Goal: Contribute content: Contribute content

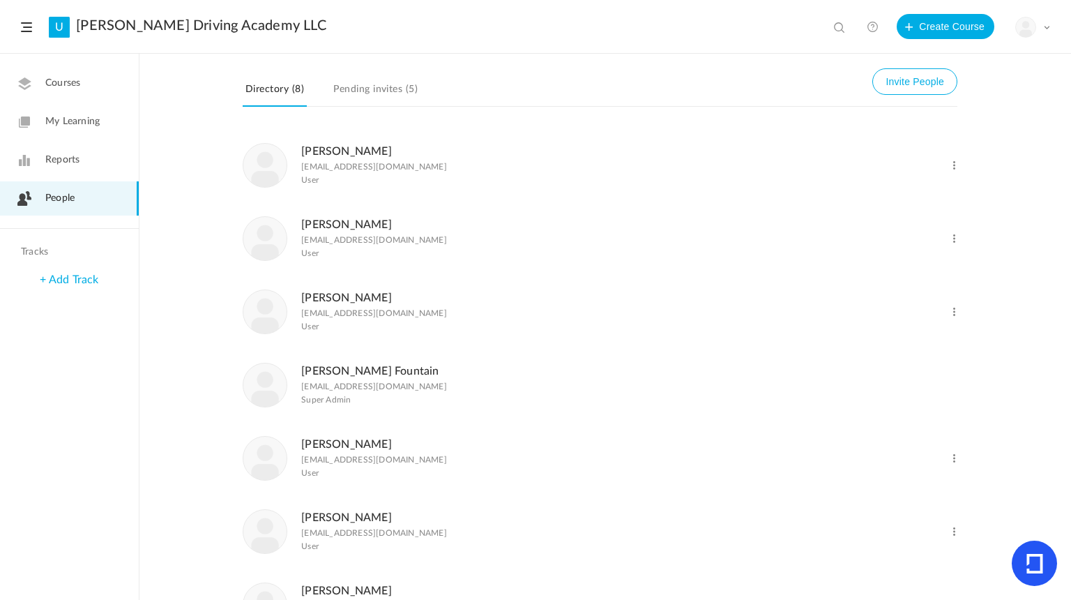
click at [112, 160] on link "Reports" at bounding box center [69, 160] width 139 height 34
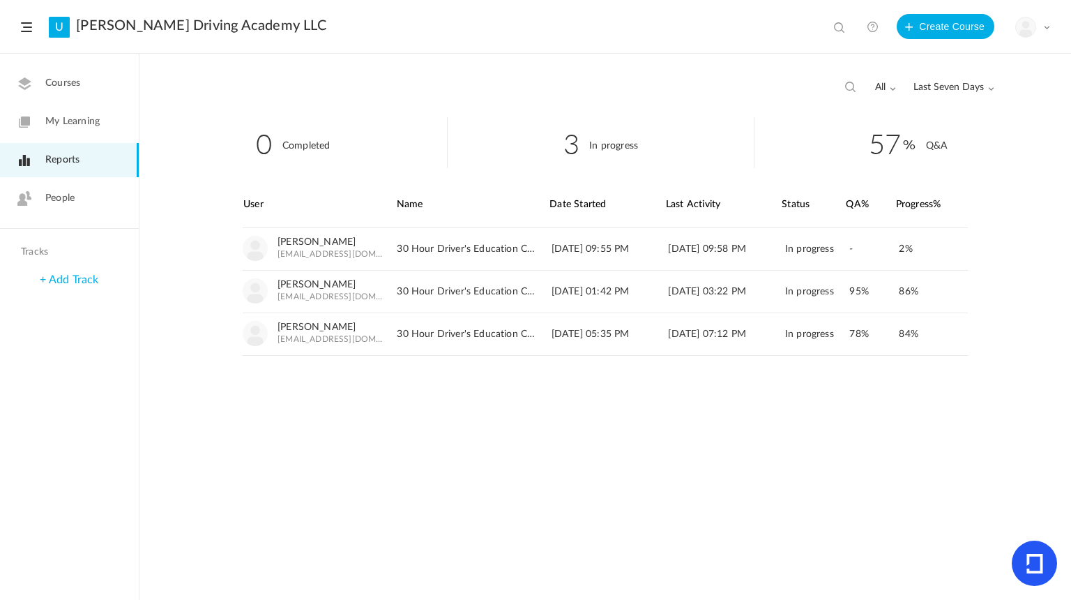
click at [25, 36] on header "U [PERSON_NAME] Driving Academy LLC View all No results Create Course My Profil…" at bounding box center [535, 27] width 1071 height 54
click at [25, 31] on span at bounding box center [26, 27] width 11 height 10
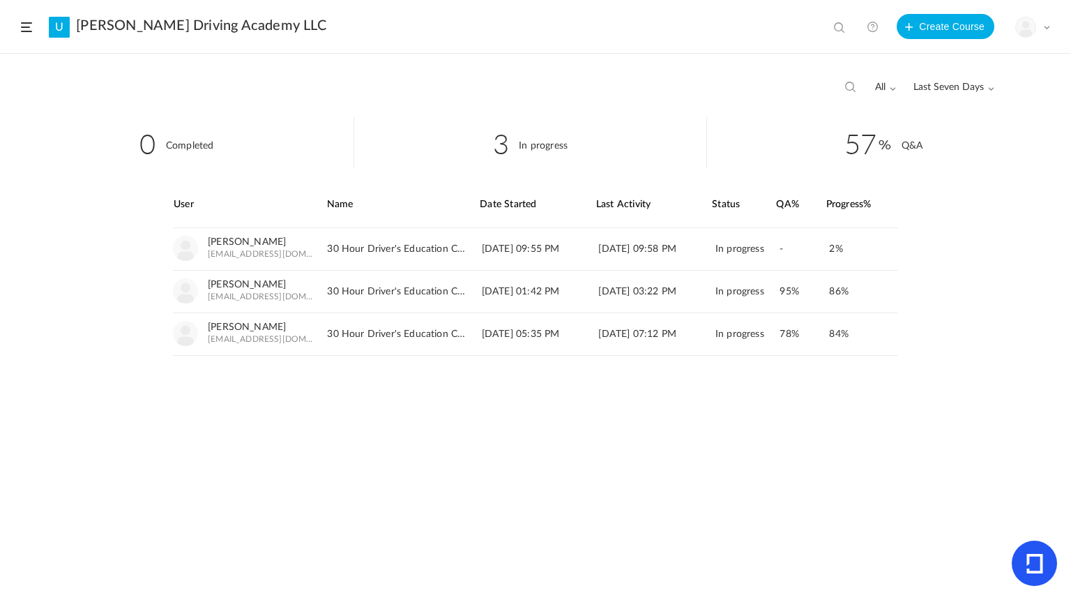
click at [64, 31] on link "U" at bounding box center [59, 27] width 21 height 21
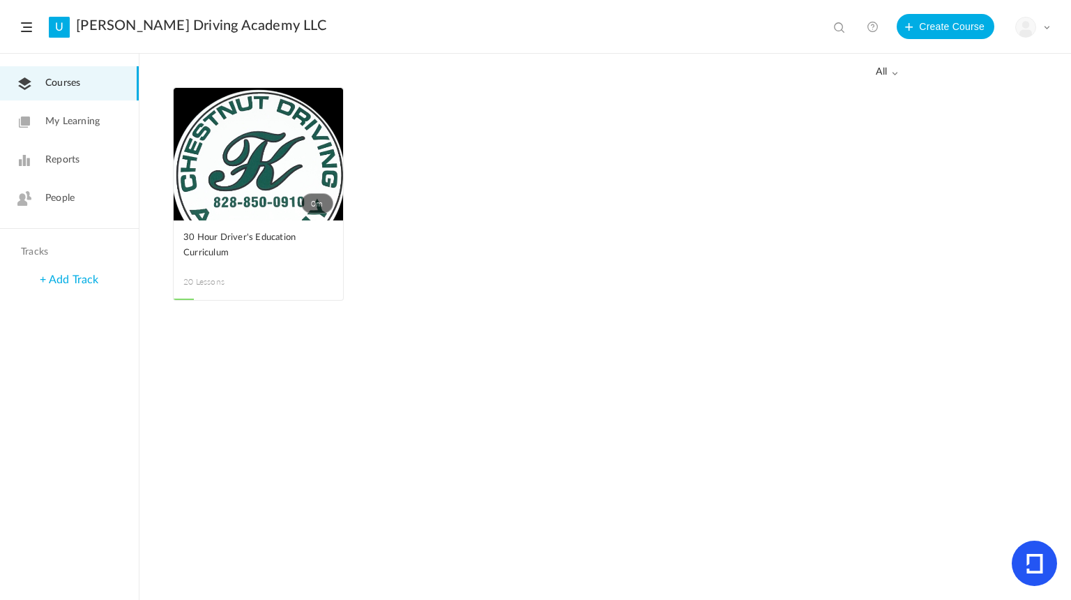
click at [0, 0] on span at bounding box center [0, 0] width 0 height 0
click at [409, 111] on ul "0m Edit Delete Move to draft Remove Progress 30 Hour Driver's Education Curricu…" at bounding box center [535, 200] width 725 height 227
click at [0, 0] on span at bounding box center [0, 0] width 0 height 0
click at [0, 0] on link "Edit" at bounding box center [0, 0] width 0 height 0
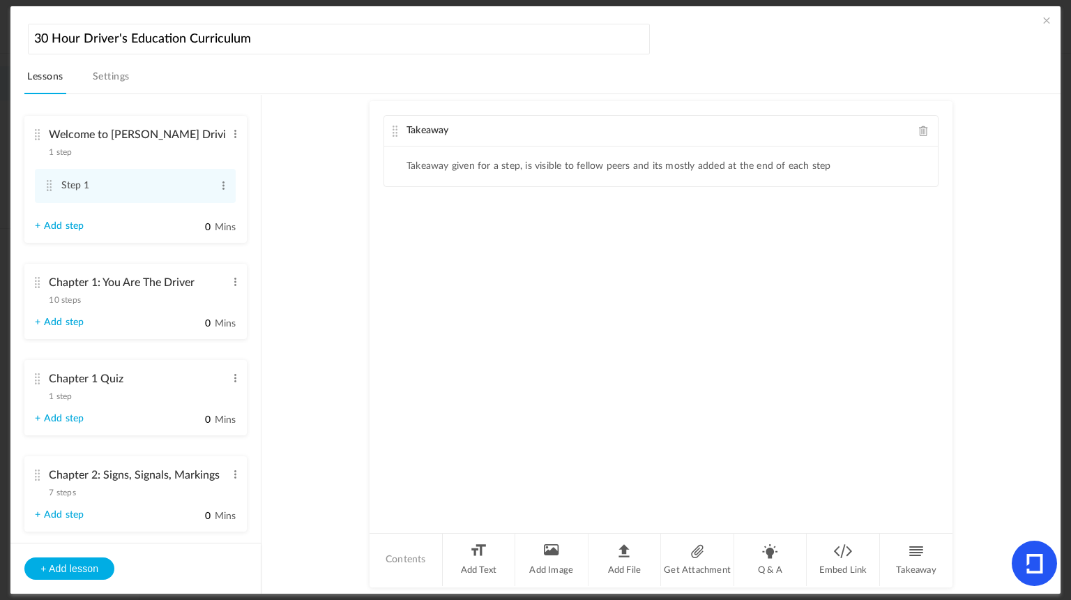
click at [920, 132] on span at bounding box center [924, 131] width 10 height 10
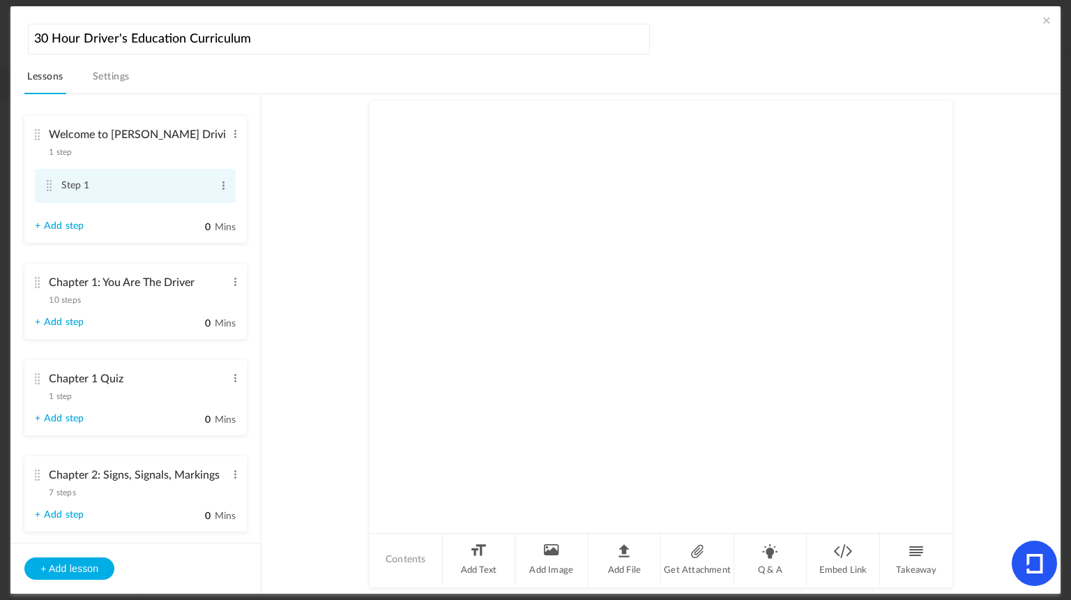
click at [54, 190] on li "Step 1 Edit Delete" at bounding box center [135, 186] width 201 height 34
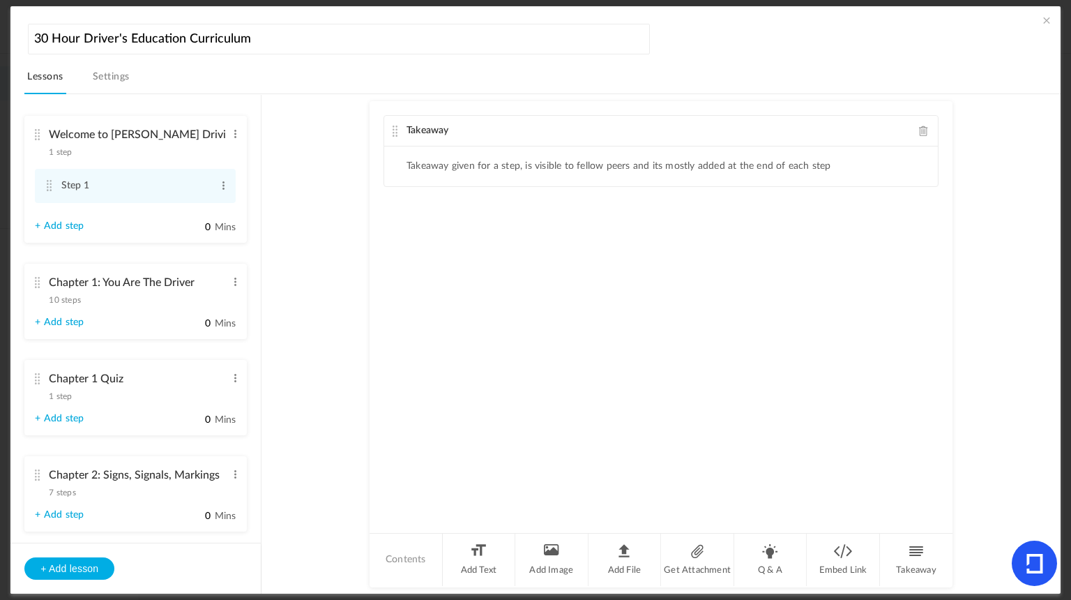
click at [920, 126] on span at bounding box center [924, 131] width 10 height 10
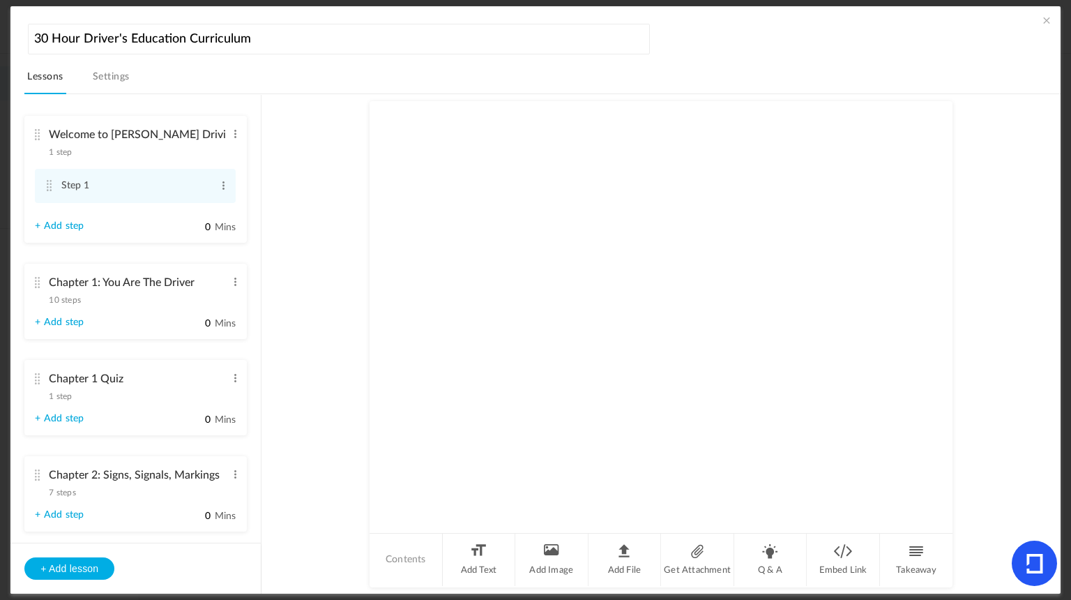
click at [32, 280] on cite at bounding box center [37, 282] width 10 height 11
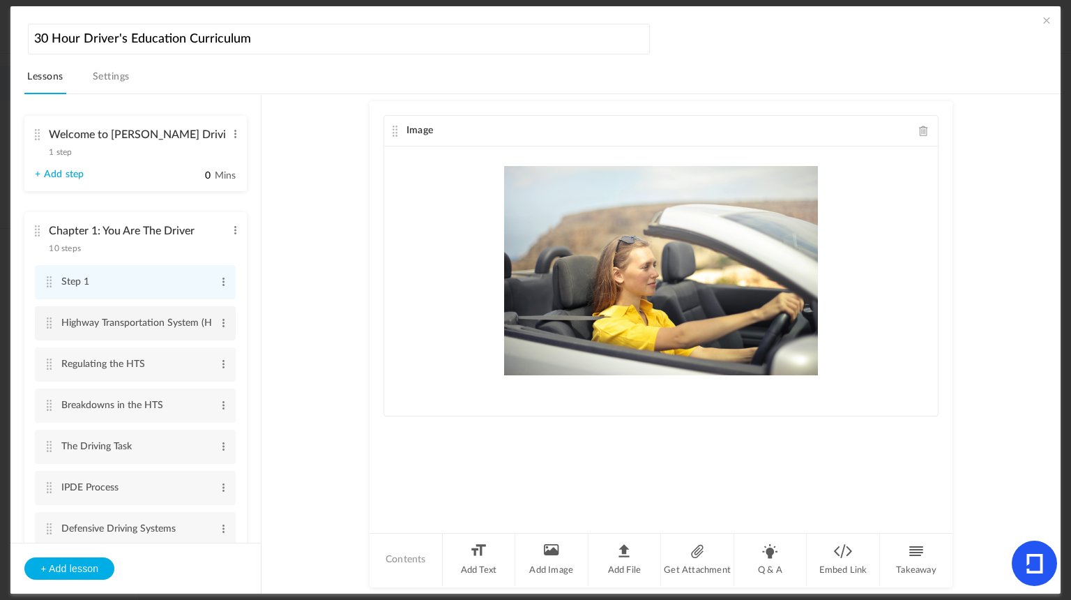
click at [45, 326] on cite at bounding box center [49, 322] width 10 height 11
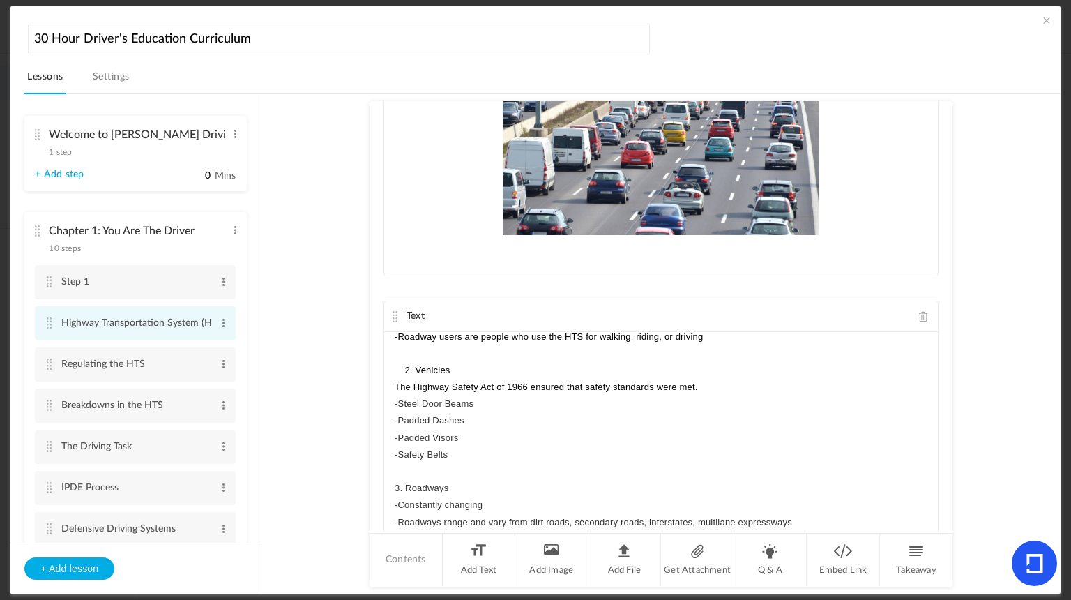
scroll to position [187, 0]
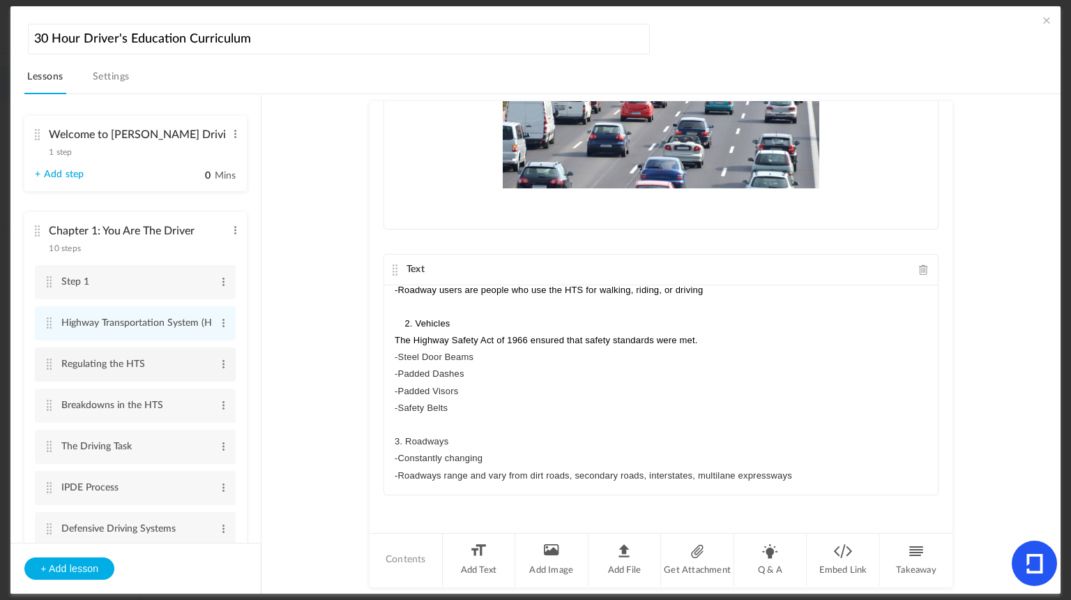
click at [47, 366] on cite at bounding box center [49, 363] width 10 height 11
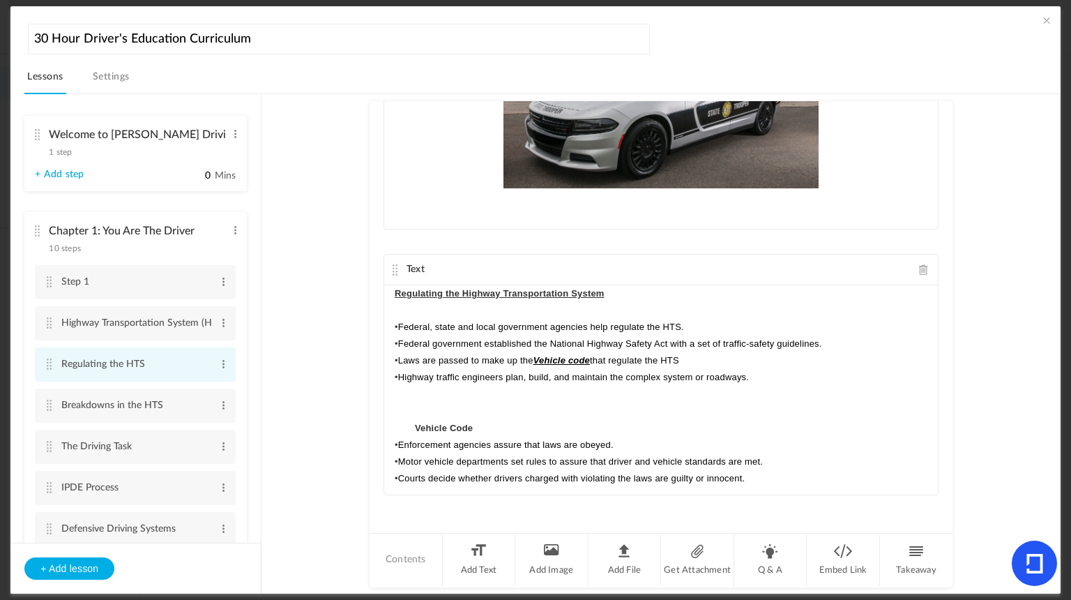
scroll to position [3, 0]
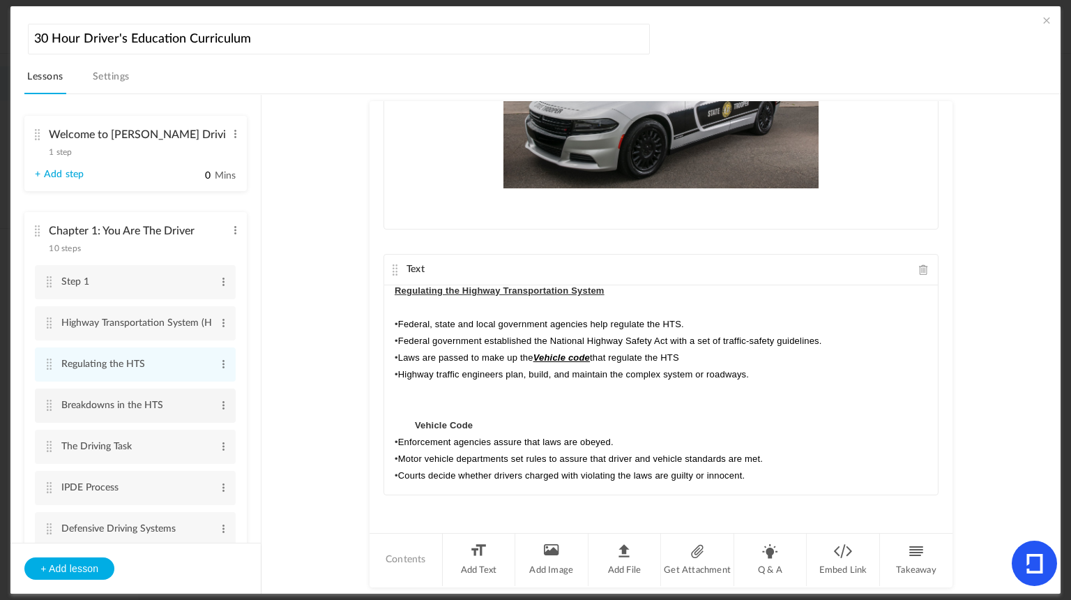
click at [50, 407] on cite at bounding box center [49, 405] width 10 height 11
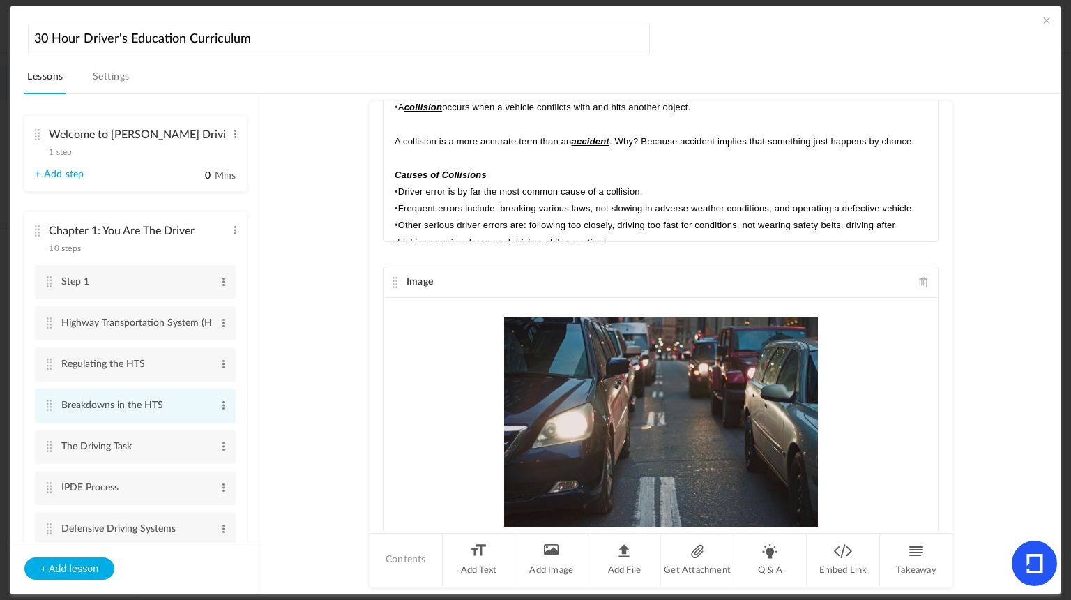
scroll to position [513, 0]
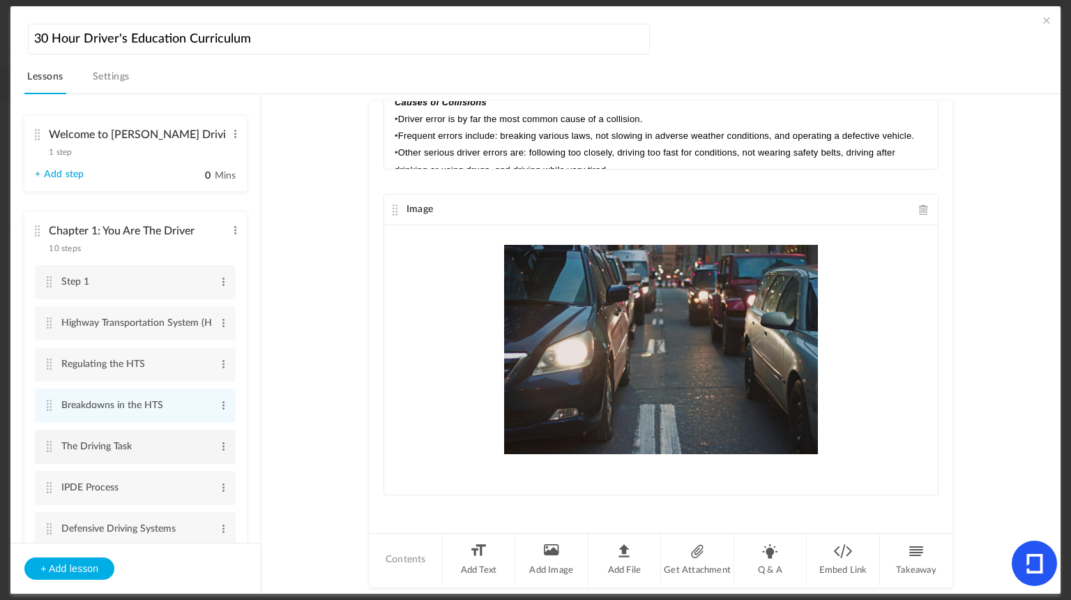
click at [50, 450] on cite at bounding box center [49, 446] width 10 height 11
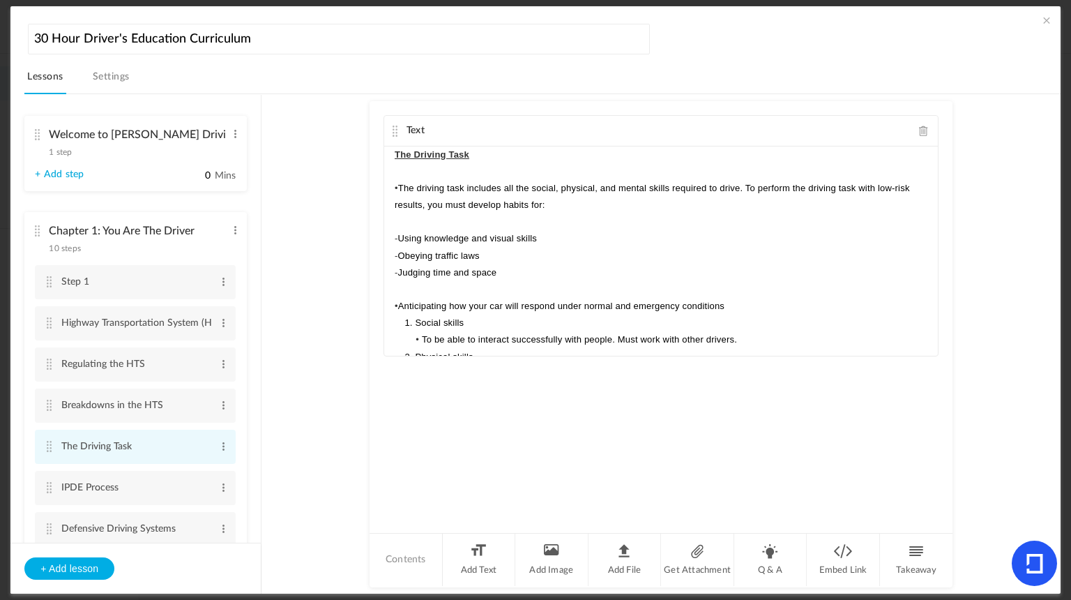
scroll to position [70, 0]
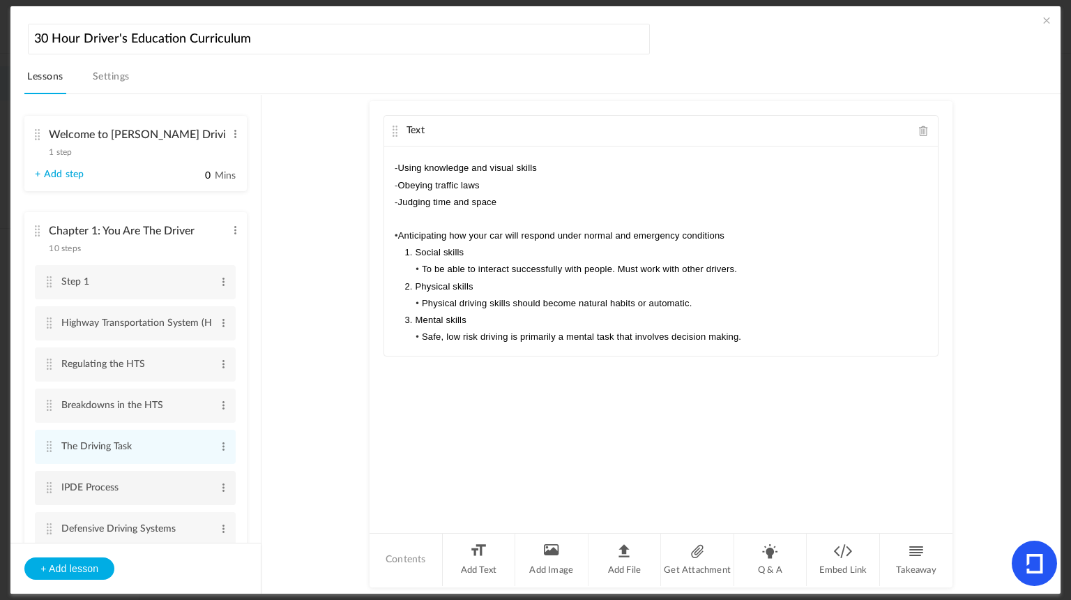
click at [47, 484] on cite at bounding box center [49, 487] width 10 height 11
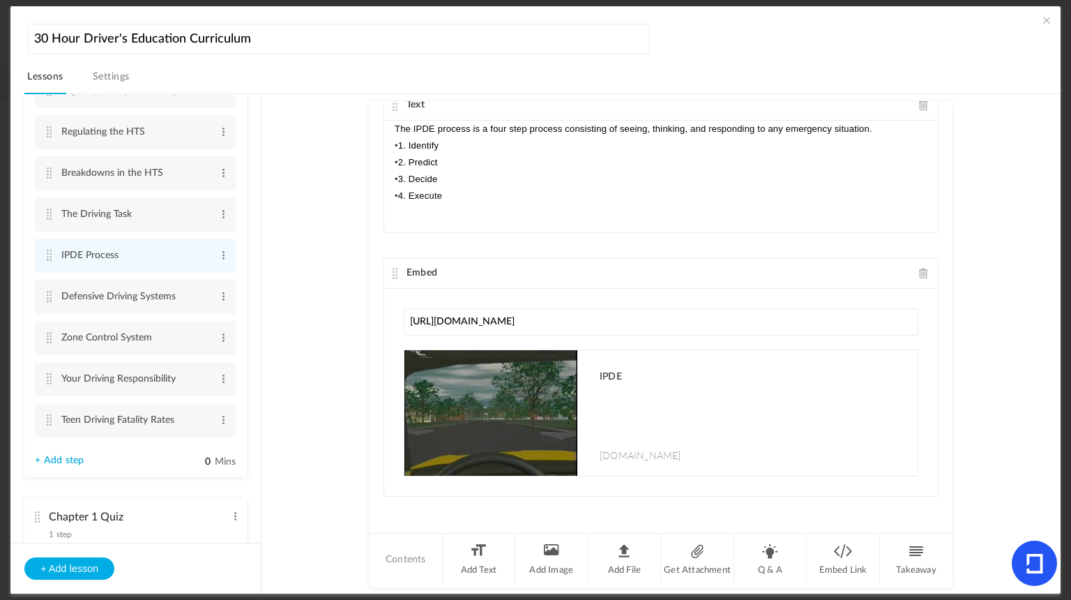
scroll to position [235, 0]
click at [47, 293] on cite at bounding box center [49, 293] width 10 height 11
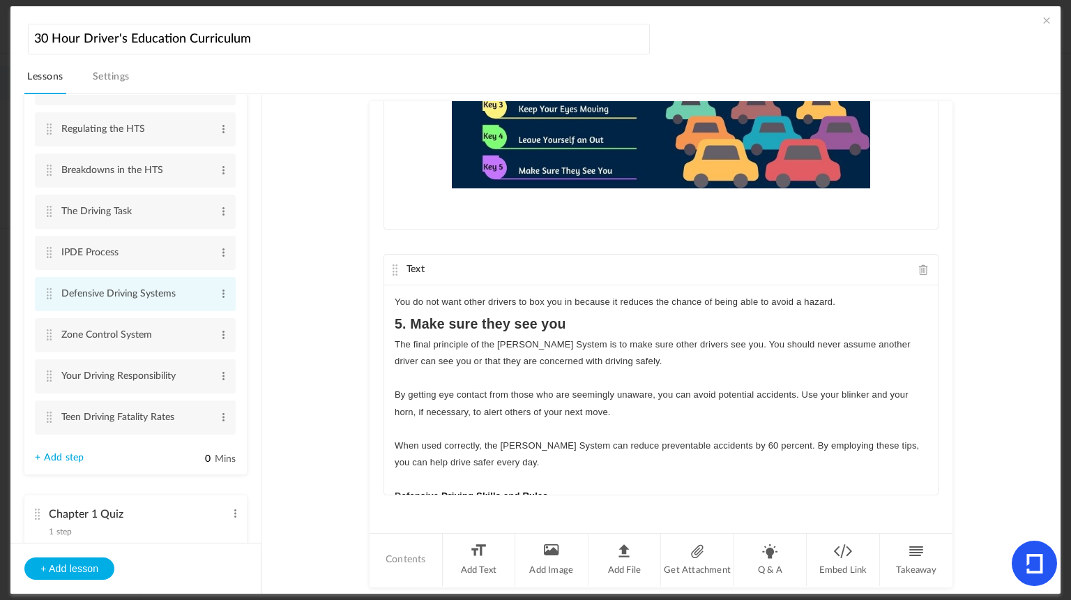
scroll to position [585, 0]
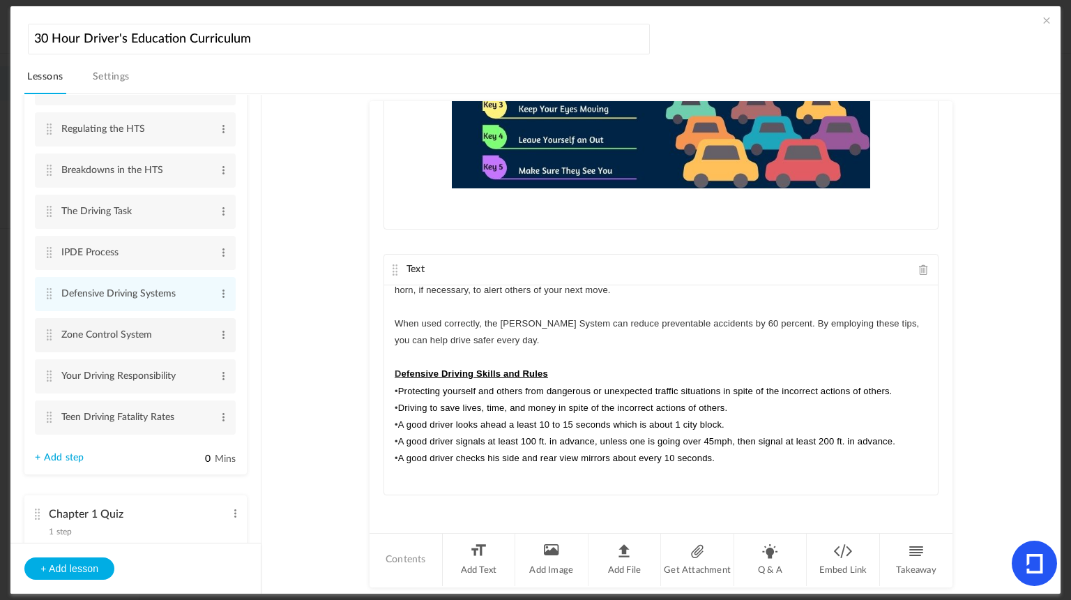
click at [50, 330] on cite at bounding box center [49, 334] width 10 height 11
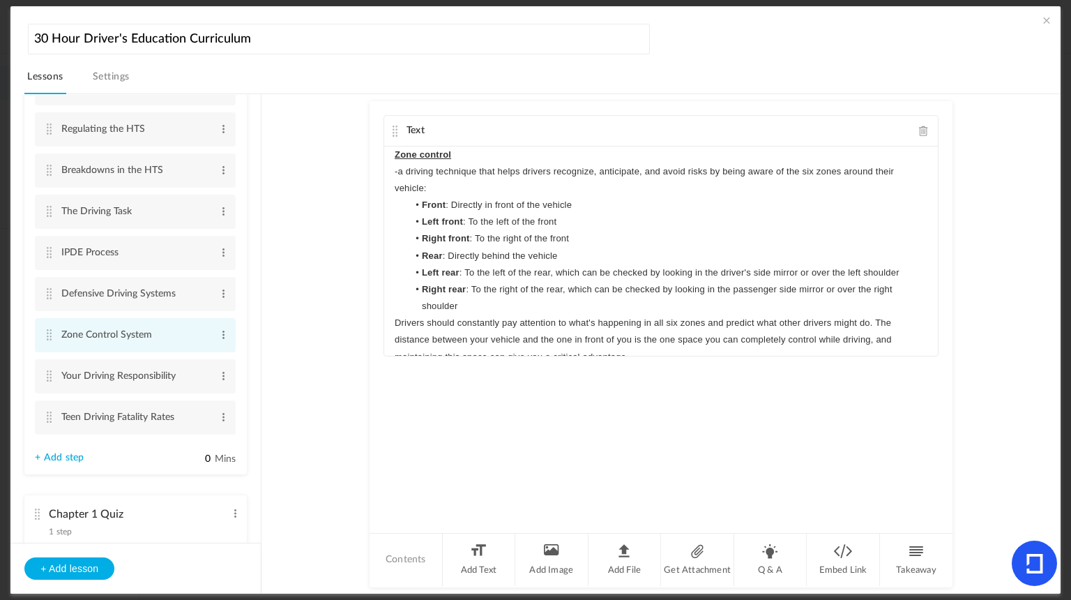
scroll to position [20, 0]
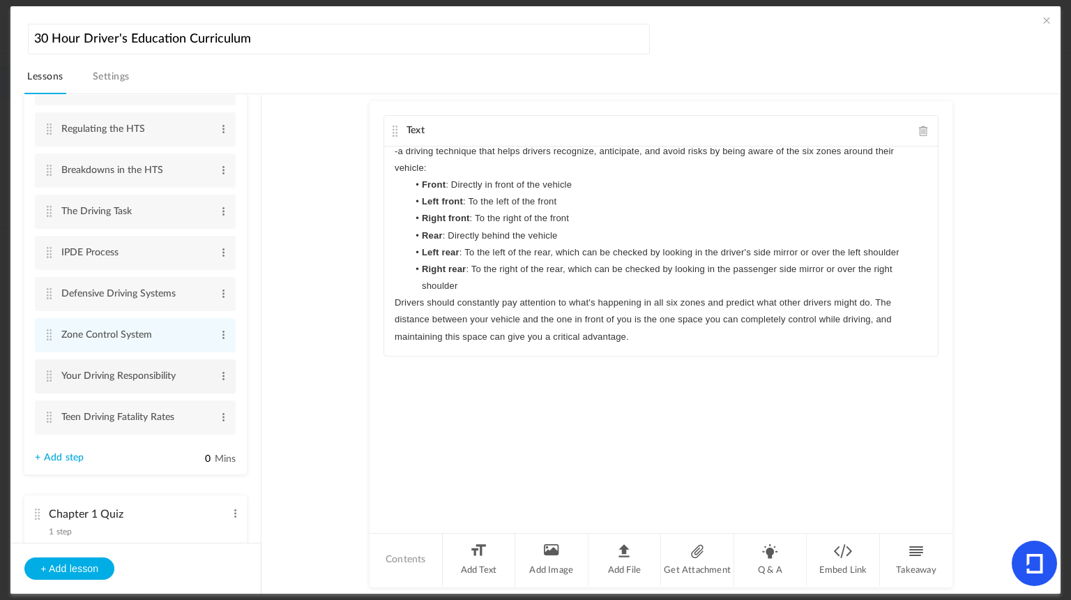
click at [50, 378] on cite at bounding box center [49, 375] width 10 height 11
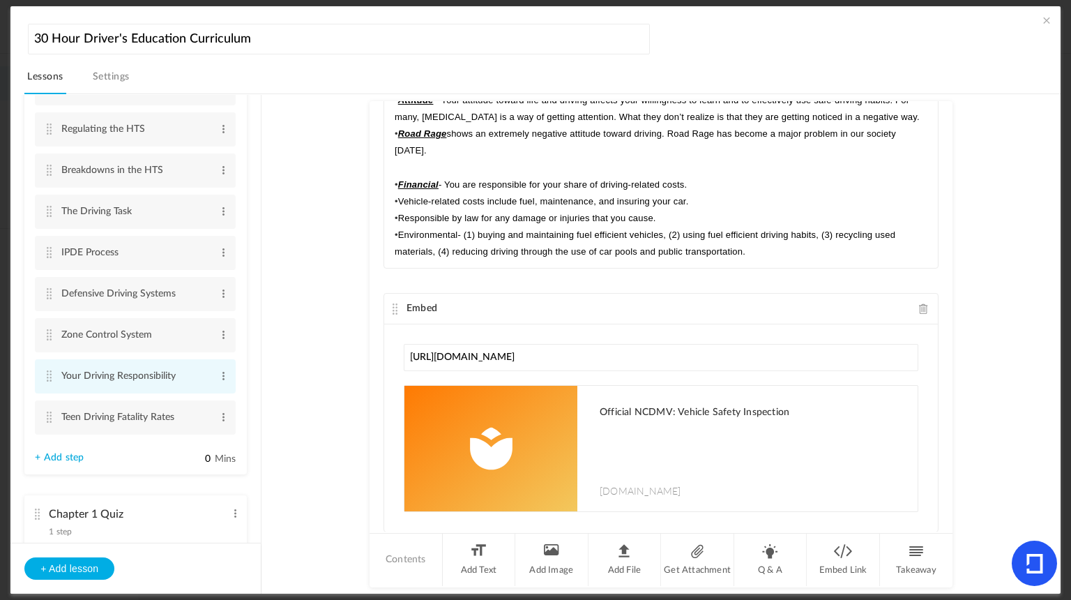
scroll to position [449, 0]
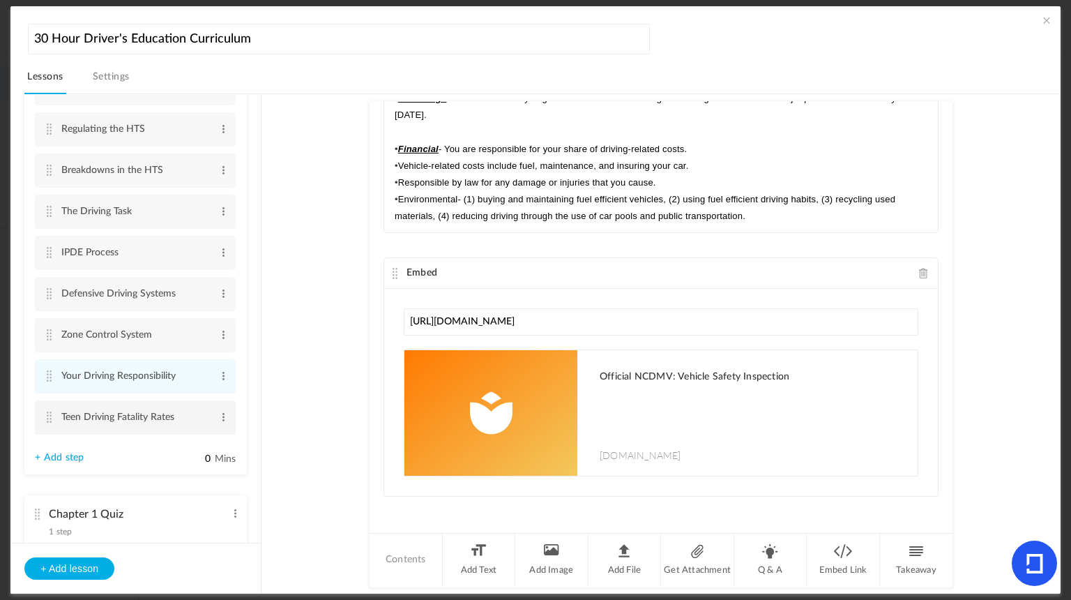
click at [46, 415] on cite at bounding box center [49, 416] width 10 height 11
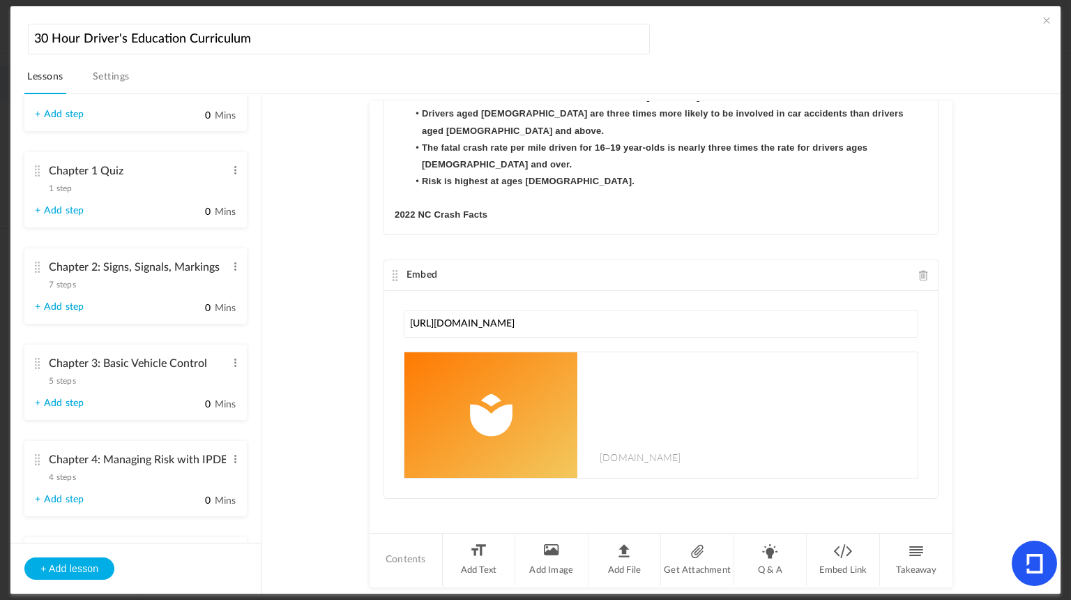
scroll to position [581, 0]
click at [34, 168] on cite at bounding box center [37, 167] width 10 height 11
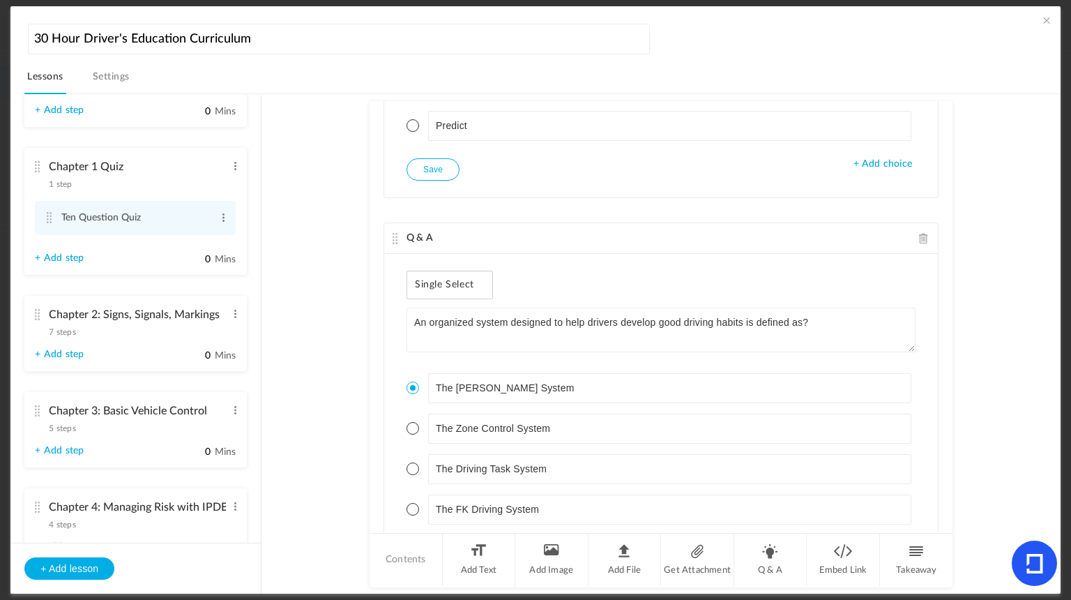
scroll to position [1648, 0]
click at [36, 316] on cite at bounding box center [37, 314] width 10 height 11
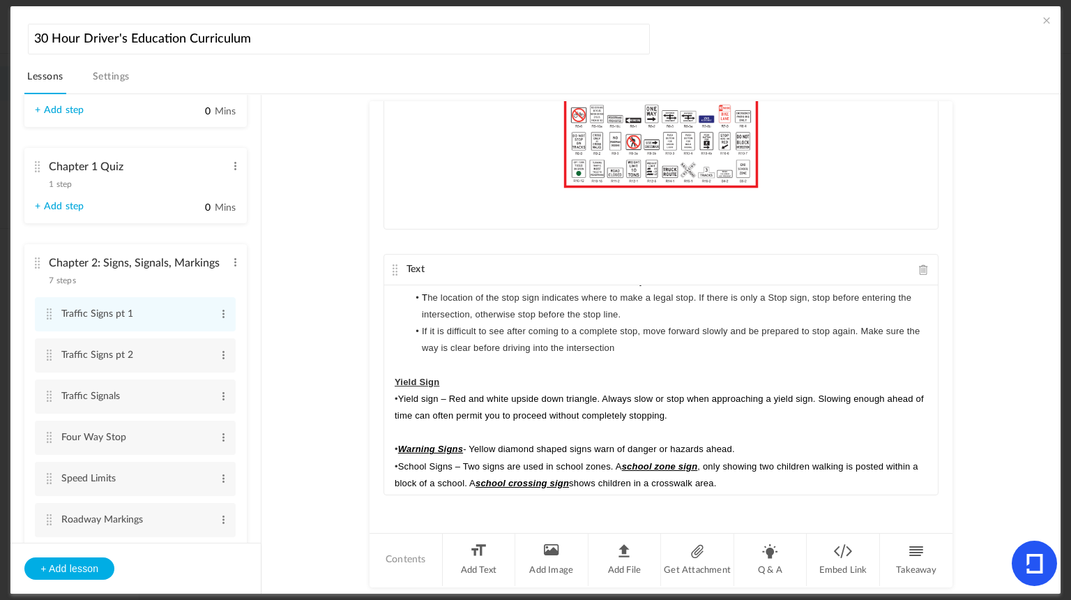
scroll to position [222, 0]
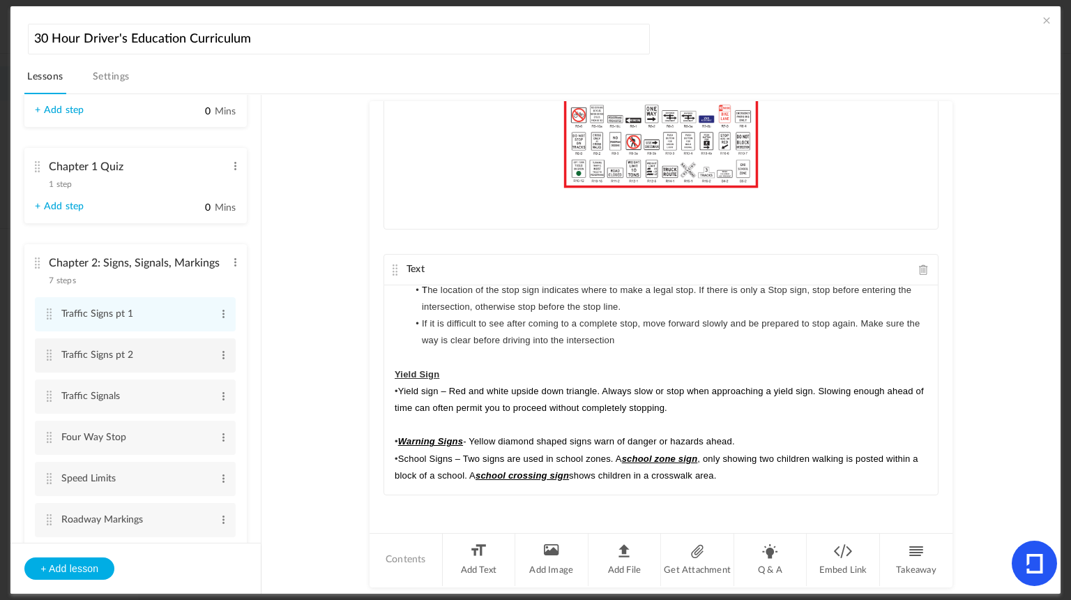
click at [47, 356] on cite at bounding box center [49, 354] width 10 height 11
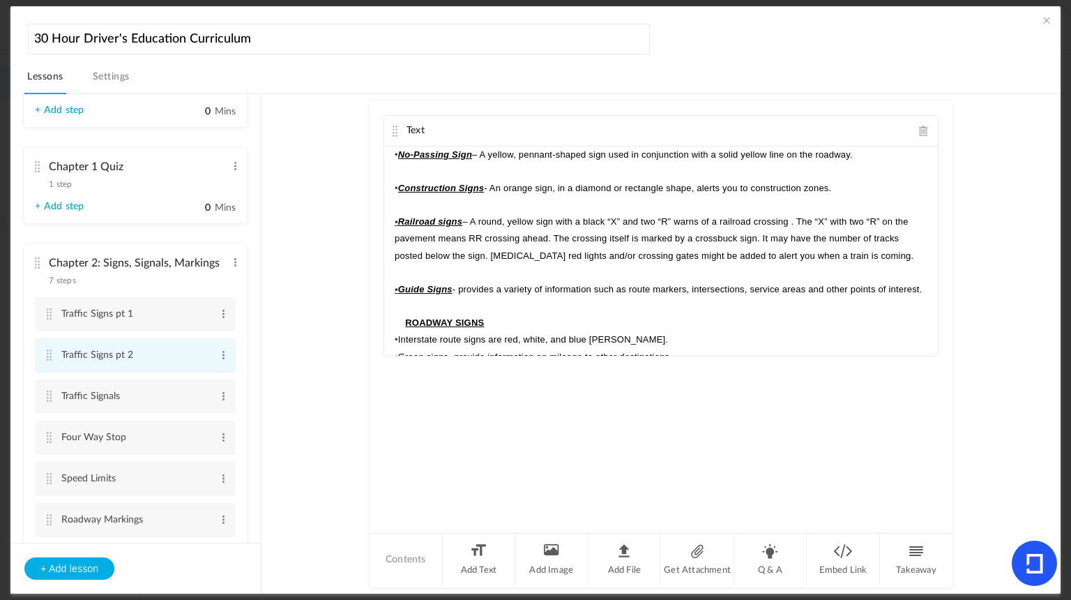
scroll to position [54, 0]
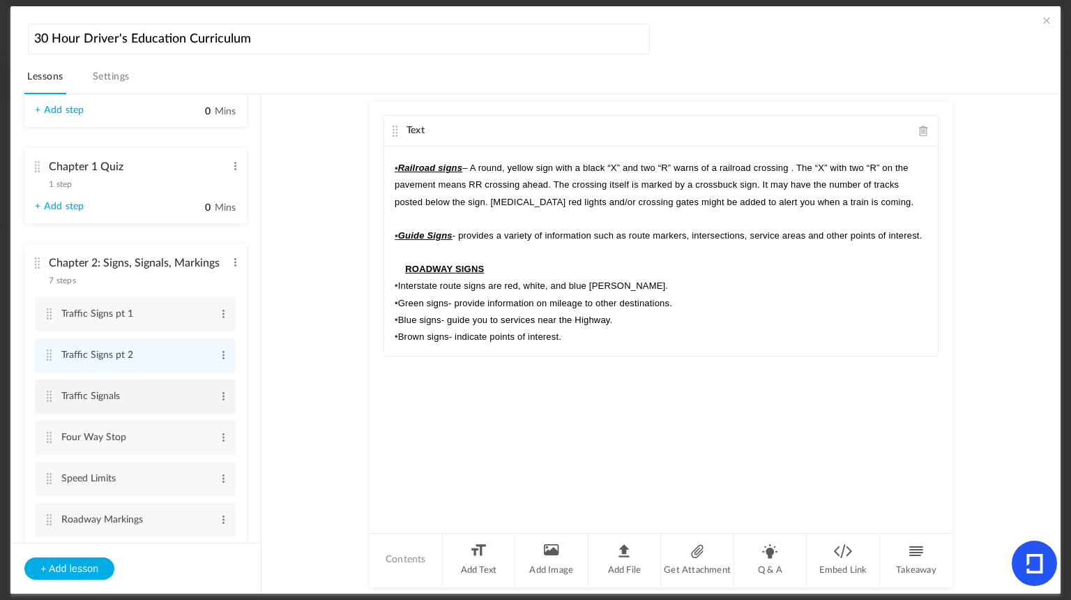
click at [49, 397] on cite at bounding box center [49, 396] width 10 height 11
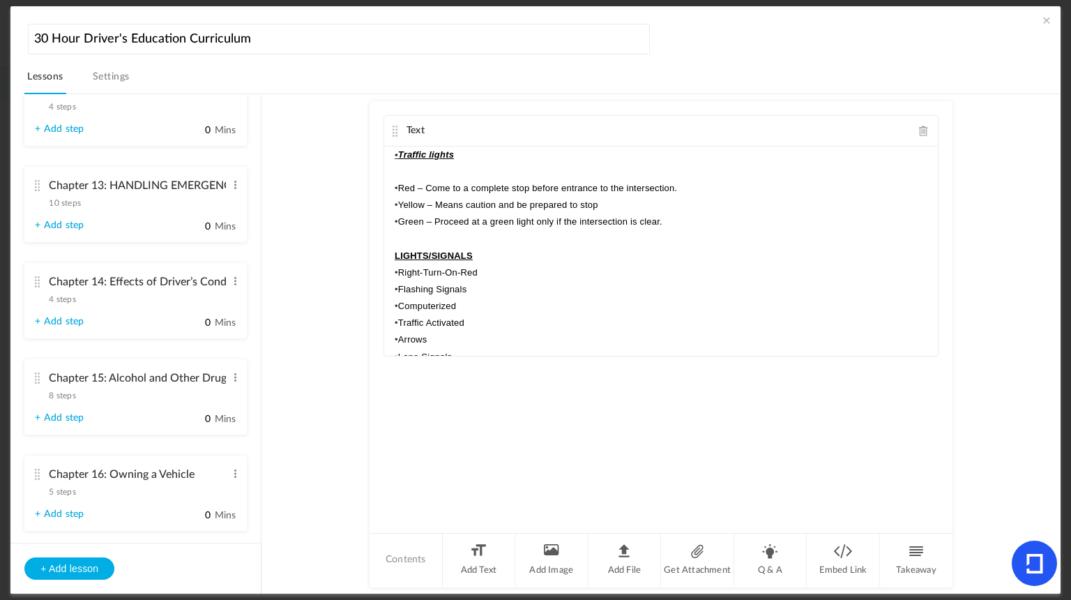
scroll to position [1821, 0]
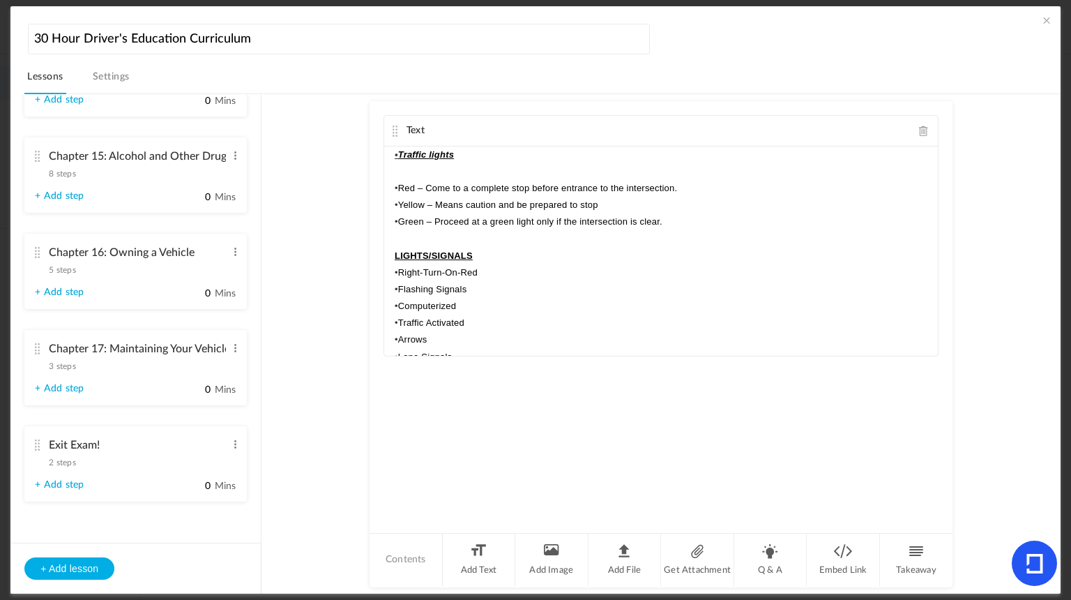
click at [35, 444] on cite at bounding box center [37, 444] width 10 height 11
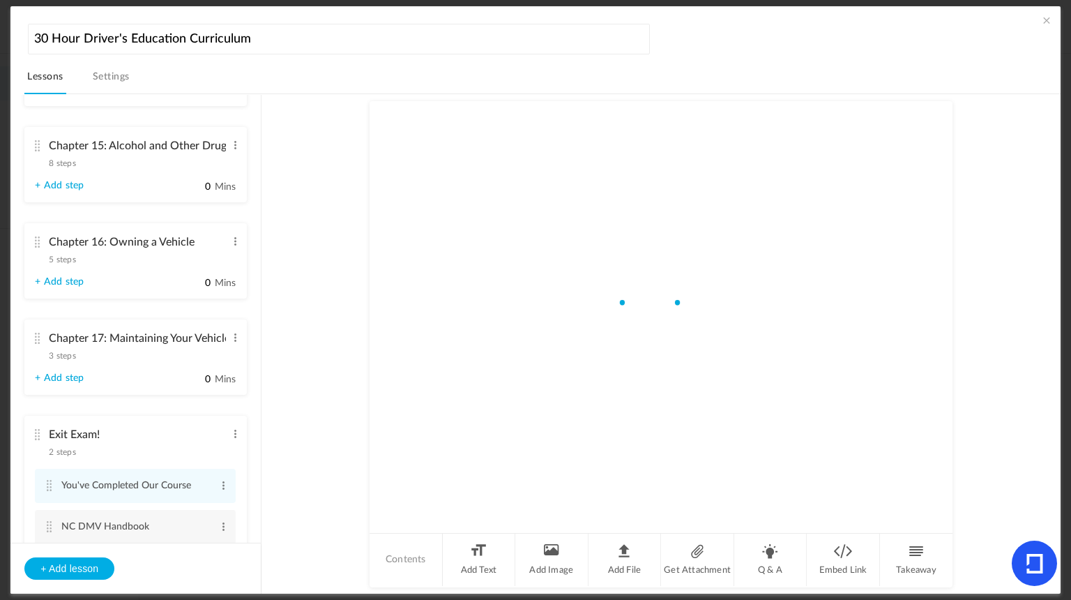
scroll to position [1523, 0]
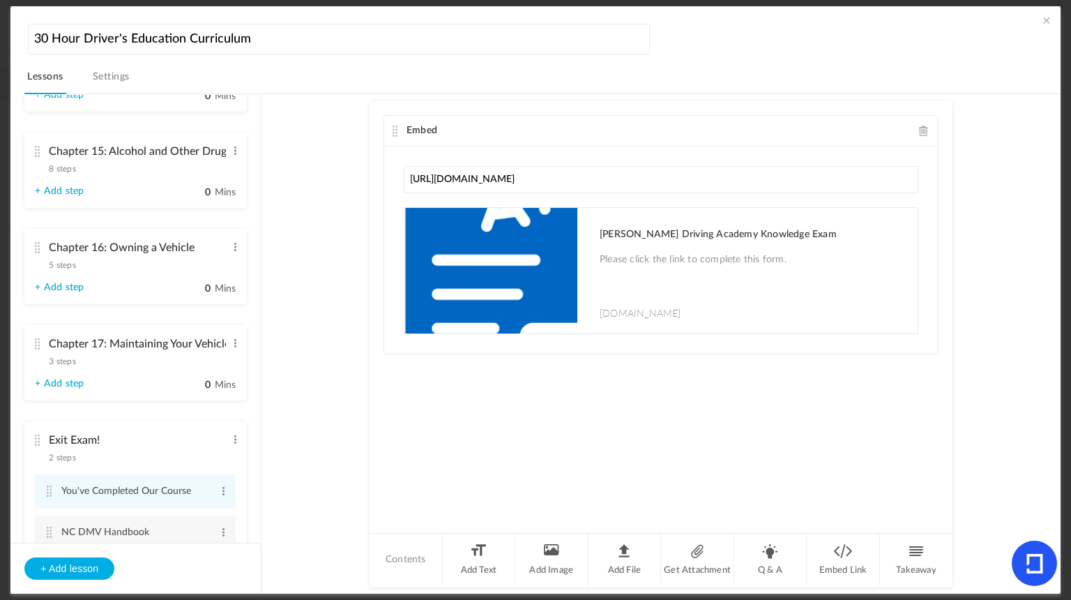
drag, startPoint x: 255, startPoint y: 436, endPoint x: 260, endPoint y: 468, distance: 32.6
click at [260, 469] on ul "Welcome to [PERSON_NAME] Driving Academy 1 step Edit Delete Step 1 Edit Delete …" at bounding box center [135, 319] width 250 height 448
drag, startPoint x: 254, startPoint y: 445, endPoint x: 254, endPoint y: 497, distance: 52.3
click at [254, 497] on ul "Welcome to [PERSON_NAME] Driving Academy 1 step Edit Delete Step 1 Edit Delete …" at bounding box center [135, 319] width 250 height 448
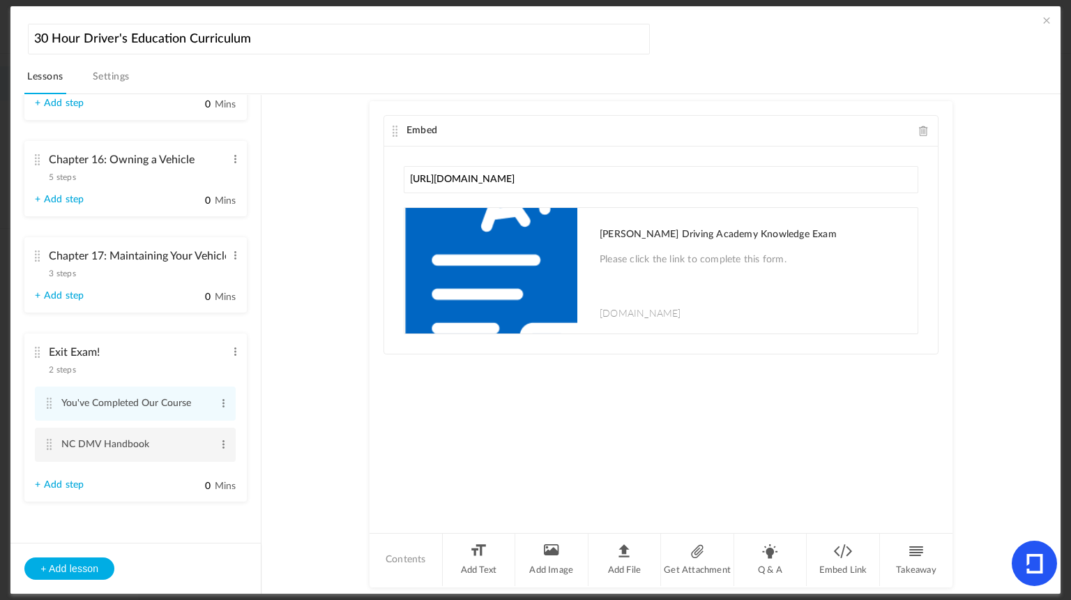
click at [51, 446] on cite at bounding box center [49, 444] width 10 height 11
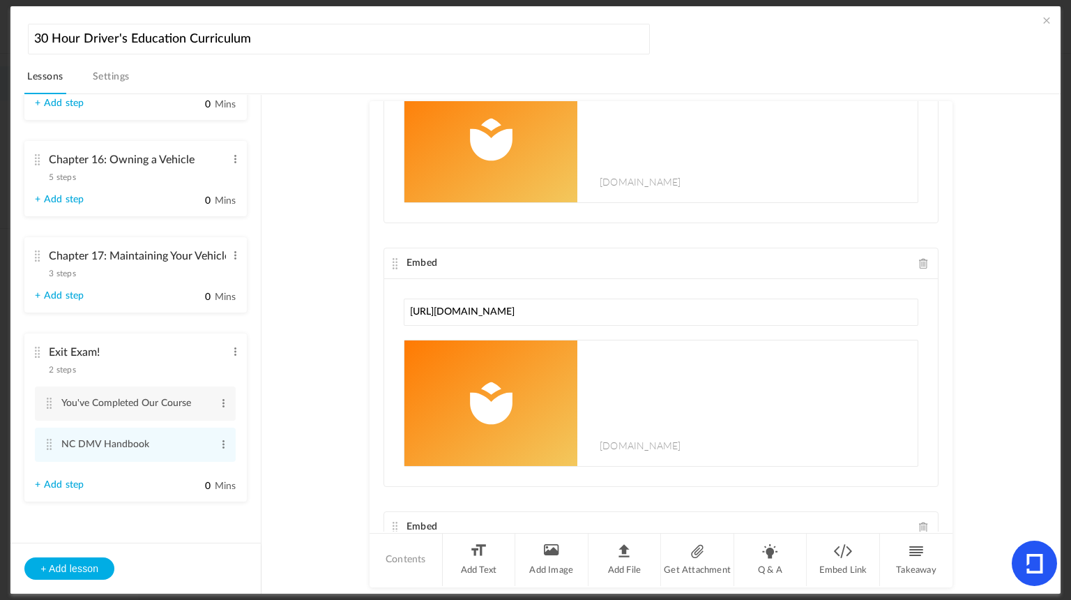
scroll to position [286, 0]
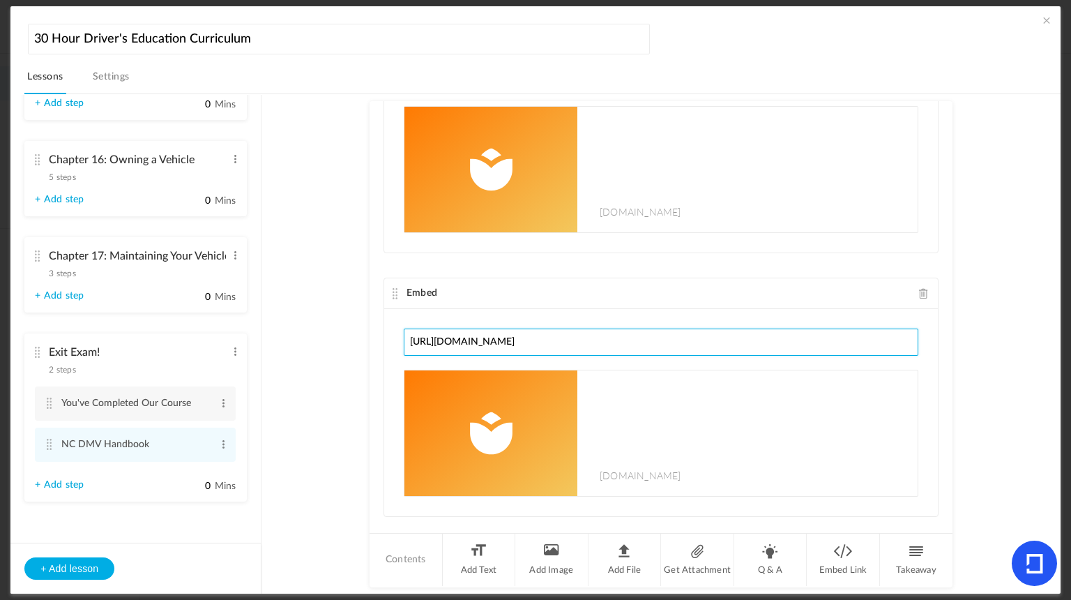
click at [602, 342] on input "[URL][DOMAIN_NAME]" at bounding box center [661, 341] width 515 height 27
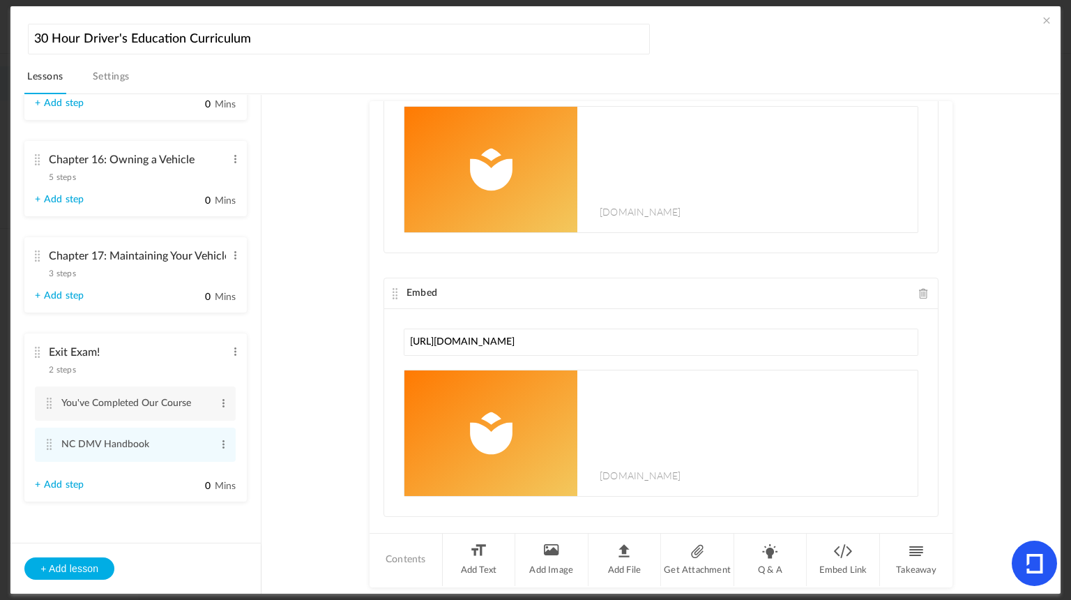
click at [996, 227] on au-course-substep "Text USEFUL MATERIAL TO PREPARE FOR THE NC LIMITED LEARNERS PERMIT EXAM! Embed …" at bounding box center [660, 344] width 765 height 501
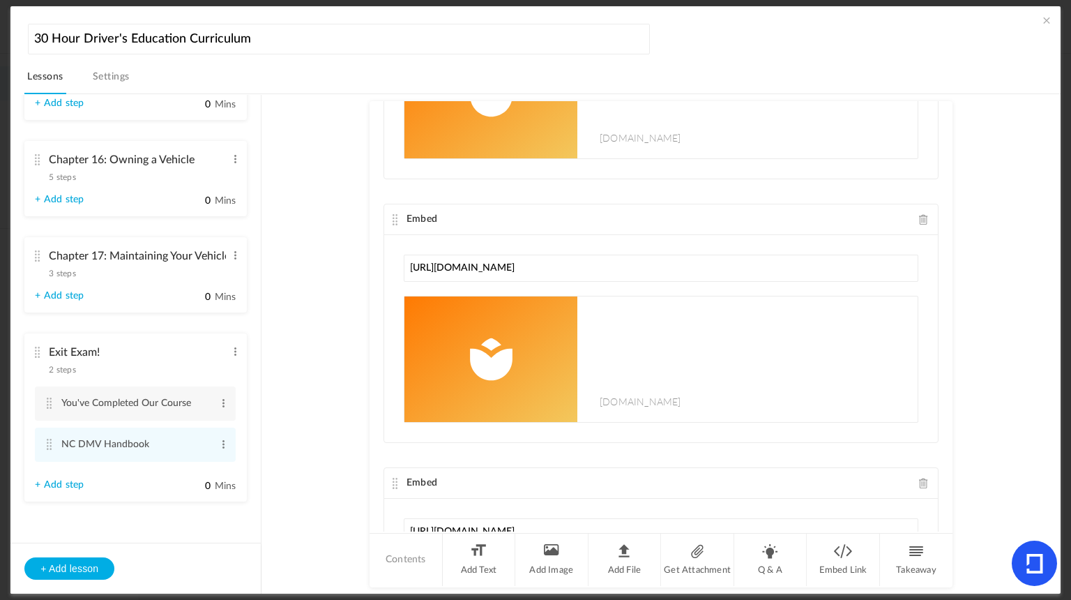
scroll to position [394, 0]
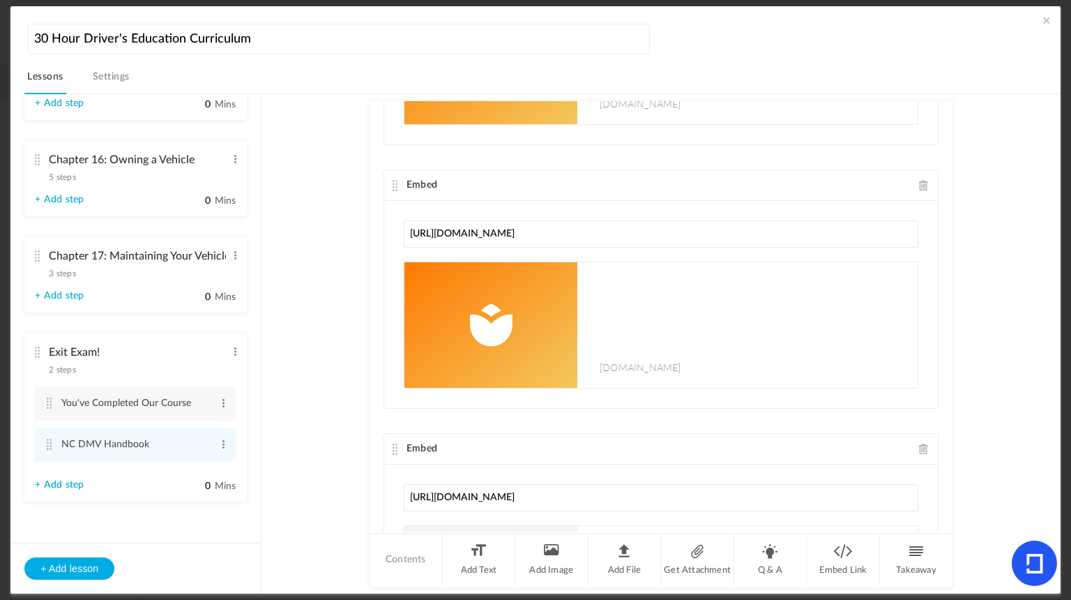
click at [635, 360] on span "[DOMAIN_NAME]" at bounding box center [641, 367] width 82 height 14
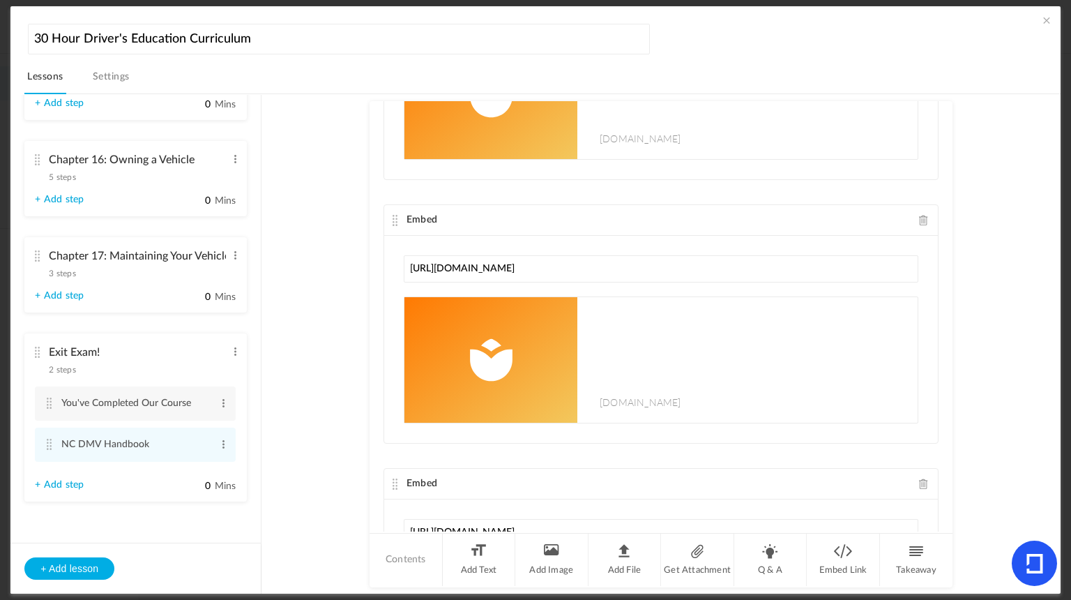
scroll to position [361, 0]
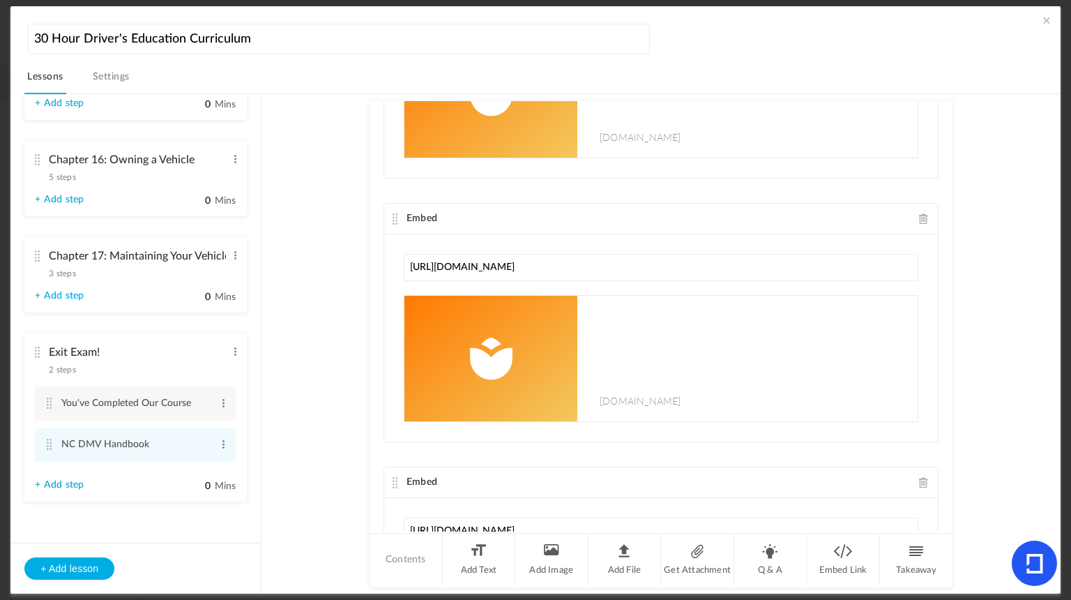
click at [919, 215] on span at bounding box center [924, 218] width 10 height 10
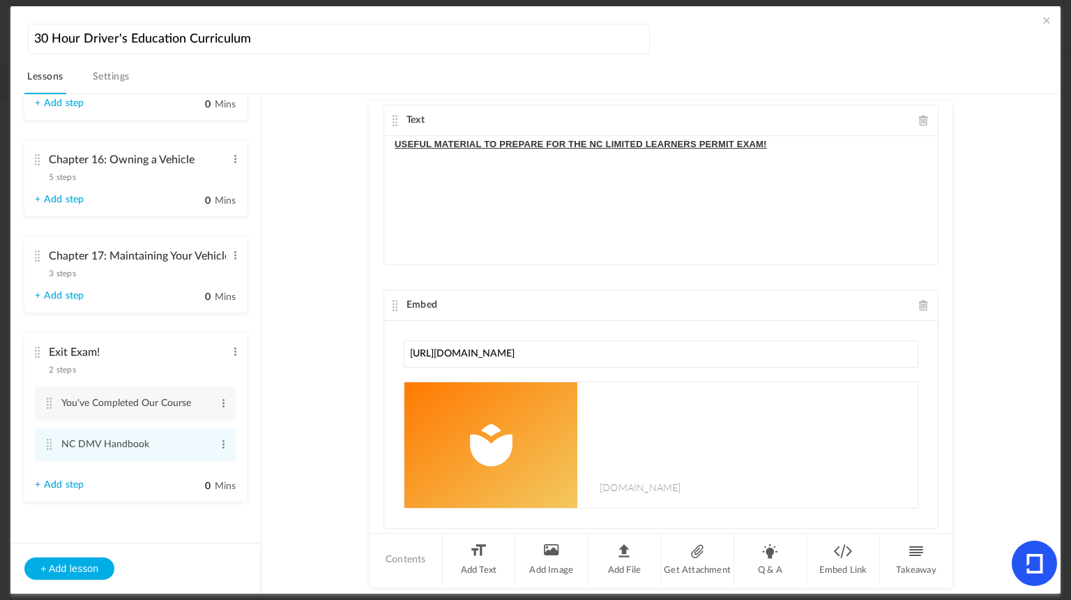
scroll to position [0, 0]
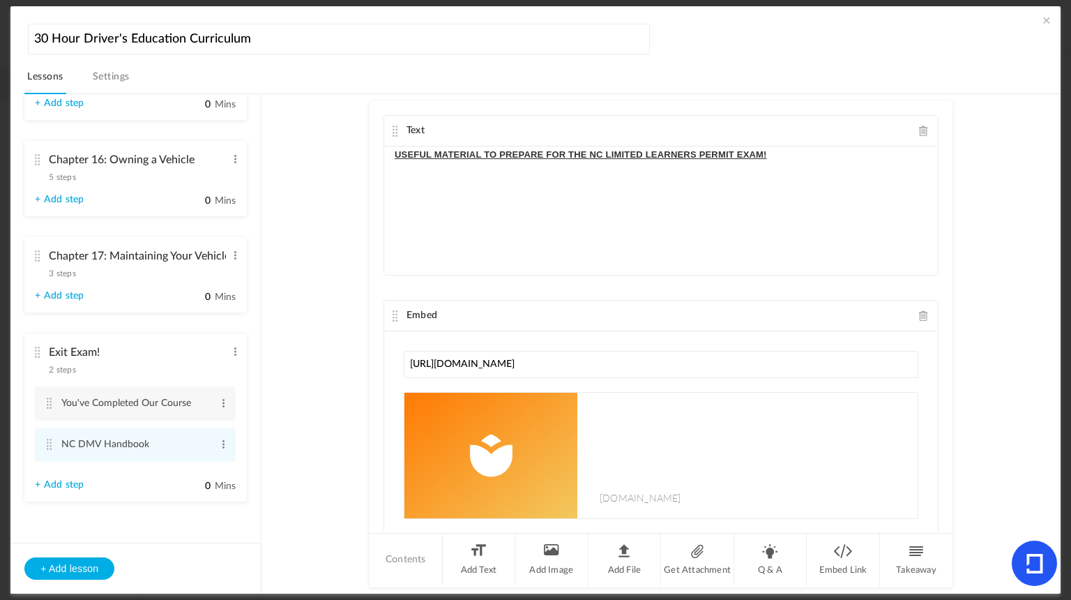
click at [737, 159] on p "USEFUL MATERIAL TO PREPARE FOR THE NC LIMITED LEARNERS PERMIT EXAM!" at bounding box center [661, 154] width 533 height 17
click at [1004, 166] on au-course-substep "Text USEFUL MATERIAL TO PREPARE FOR THE NC LIMITED LEARNERS PERMIT EXAM! Embed …" at bounding box center [660, 344] width 765 height 501
click at [48, 404] on cite at bounding box center [49, 402] width 10 height 11
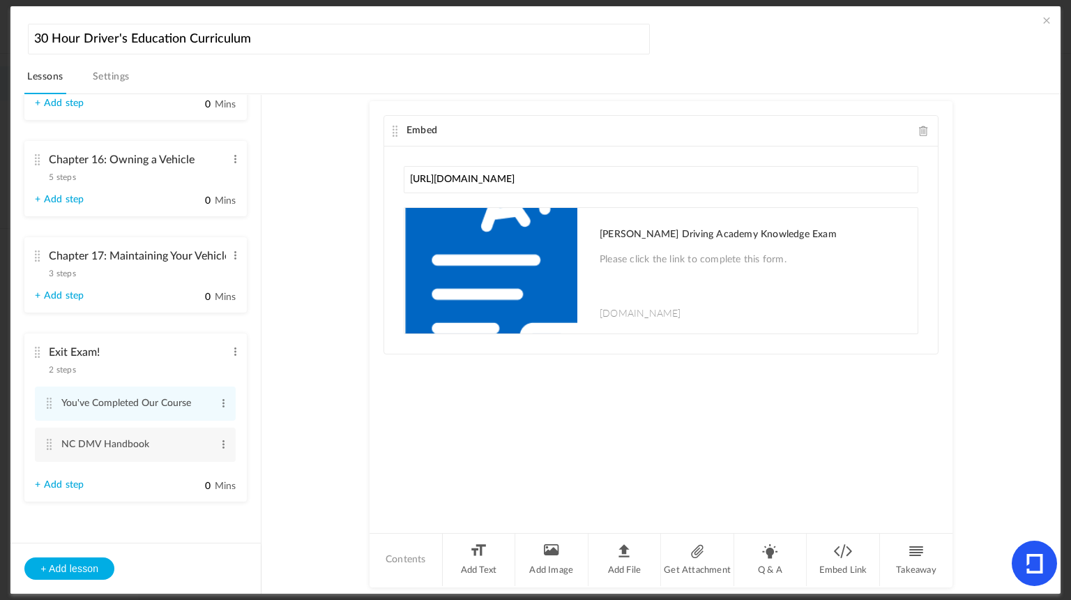
click at [920, 128] on span at bounding box center [924, 131] width 10 height 10
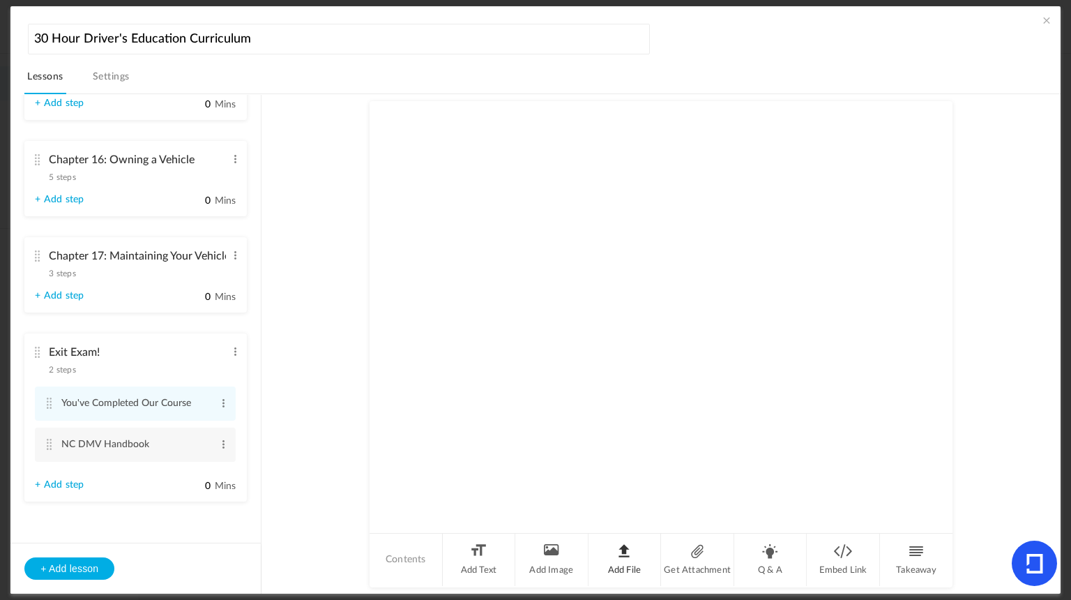
click at [626, 556] on li "Add File" at bounding box center [625, 559] width 73 height 52
click at [218, 404] on span at bounding box center [223, 403] width 10 height 14
click at [204, 424] on link "Edit" at bounding box center [201, 426] width 54 height 17
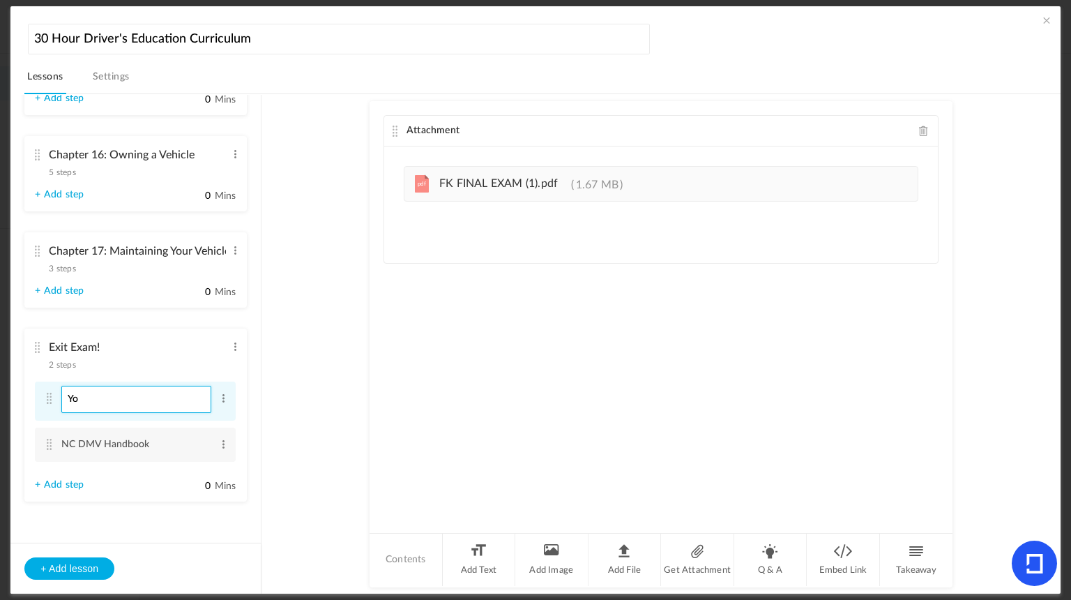
type input "Y"
type input "P"
type input "Final Exam"
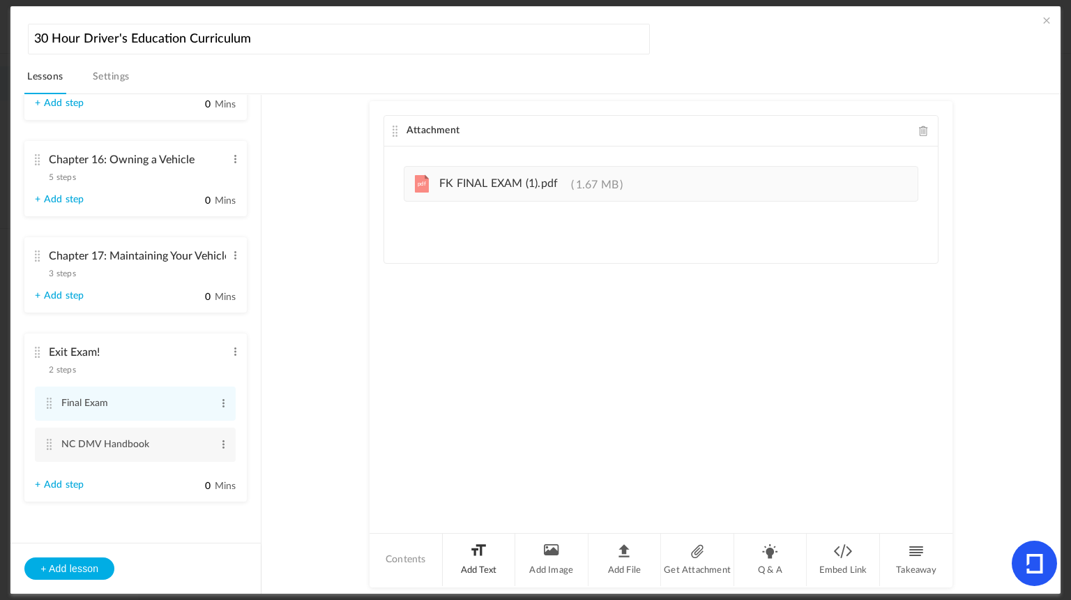
click at [478, 562] on li "Add Text" at bounding box center [479, 559] width 73 height 52
click at [492, 358] on div at bounding box center [661, 371] width 554 height 105
click at [650, 326] on p "Please download our final exam, you only need to complete" at bounding box center [661, 327] width 533 height 17
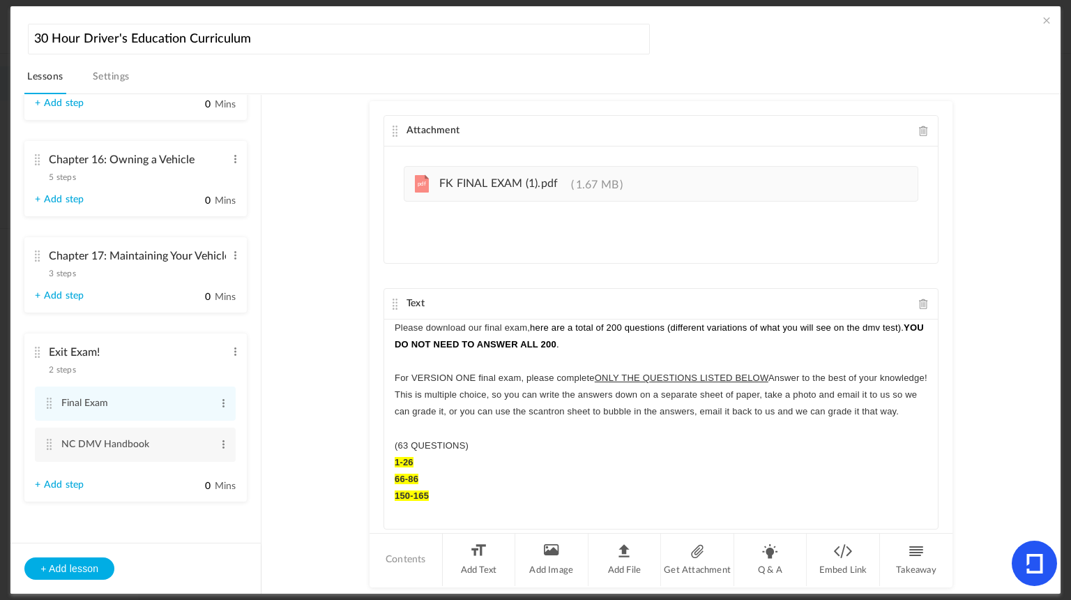
scroll to position [23, 0]
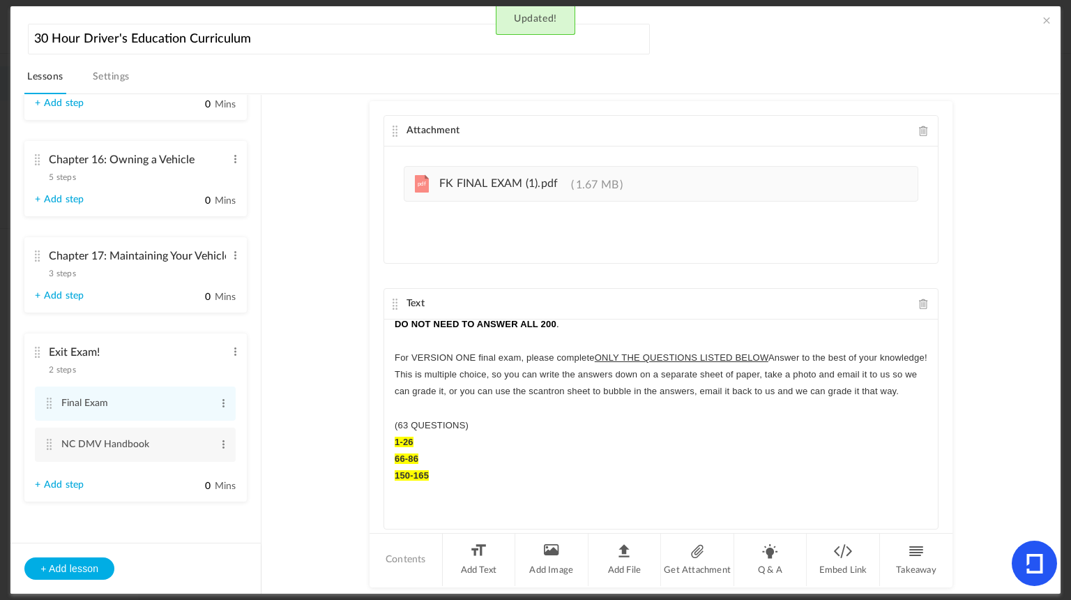
click at [554, 355] on p "For VERSION ONE final exam, please complete ONLY THE QUESTIONS LISTED BELOW Ans…" at bounding box center [661, 374] width 533 height 51
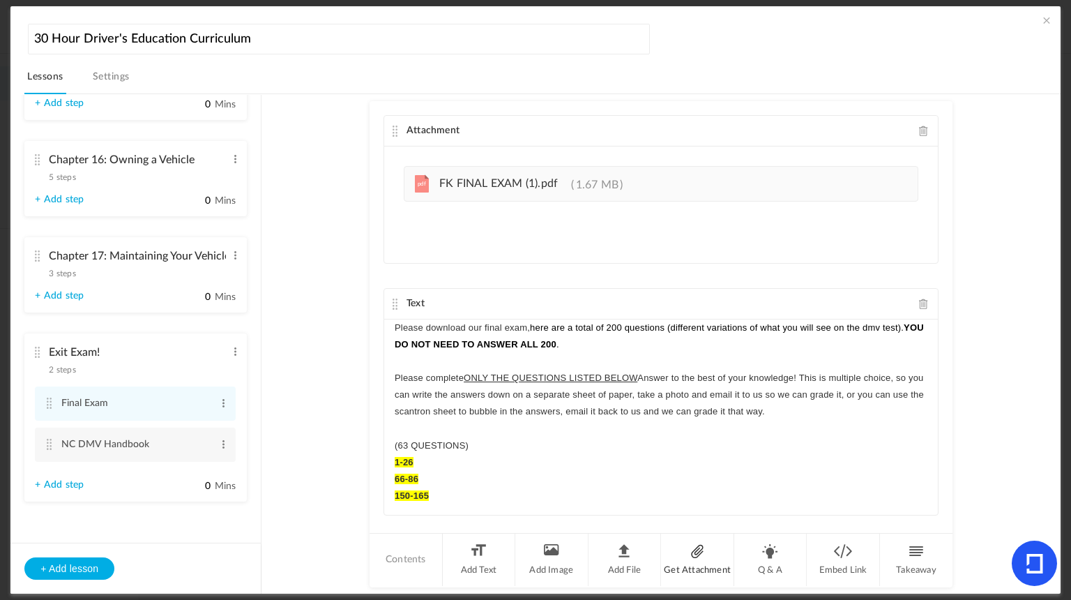
scroll to position [0, 0]
click at [706, 573] on li "Get Attachment" at bounding box center [697, 559] width 73 height 52
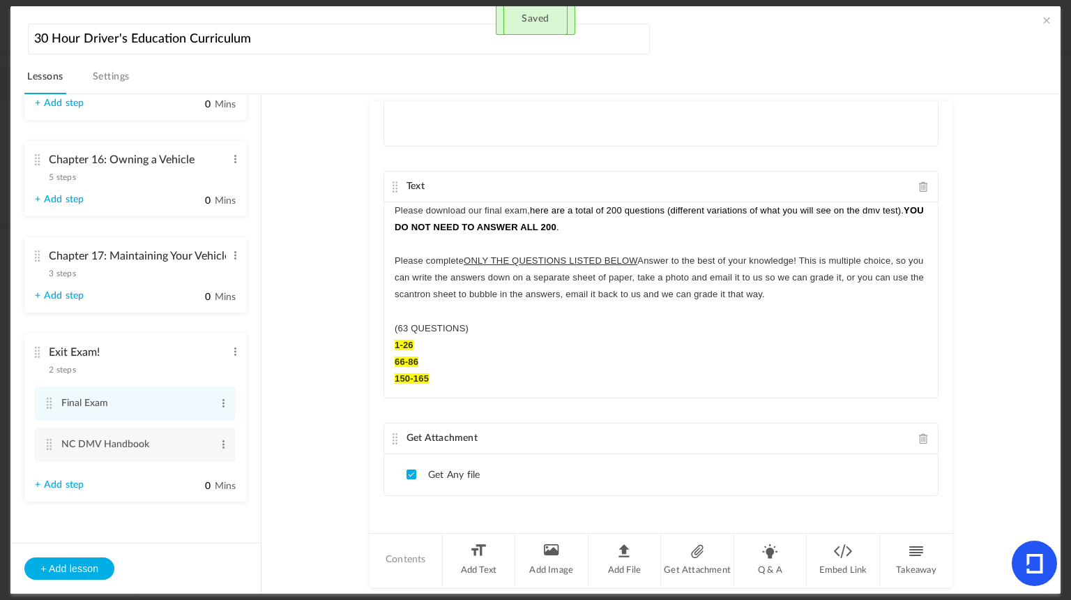
click at [449, 469] on li "Get Any file" at bounding box center [443, 474] width 73 height 13
click at [411, 474] on span at bounding box center [412, 474] width 10 height 10
click at [443, 475] on li "Get Any file" at bounding box center [443, 474] width 73 height 13
click at [512, 391] on div "Please download our final exam, here are a total of 200 questions (different va…" at bounding box center [661, 300] width 554 height 196
click at [685, 539] on li "Get Attachment" at bounding box center [697, 559] width 73 height 52
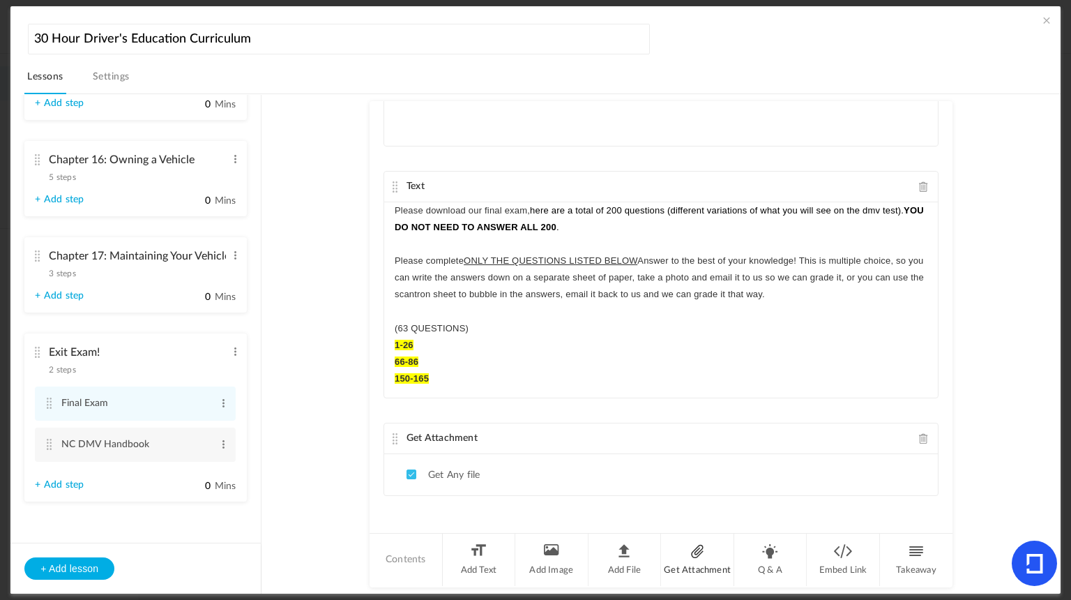
scroll to position [214, 0]
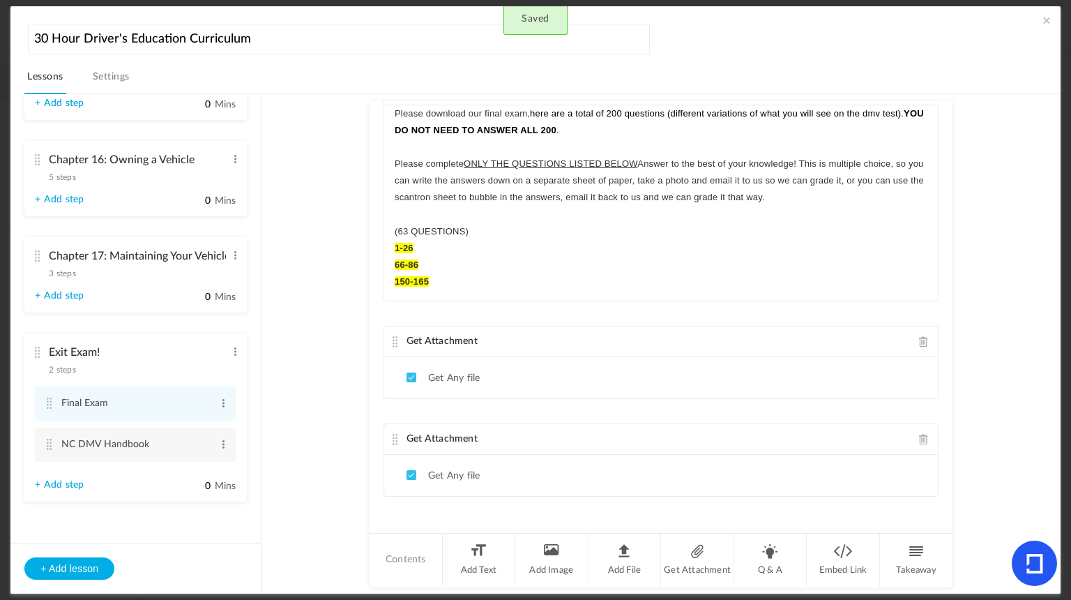
click at [919, 340] on span at bounding box center [924, 341] width 10 height 10
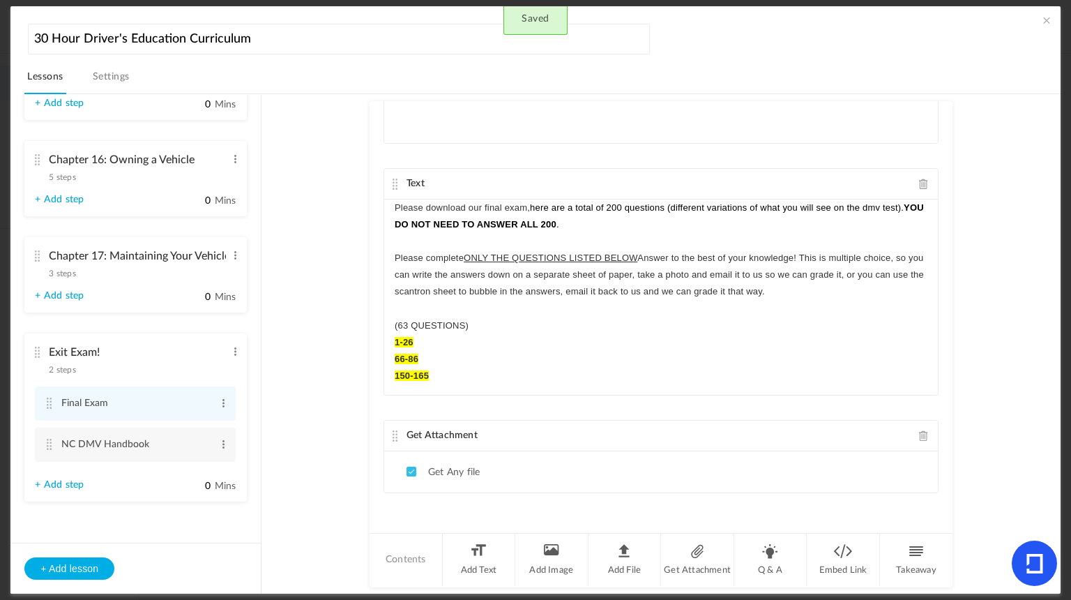
scroll to position [117, 0]
click at [781, 275] on p "Please complete ONLY THE QUESTIONS LISTED BELOW Answer to the best of your know…" at bounding box center [661, 277] width 533 height 51
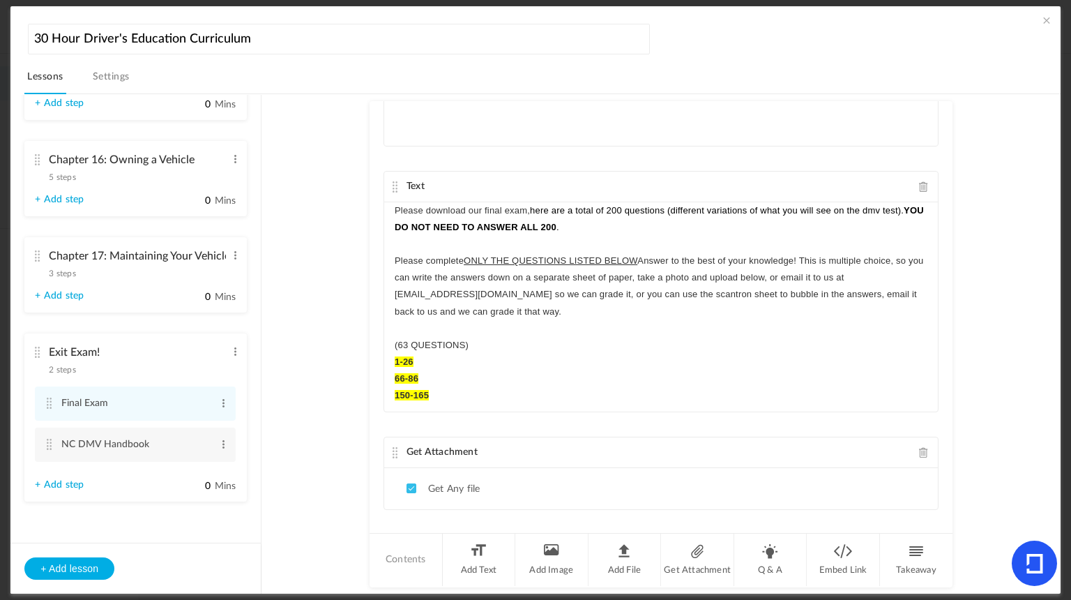
click at [644, 292] on p "Please complete ONLY THE QUESTIONS LISTED BELOW Answer to the best of your know…" at bounding box center [661, 286] width 533 height 68
click at [895, 259] on p "Please complete ONLY THE QUESTIONS LISTED BELOW Answer to the best of your know…" at bounding box center [661, 286] width 533 height 68
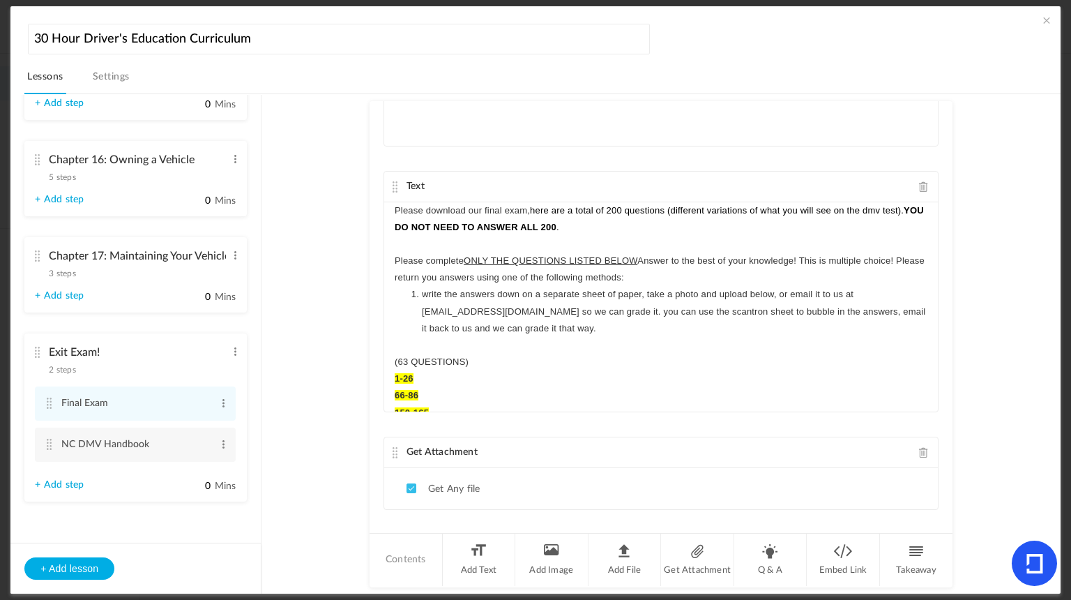
click at [750, 291] on li "write the answers down on a separate sheet of paper, take a photo and upload be…" at bounding box center [668, 311] width 520 height 51
click at [662, 312] on li "write the answers down on a separate sheet of paper, take a photo and upload th…" at bounding box center [668, 311] width 520 height 51
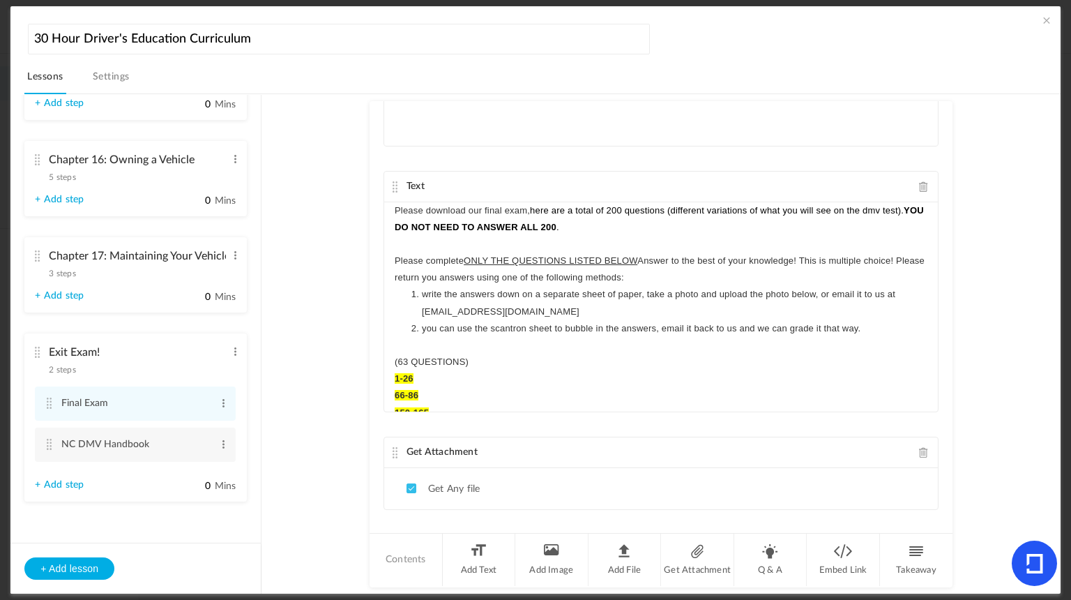
click at [460, 327] on li "you can use the scantron sheet to bubble in the answers, email it back to us an…" at bounding box center [668, 328] width 520 height 17
click at [654, 327] on li "Download the scantron sheet to bubble in the answers, email it back to us and w…" at bounding box center [668, 328] width 520 height 17
click at [881, 326] on li "Download the scantron sheet to bubble in the answers, upload the scantron sheet…" at bounding box center [668, 336] width 520 height 33
click at [396, 325] on p "Download the scantron sheet to bubble in the answers, upload the scantron sheet…" at bounding box center [661, 336] width 533 height 33
click at [644, 347] on li "Download the scantron sheet to bubble in the answers, upload the scantron sheet…" at bounding box center [668, 336] width 520 height 33
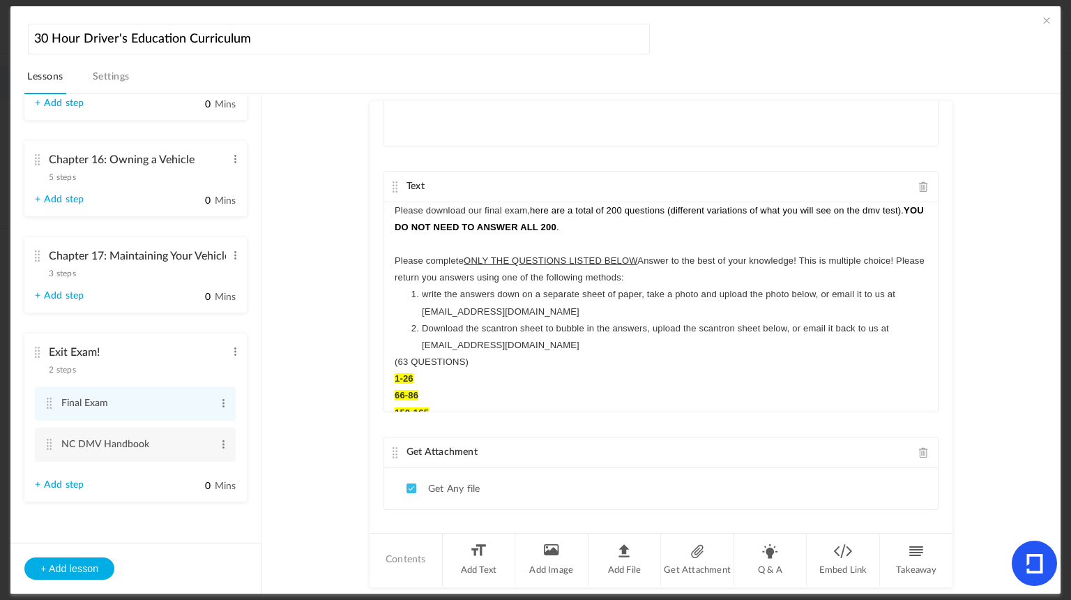
click at [427, 294] on li "write the answers down on a separate sheet of paper, take a photo and upload th…" at bounding box center [668, 302] width 520 height 33
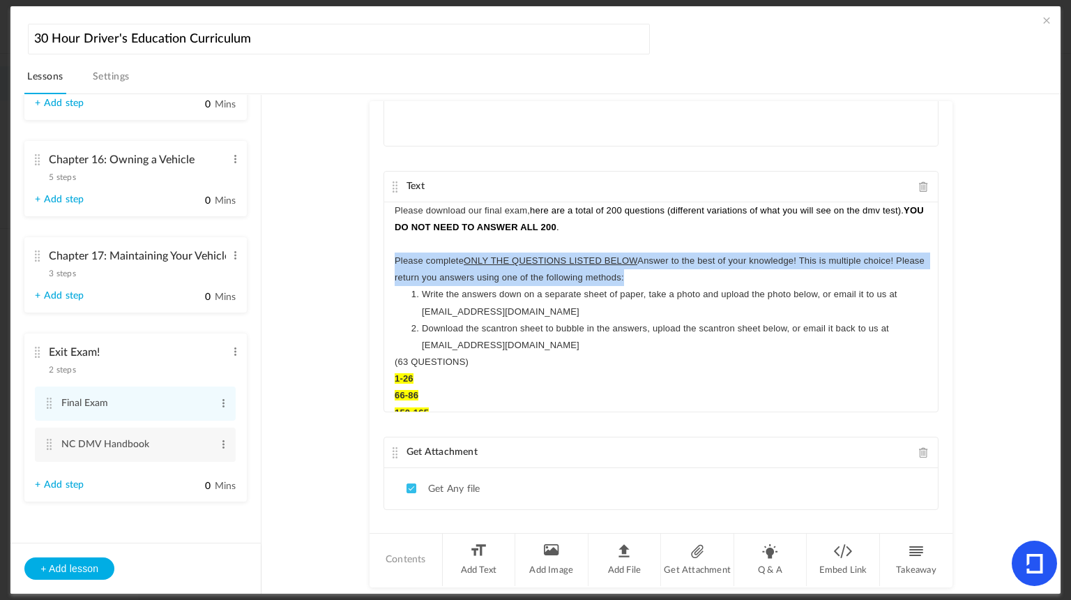
drag, startPoint x: 393, startPoint y: 257, endPoint x: 669, endPoint y: 273, distance: 277.3
click at [669, 273] on p "Please complete ONLY THE QUESTIONS LISTED BELOW Answer to the best of your know…" at bounding box center [661, 268] width 533 height 33
click at [685, 269] on p "Please complete ONLY THE QUESTIONS LISTED BELOW Answer to the best of your know…" at bounding box center [661, 268] width 533 height 33
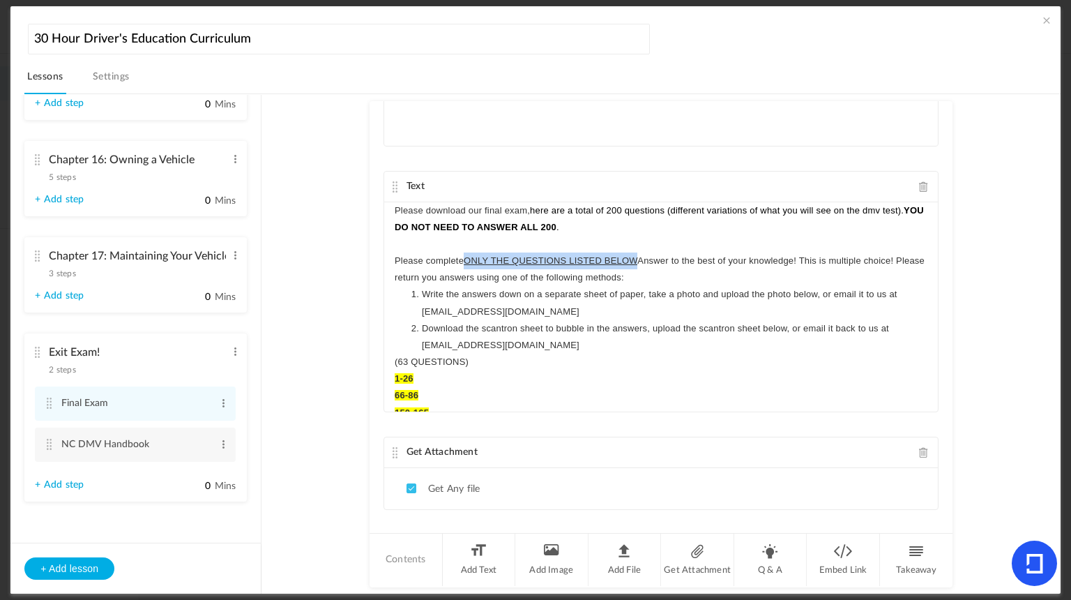
drag, startPoint x: 464, startPoint y: 258, endPoint x: 639, endPoint y: 263, distance: 174.4
click at [639, 263] on p "Please complete ONLY THE QUESTIONS LISTED BELOW Answer to the best of your know…" at bounding box center [661, 268] width 533 height 33
click at [503, 287] on icon "button" at bounding box center [505, 288] width 6 height 3
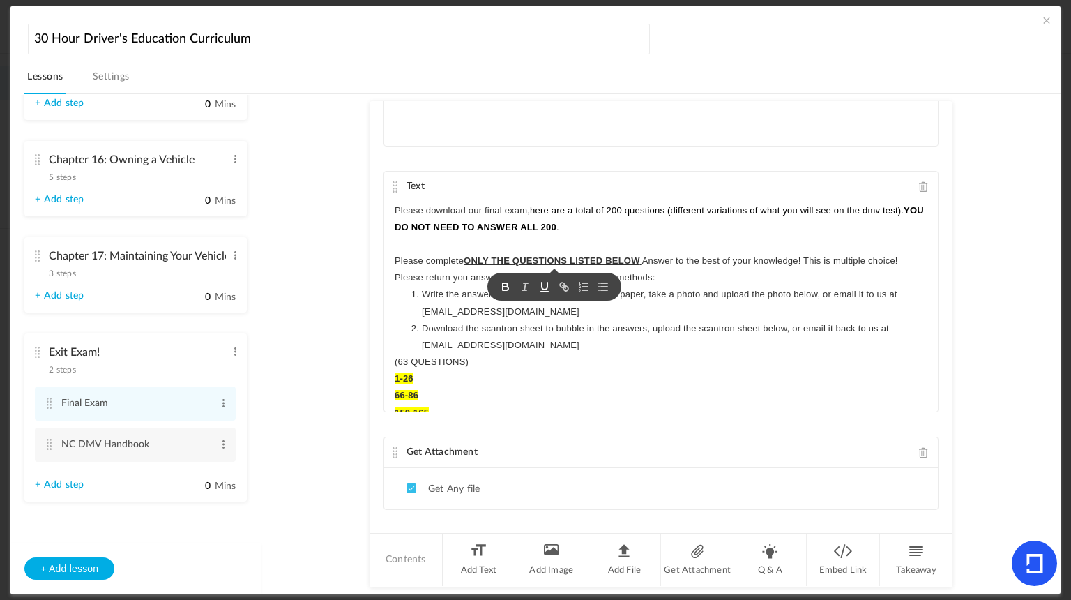
click at [606, 344] on li "Download the scantron sheet to bubble in the answers, upload the scantron sheet…" at bounding box center [668, 336] width 520 height 33
click at [884, 206] on p "Please download our final exam, here are a total of 200 questions (different va…" at bounding box center [661, 218] width 533 height 33
click at [848, 294] on li "Write the answers down on a separate sheet of paper, take a photo and upload th…" at bounding box center [668, 302] width 520 height 33
click at [644, 257] on p "Please complete ONLY THE QUESTIONS LISTED BELOW Answer to the best of your know…" at bounding box center [661, 268] width 533 height 33
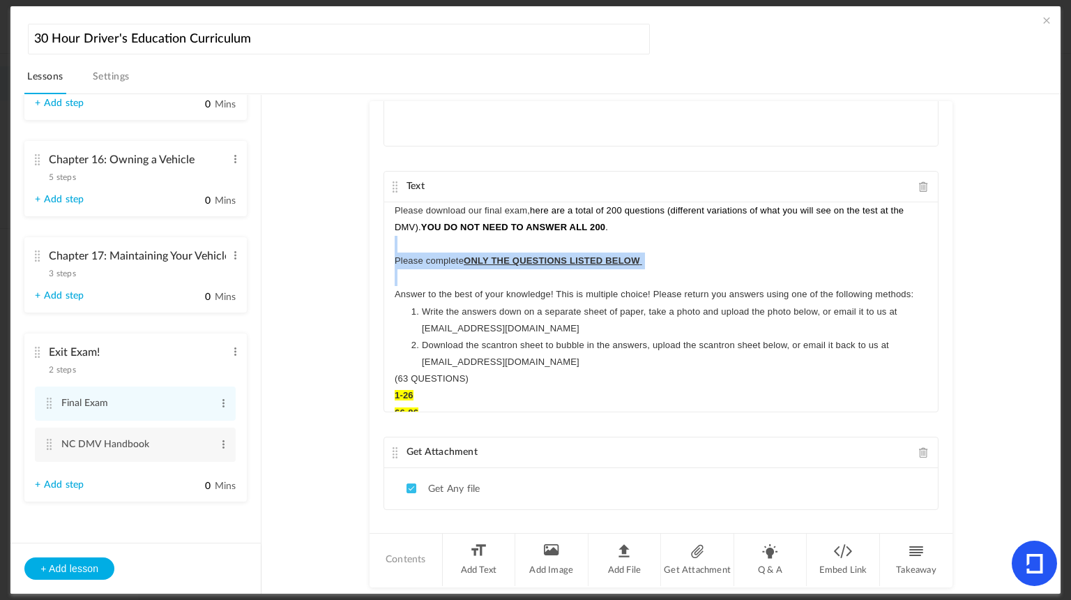
drag, startPoint x: 932, startPoint y: 234, endPoint x: 929, endPoint y: 269, distance: 35.7
click at [929, 269] on div "Text Please download our final exam, here are a total of 200 questions (differe…" at bounding box center [661, 291] width 555 height 241
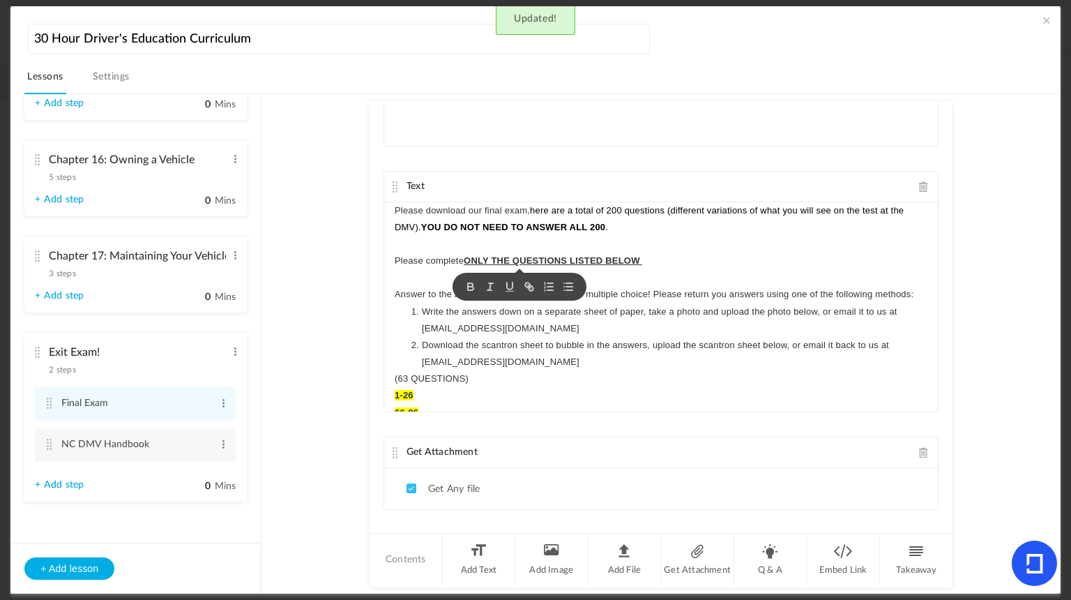
click at [686, 377] on p "(63 QUESTIONS)" at bounding box center [661, 378] width 533 height 17
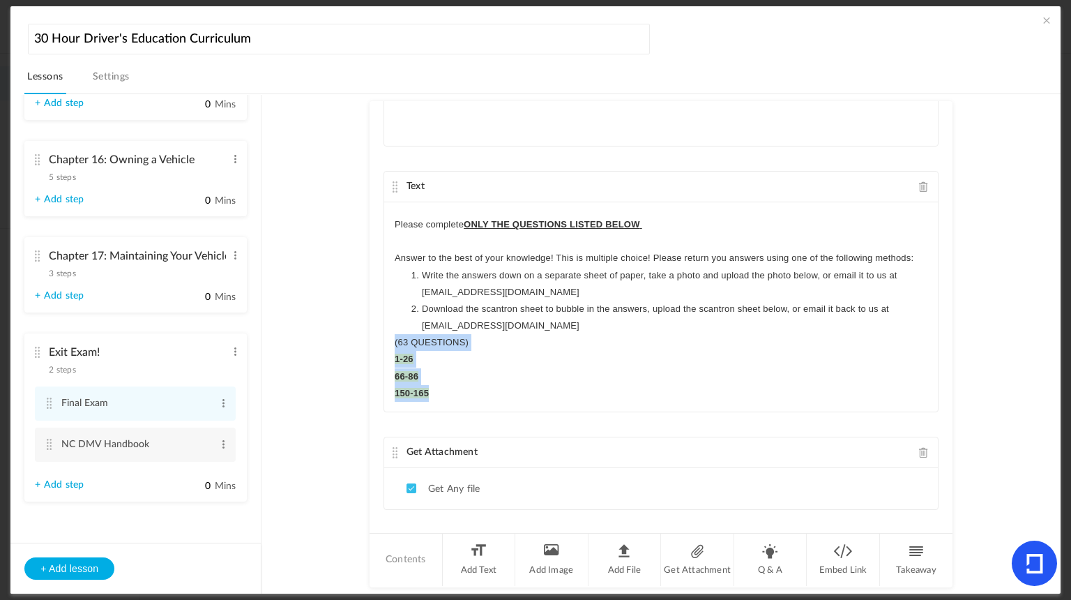
scroll to position [37, 0]
drag, startPoint x: 391, startPoint y: 349, endPoint x: 457, endPoint y: 399, distance: 82.7
click at [457, 399] on div "Please download our final exam, here are a total of 200 questions (different va…" at bounding box center [661, 306] width 554 height 209
copy div "(63 QUESTIONS) 1-26 66-86 150-165"
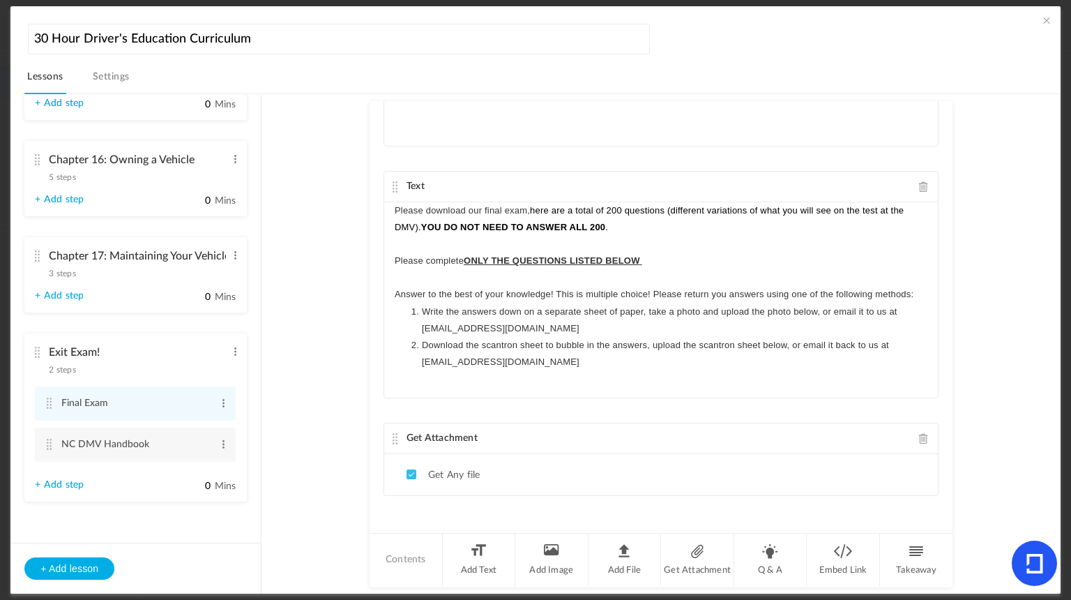
click at [665, 257] on p "Please complete ONLY THE QUESTIONS LISTED BELOW" at bounding box center [661, 260] width 533 height 17
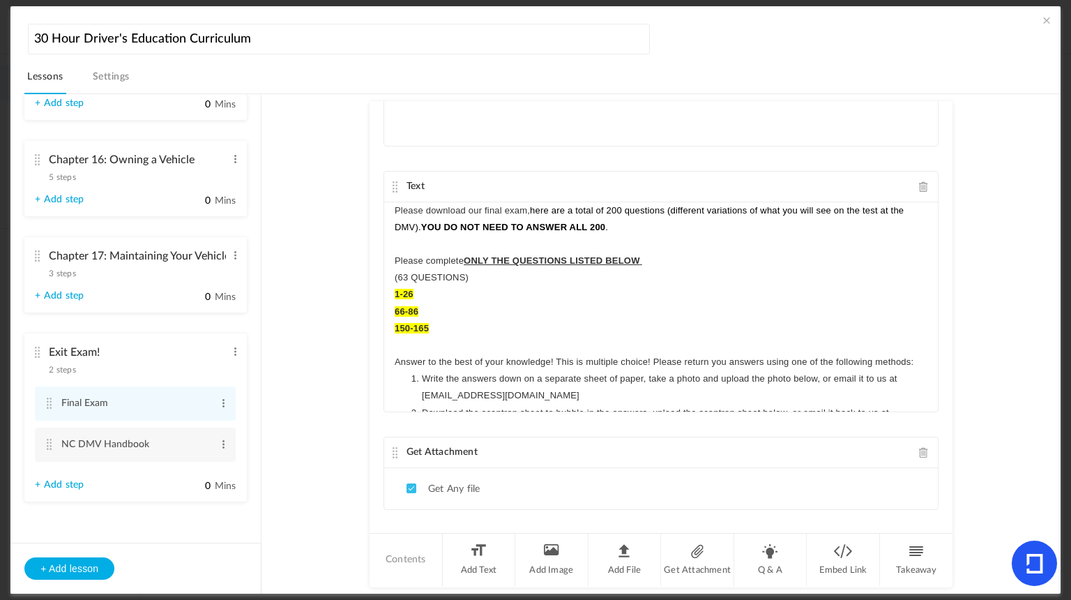
click at [725, 358] on p "Answer to the best of your knowledge! This is multiple choice! Please return yo…" at bounding box center [661, 362] width 533 height 17
click at [890, 277] on p "(63 QUESTIONS)" at bounding box center [661, 277] width 533 height 17
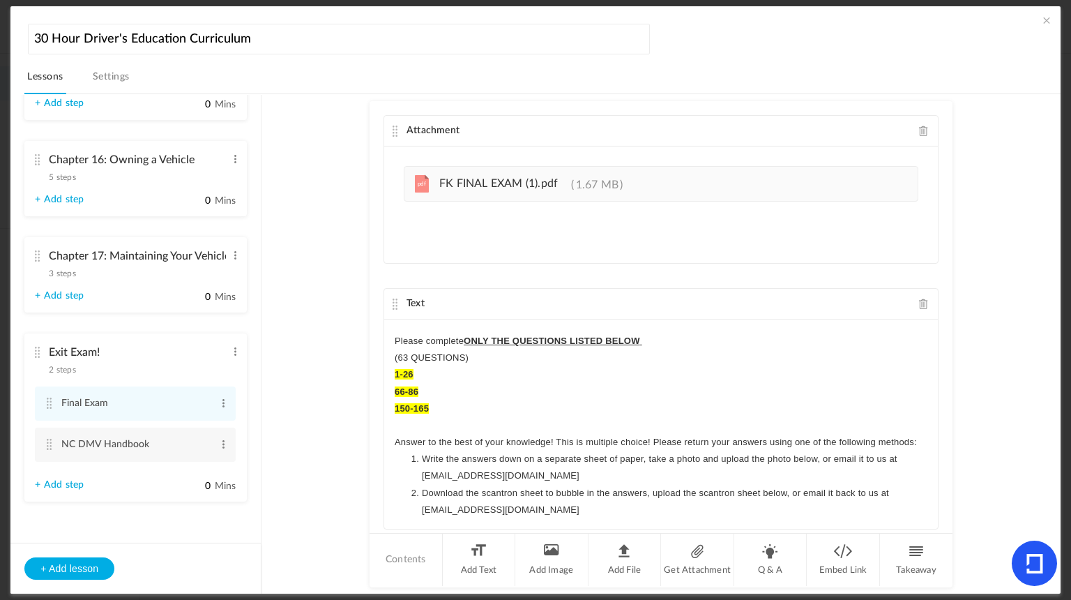
click at [415, 300] on span "Text" at bounding box center [416, 303] width 18 height 10
click at [615, 556] on li "Add File" at bounding box center [625, 559] width 73 height 52
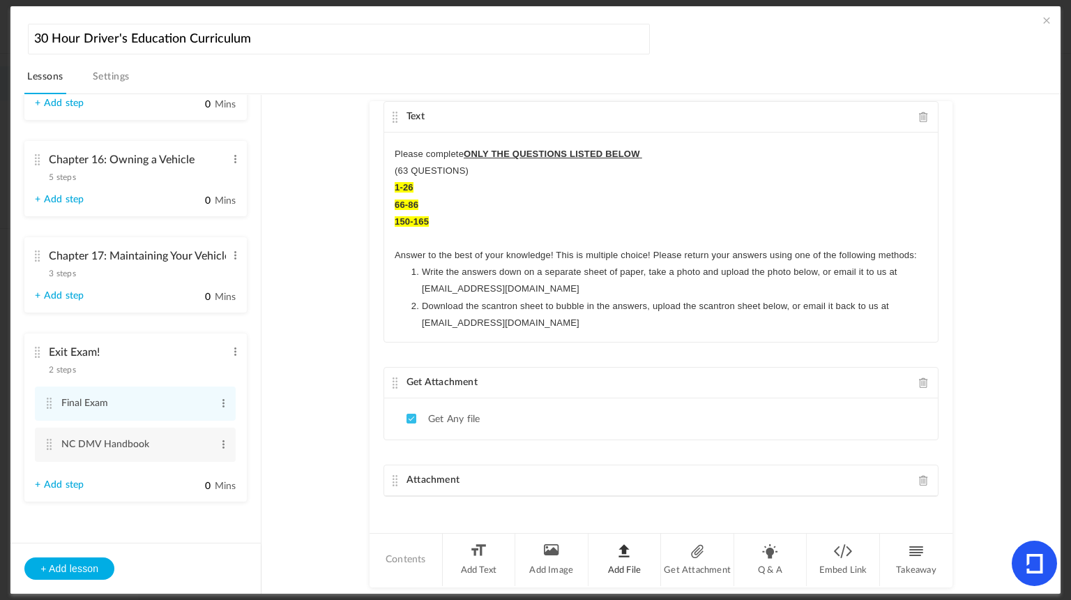
click at [630, 561] on li "Add File" at bounding box center [625, 559] width 73 height 52
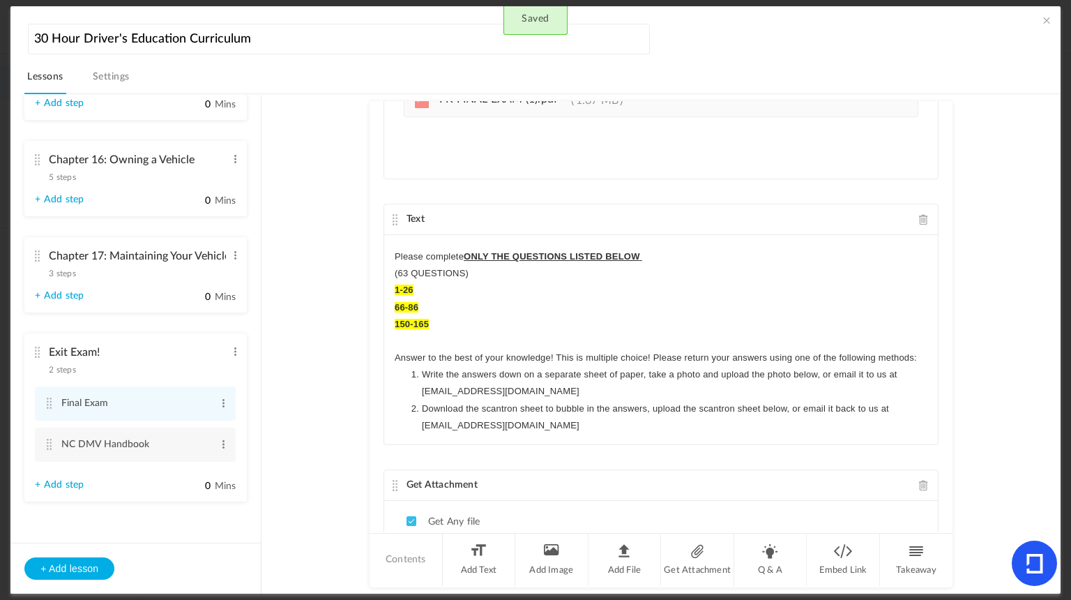
scroll to position [0, 0]
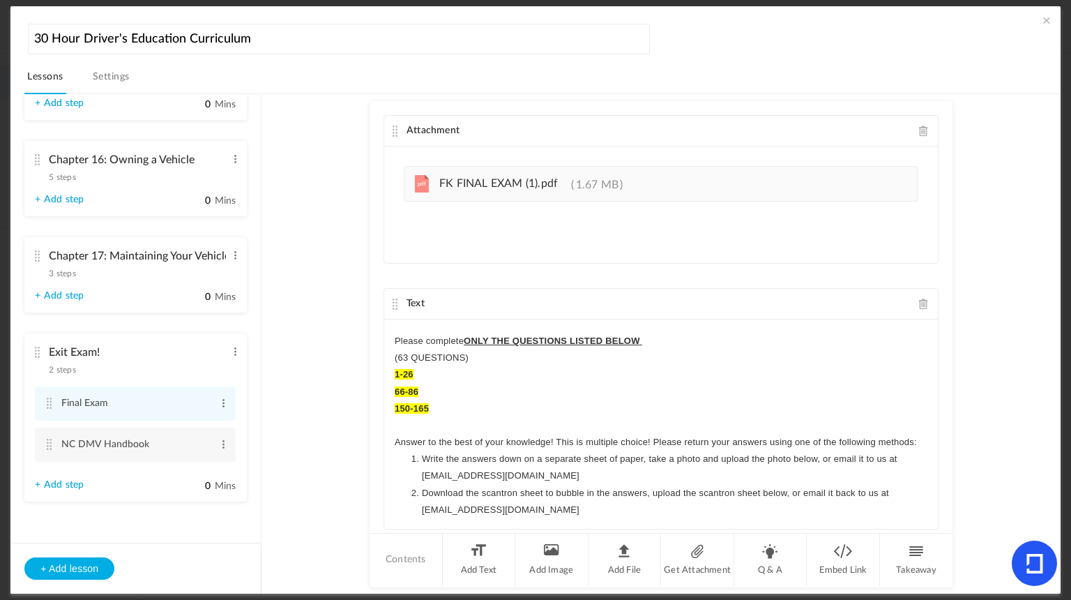
click at [407, 338] on p "Please complete ONLY THE QUESTIONS LISTED BELOW" at bounding box center [661, 341] width 533 height 17
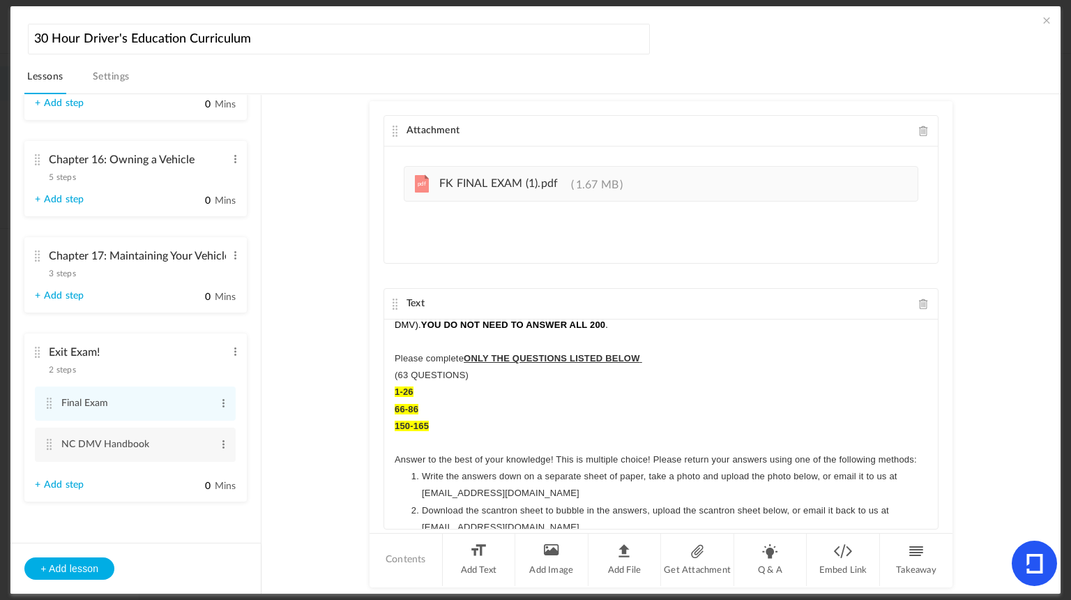
scroll to position [3, 0]
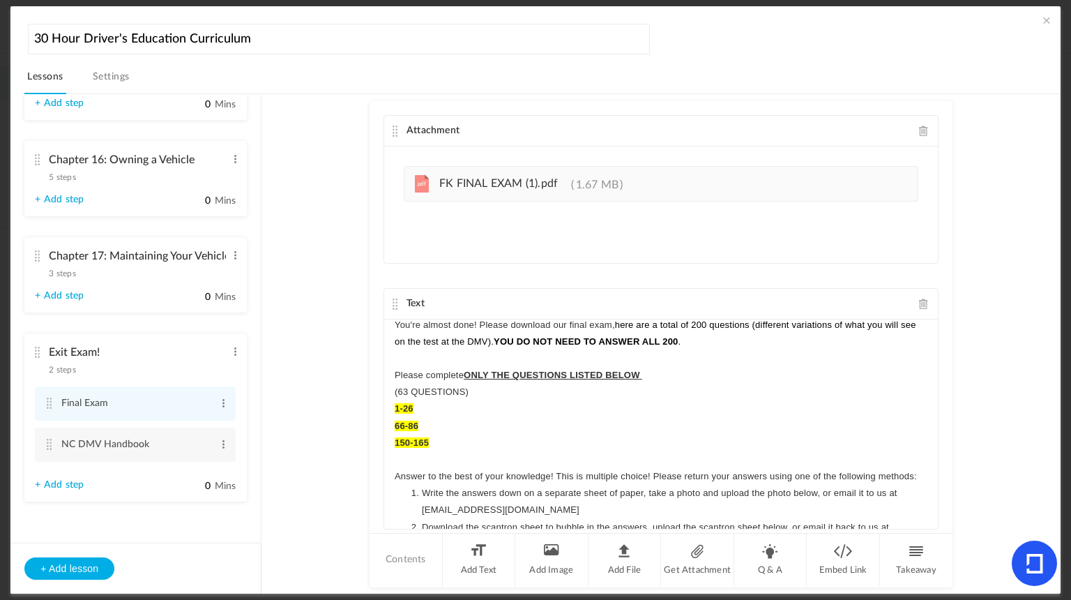
click at [611, 321] on p "You're almost done! Please download our final exam, here are a total of 200 que…" at bounding box center [661, 333] width 533 height 33
click at [645, 322] on span "here are a total of 200 questions (different variations of what you will see on…" at bounding box center [662, 332] width 534 height 27
click at [705, 379] on p "Please complete ONLY THE QUESTIONS LISTED BELOW" at bounding box center [661, 375] width 533 height 17
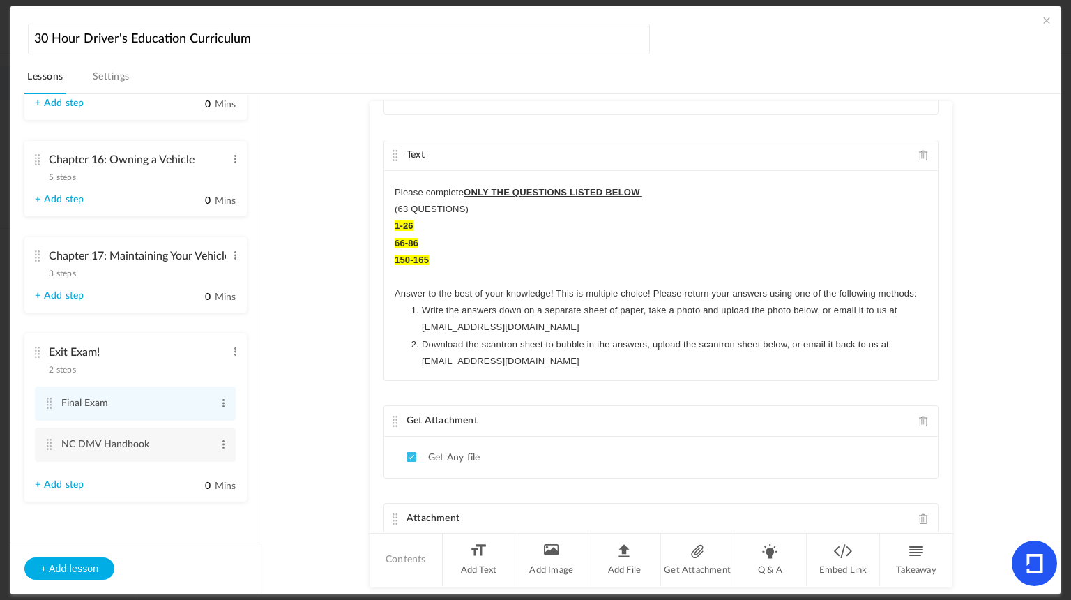
scroll to position [196, 0]
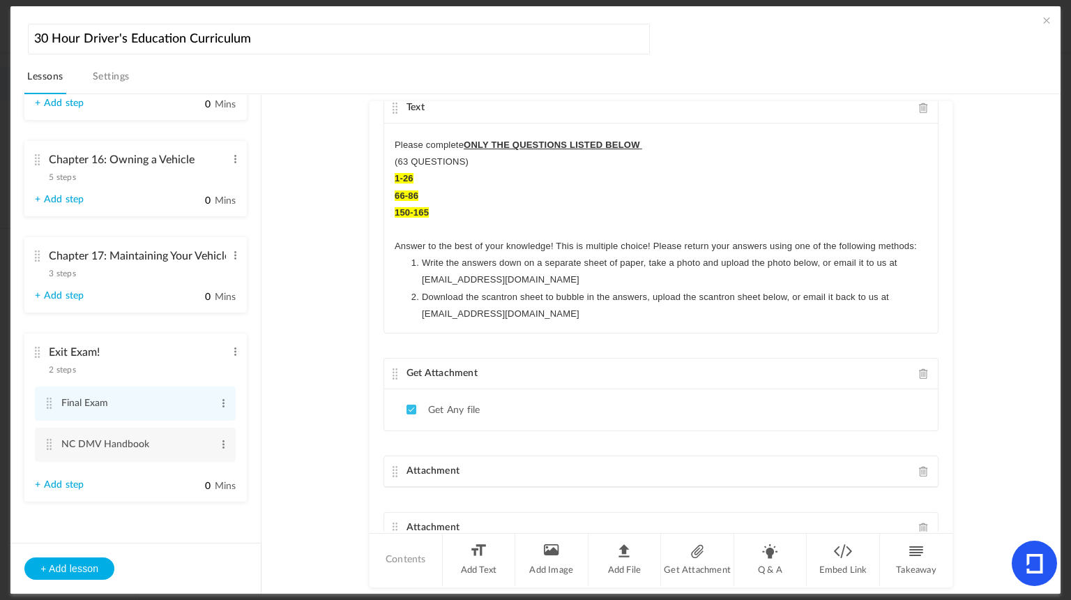
click at [540, 294] on li "Download the scantron sheet to bubble in the answers, upload the scantron sheet…" at bounding box center [668, 305] width 520 height 33
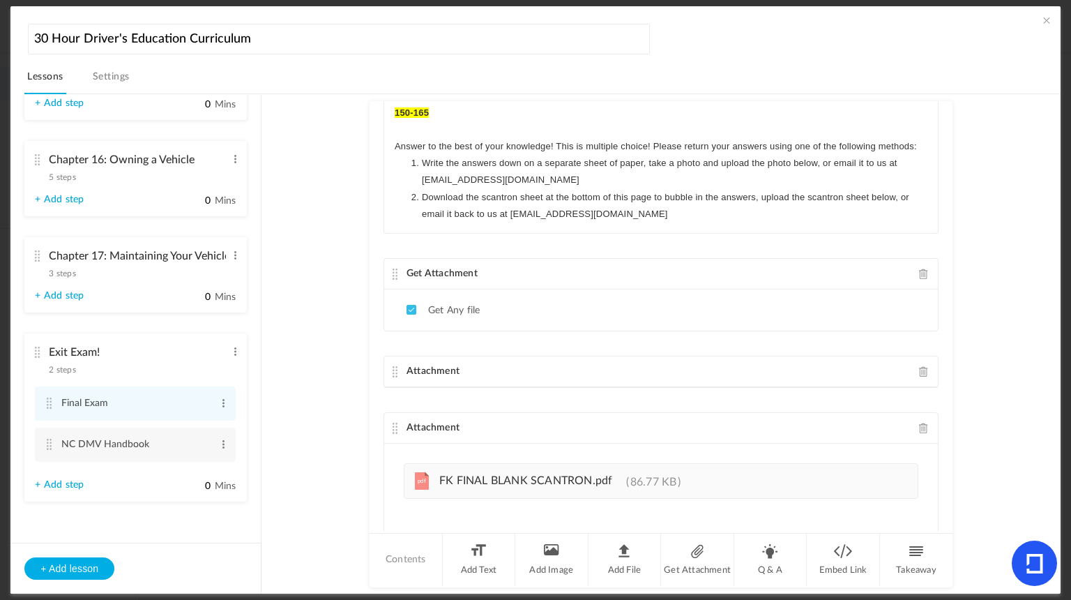
scroll to position [359, 0]
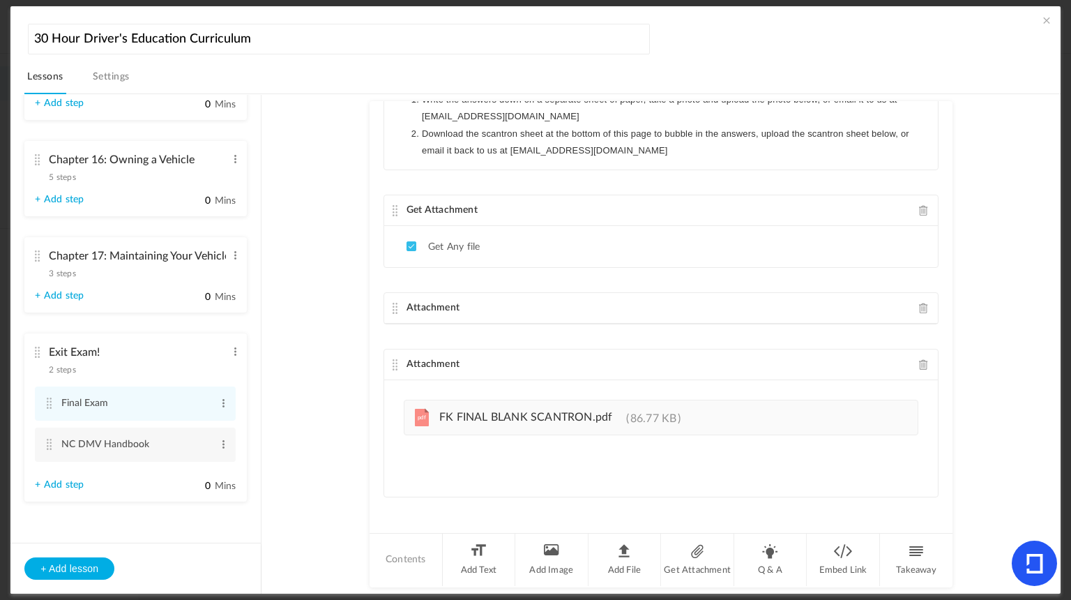
click at [919, 306] on span at bounding box center [924, 308] width 10 height 10
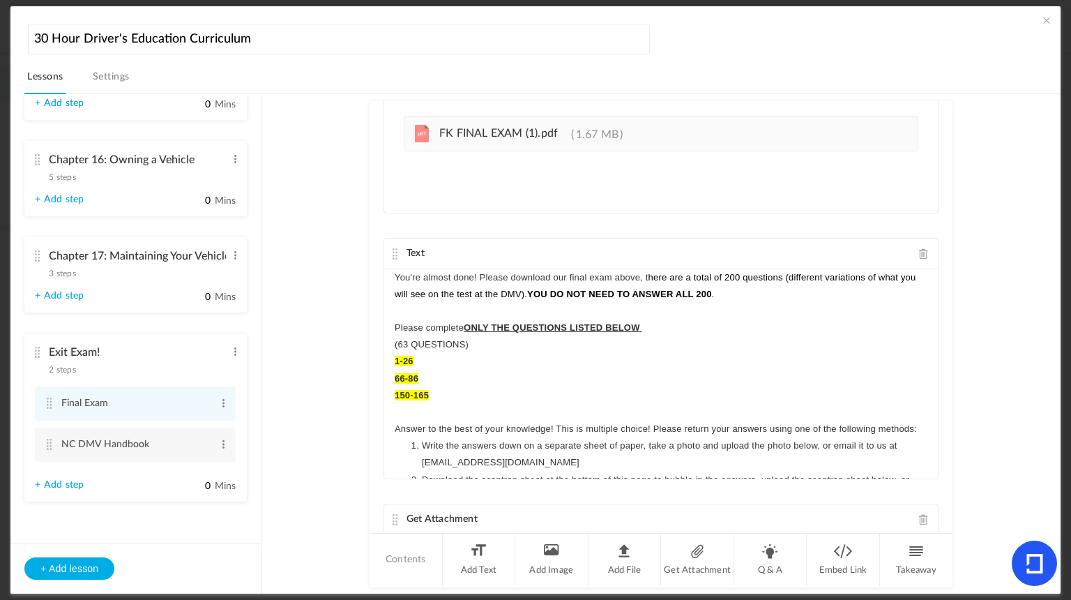
scroll to position [0, 0]
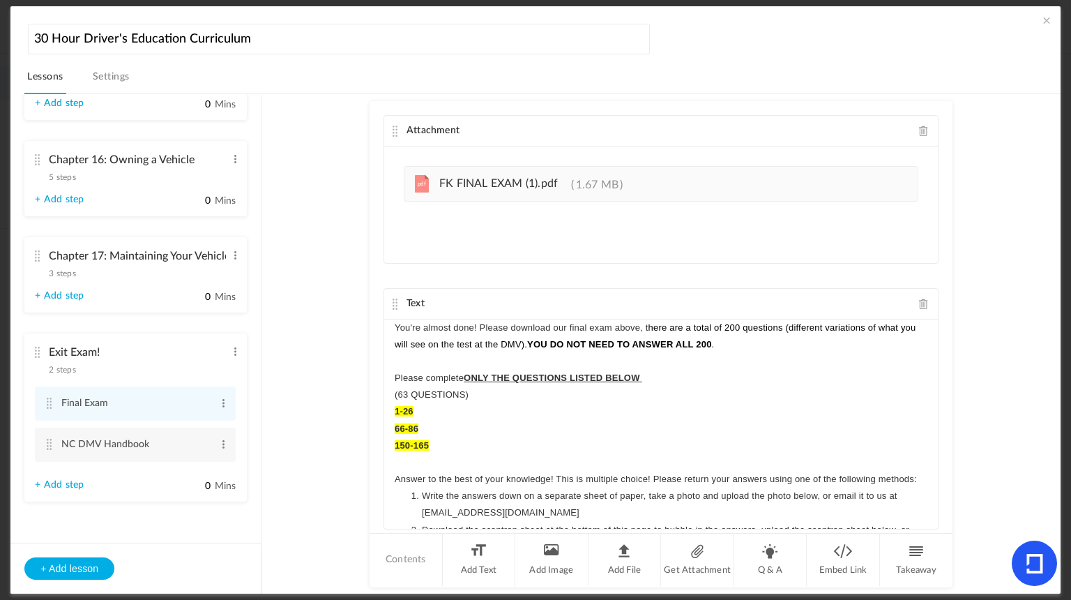
click at [1003, 155] on au-course-substep "Attachment Upload your file here pdf FK FINAL EXAM (1).pdf 1.67 MB Text You're …" at bounding box center [660, 344] width 765 height 501
click at [51, 441] on cite at bounding box center [49, 444] width 10 height 11
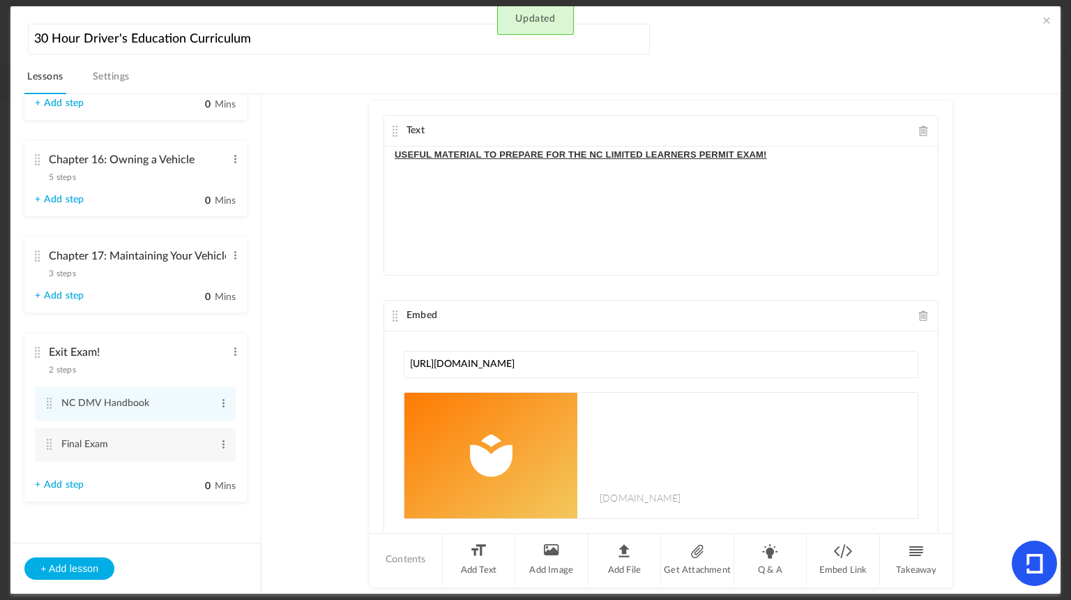
click at [809, 146] on p "USEFUL MATERIAL TO PREPARE FOR THE NC LIMITED LEARNERS PERMIT EXAM!" at bounding box center [661, 154] width 533 height 17
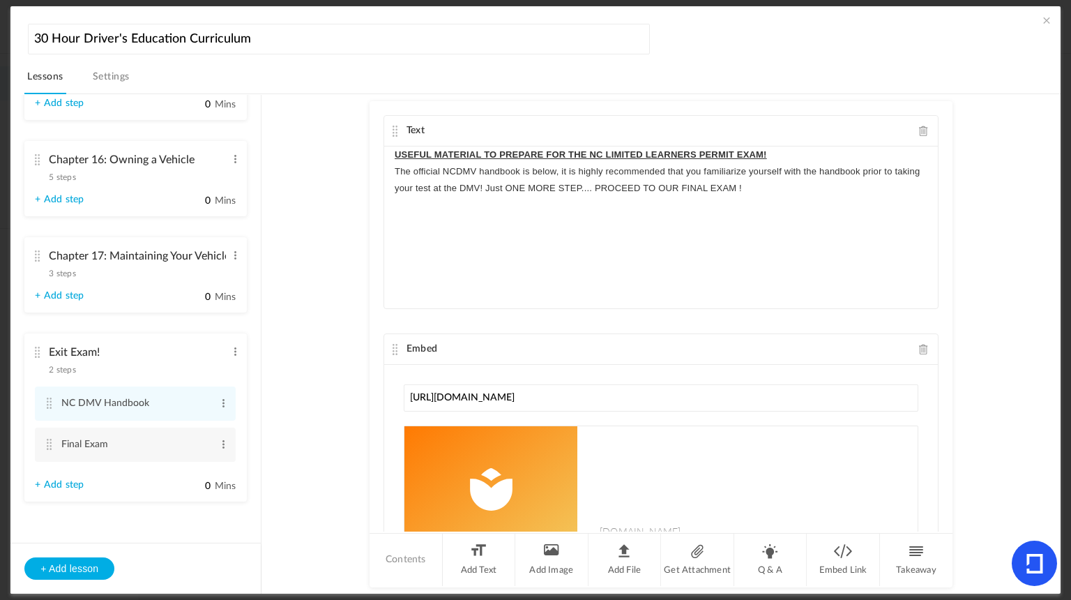
click at [485, 183] on p "The official NCDMV handbook is below, it is highly recommended that you familia…" at bounding box center [661, 179] width 533 height 33
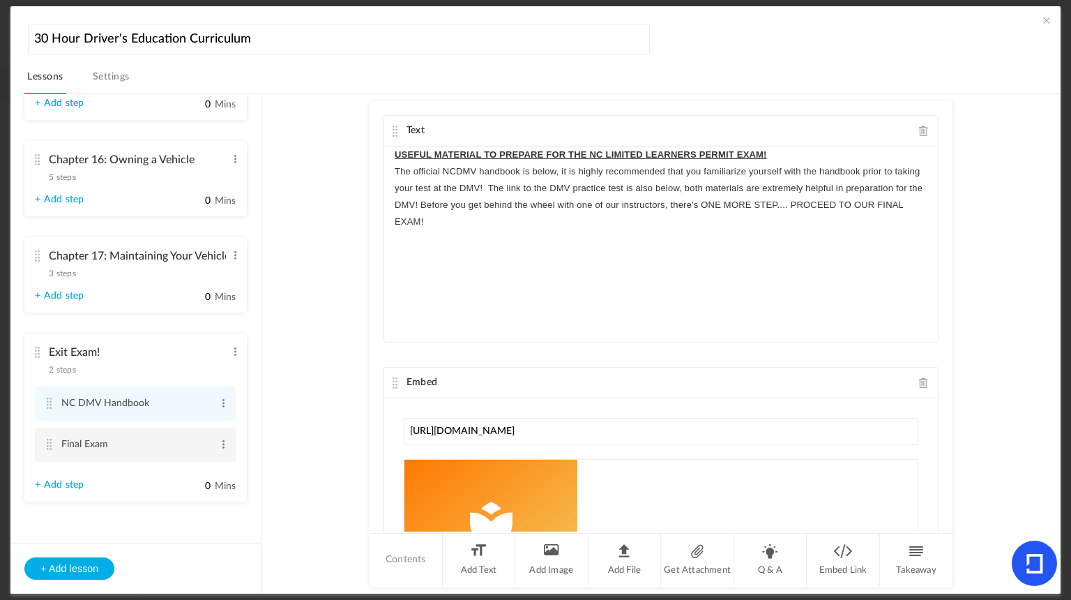
click at [56, 446] on li "Final Exam Edit Delete" at bounding box center [135, 444] width 201 height 34
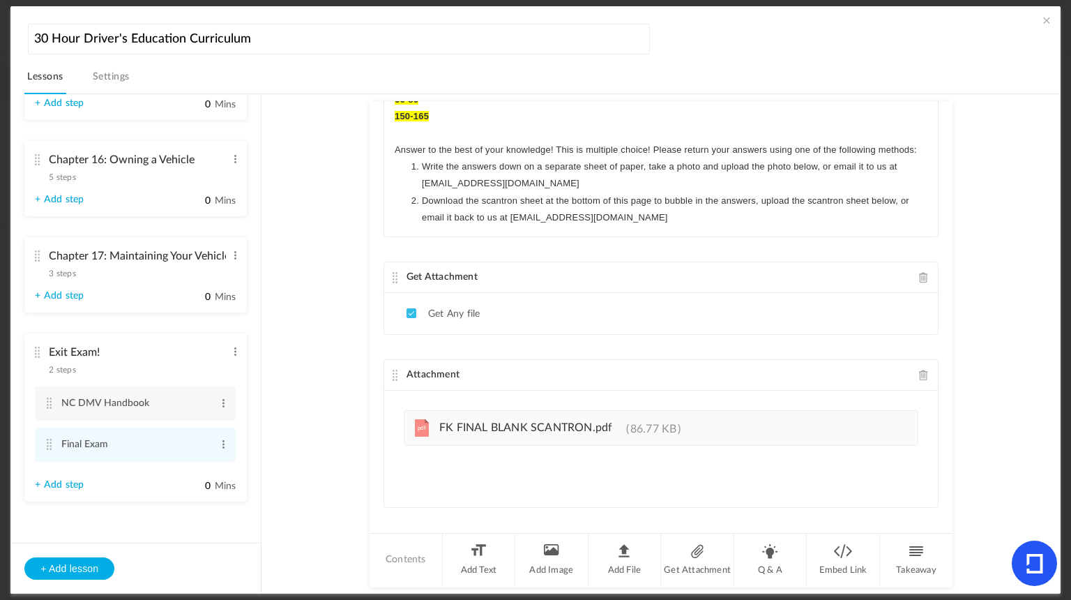
scroll to position [303, 0]
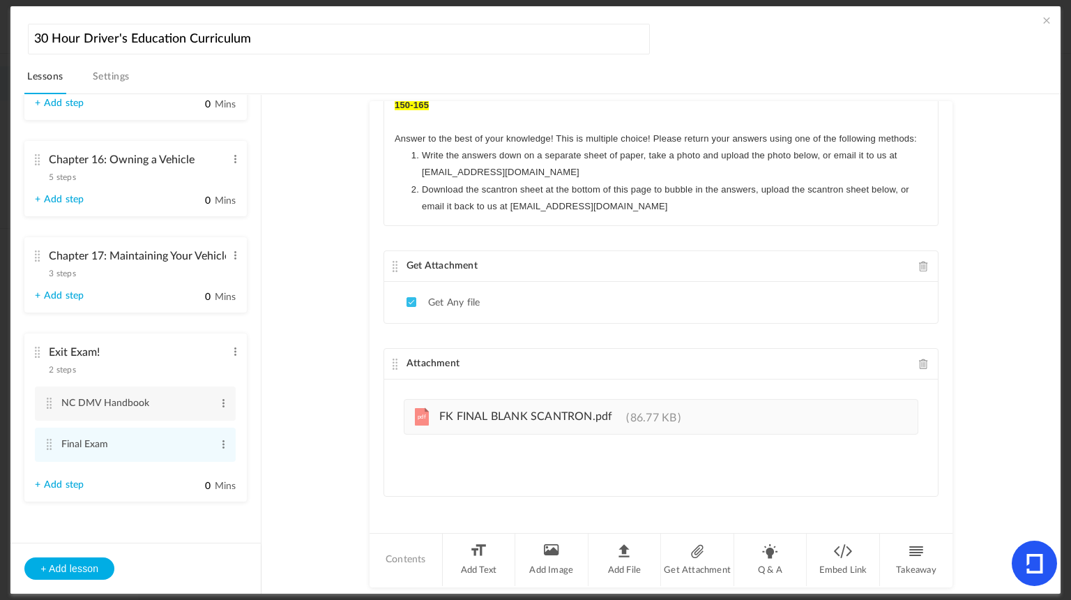
click at [38, 350] on cite at bounding box center [37, 352] width 10 height 11
click at [52, 402] on cite at bounding box center [49, 402] width 10 height 11
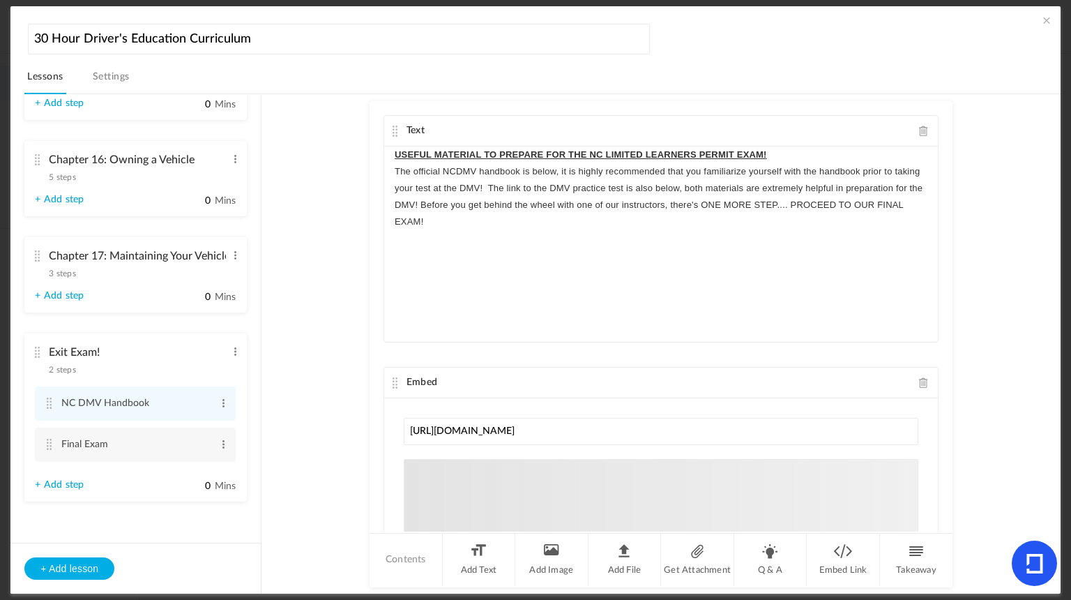
click at [36, 353] on cite at bounding box center [37, 352] width 10 height 11
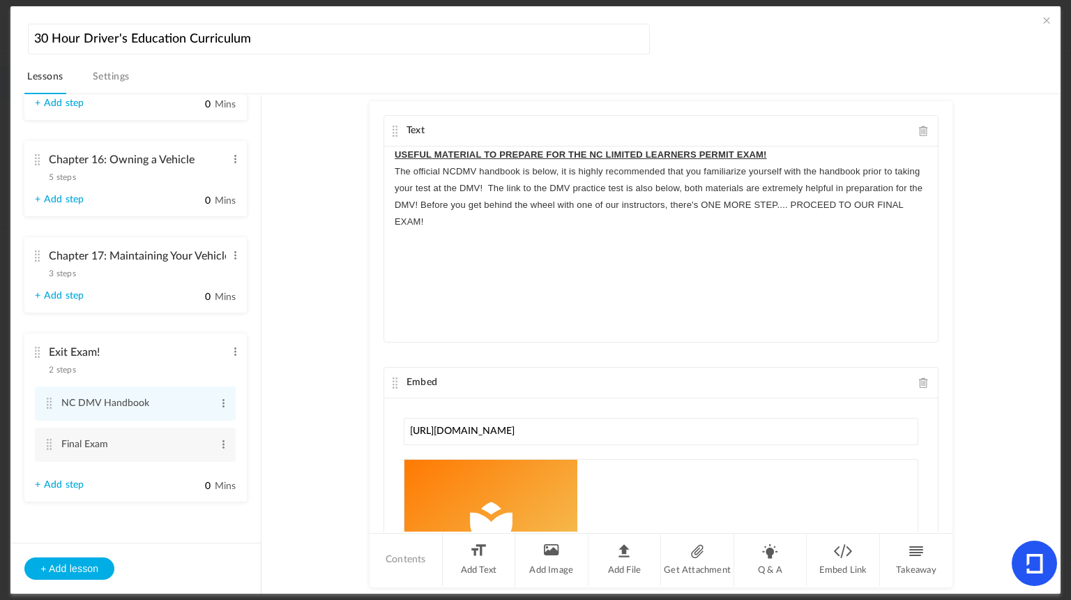
click at [113, 79] on link "Settings" at bounding box center [111, 81] width 43 height 26
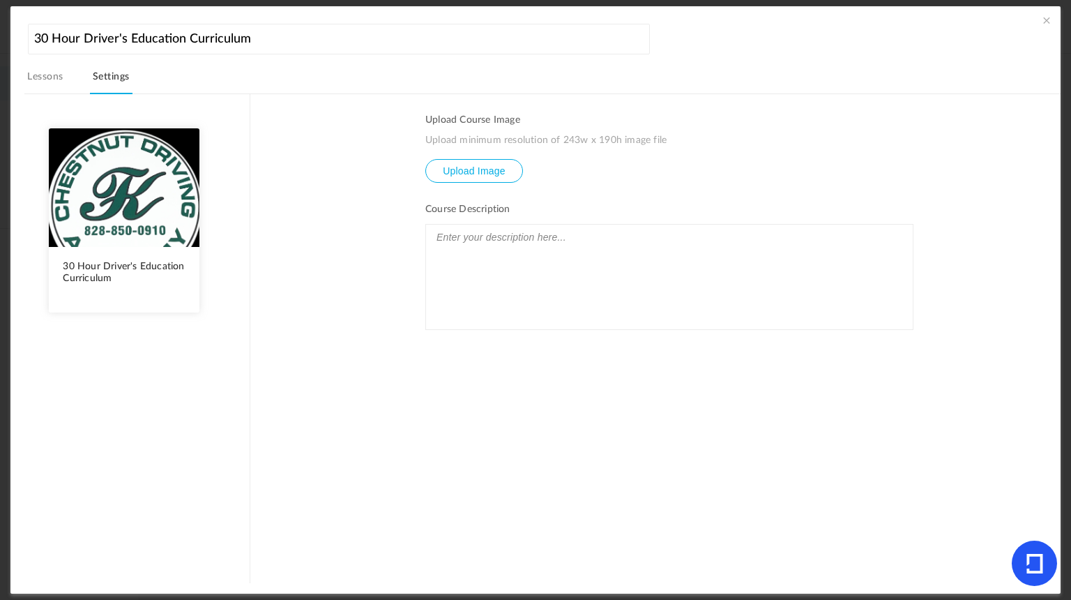
click at [471, 255] on div at bounding box center [669, 277] width 487 height 105
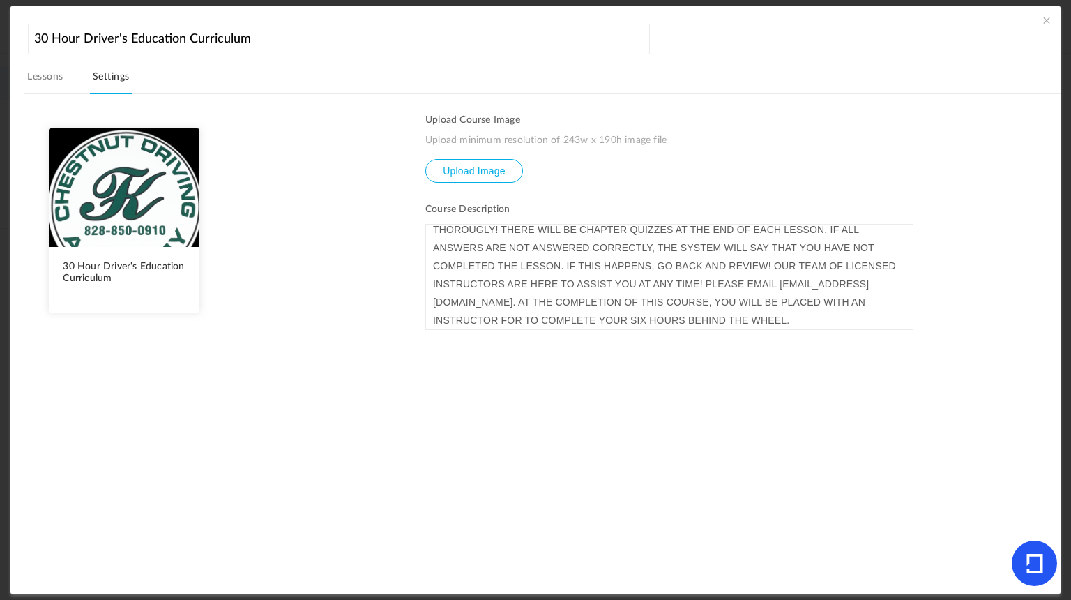
scroll to position [6, 0]
click at [865, 159] on li "Upload Course Image Upload minimum resolution of 243w x 190h image file Upload …" at bounding box center [669, 148] width 488 height 68
click at [43, 77] on link "Lessons" at bounding box center [44, 81] width 41 height 26
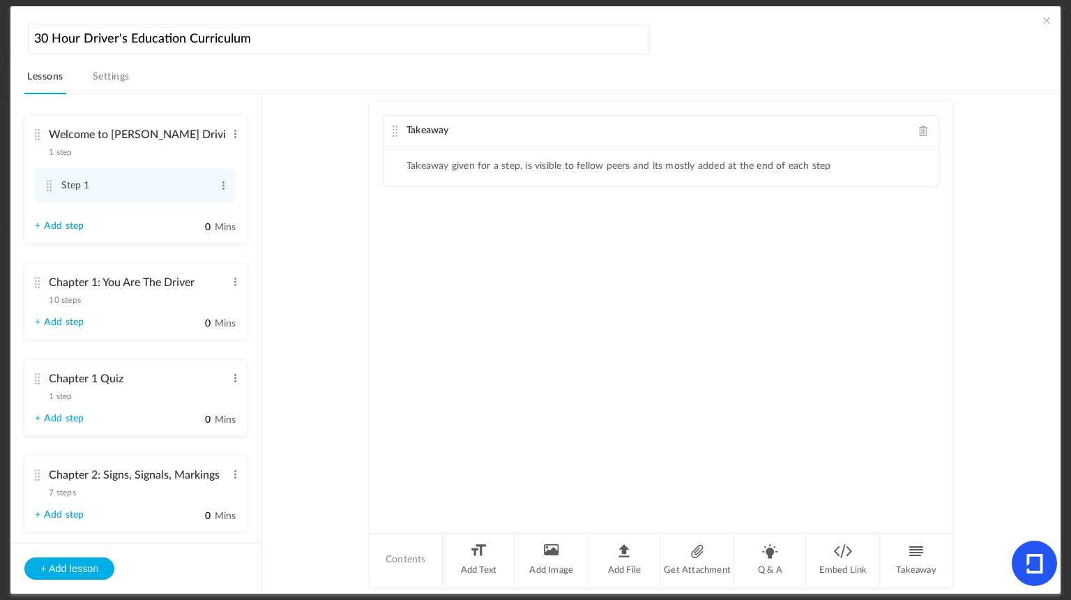
click at [35, 130] on cite at bounding box center [37, 134] width 10 height 11
click at [558, 559] on li "Add Image" at bounding box center [551, 559] width 73 height 52
click at [920, 128] on span at bounding box center [924, 131] width 10 height 10
click at [34, 284] on cite at bounding box center [37, 282] width 10 height 11
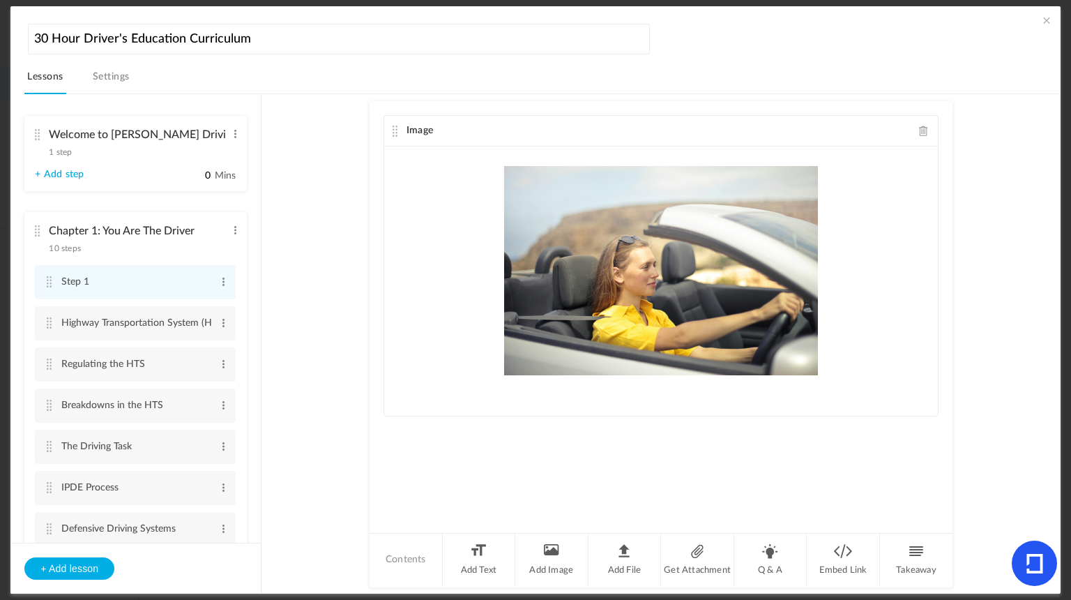
click at [35, 129] on cite at bounding box center [37, 134] width 10 height 11
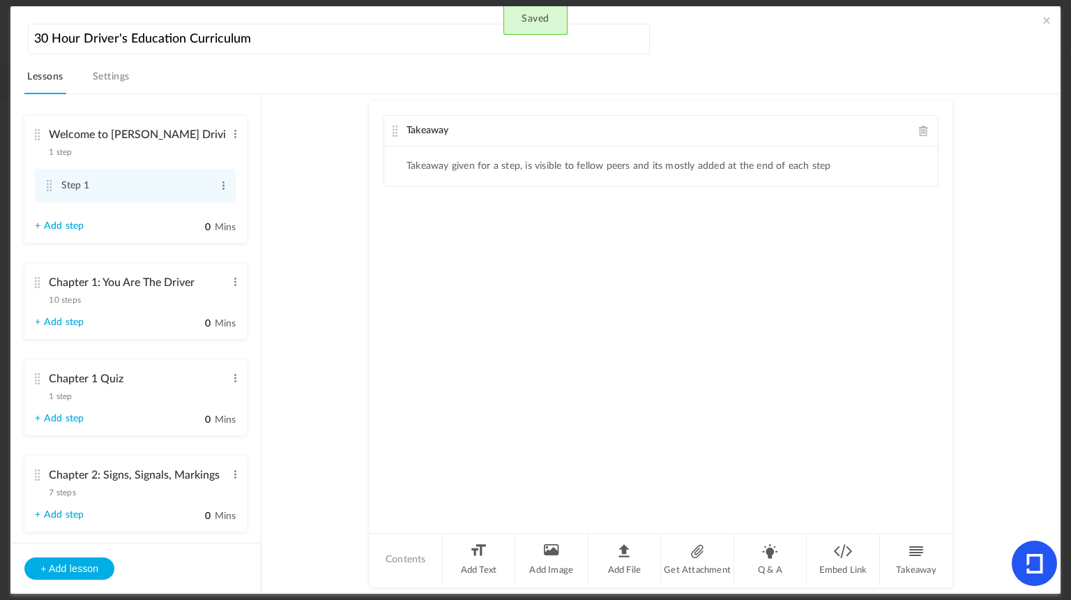
click at [38, 132] on cite at bounding box center [37, 134] width 10 height 11
click at [45, 184] on cite at bounding box center [49, 185] width 10 height 11
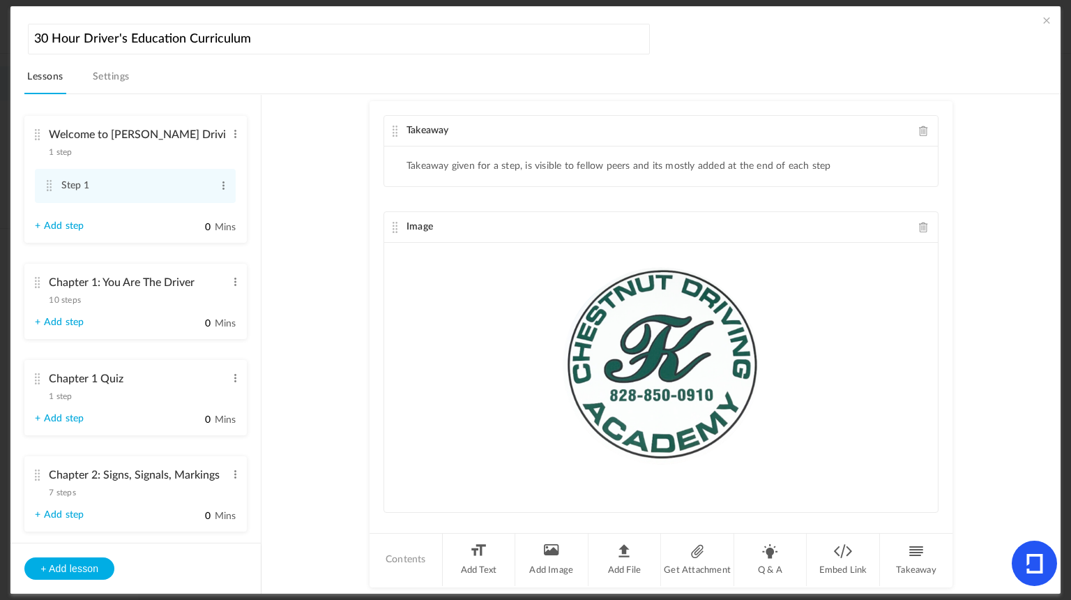
click at [920, 129] on span at bounding box center [924, 131] width 10 height 10
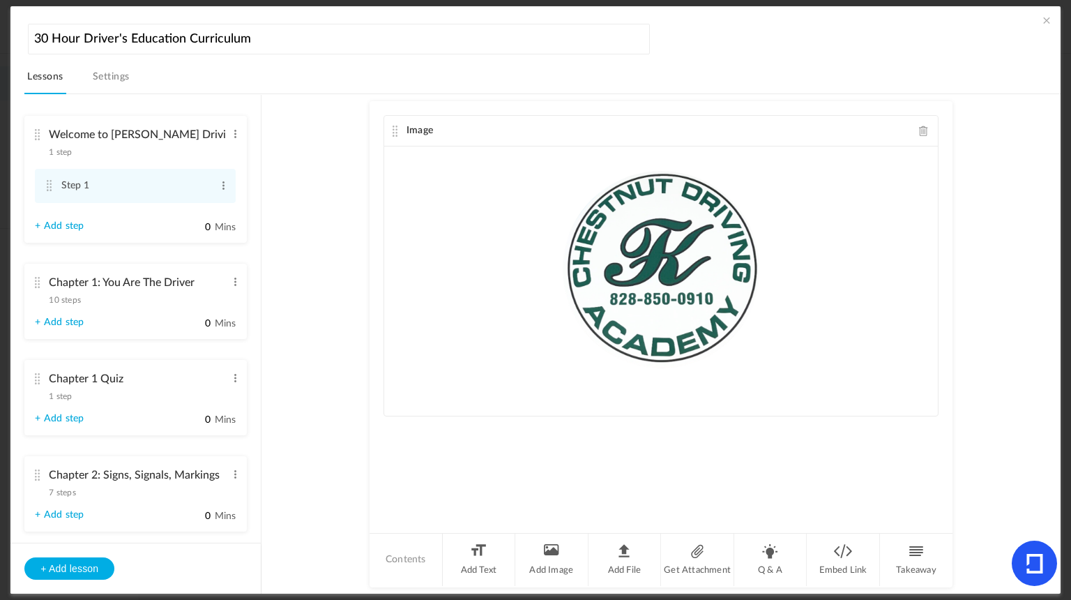
click at [36, 135] on cite at bounding box center [37, 134] width 10 height 11
click at [38, 129] on cite at bounding box center [37, 134] width 10 height 11
click at [36, 137] on cite at bounding box center [37, 134] width 10 height 11
click at [38, 132] on cite at bounding box center [37, 134] width 10 height 11
click at [45, 187] on cite at bounding box center [49, 185] width 10 height 11
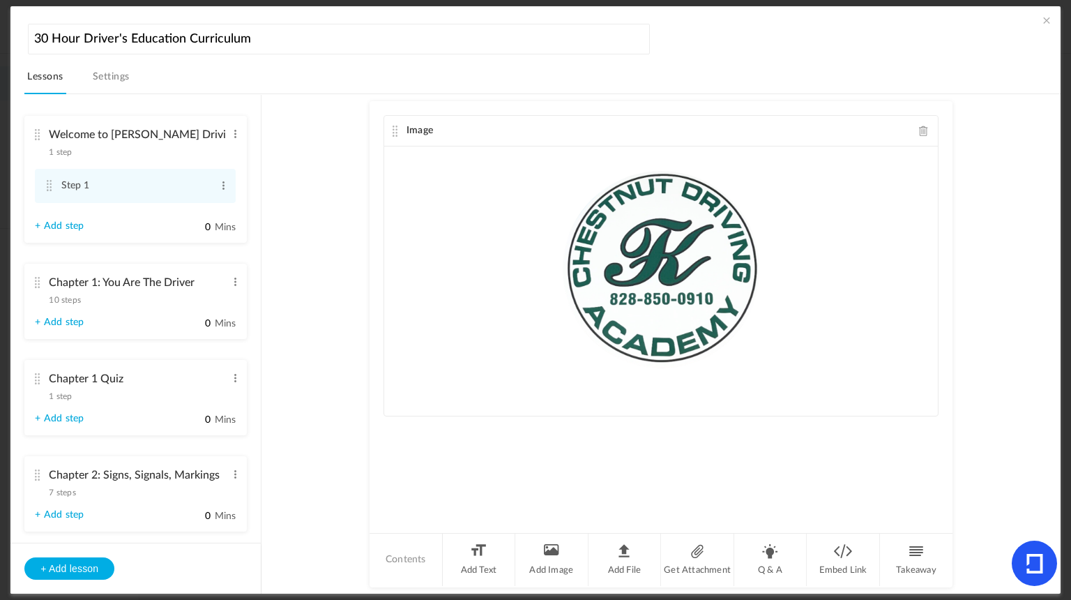
click at [38, 135] on cite at bounding box center [37, 134] width 10 height 11
click at [37, 133] on cite at bounding box center [37, 134] width 10 height 11
click at [1042, 20] on span at bounding box center [1047, 20] width 14 height 14
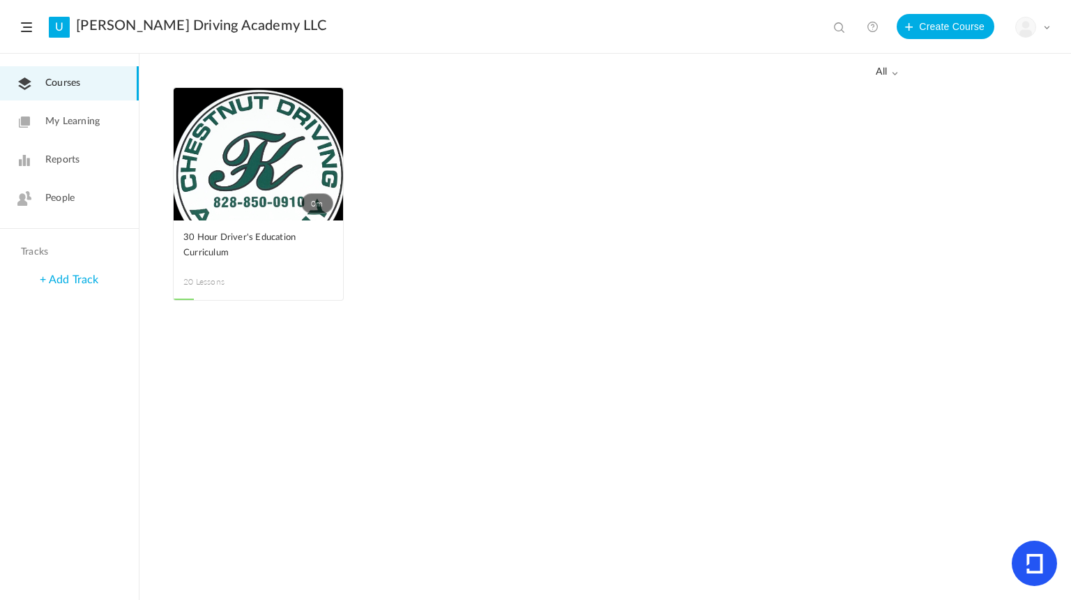
click at [89, 154] on link "Reports" at bounding box center [69, 160] width 139 height 34
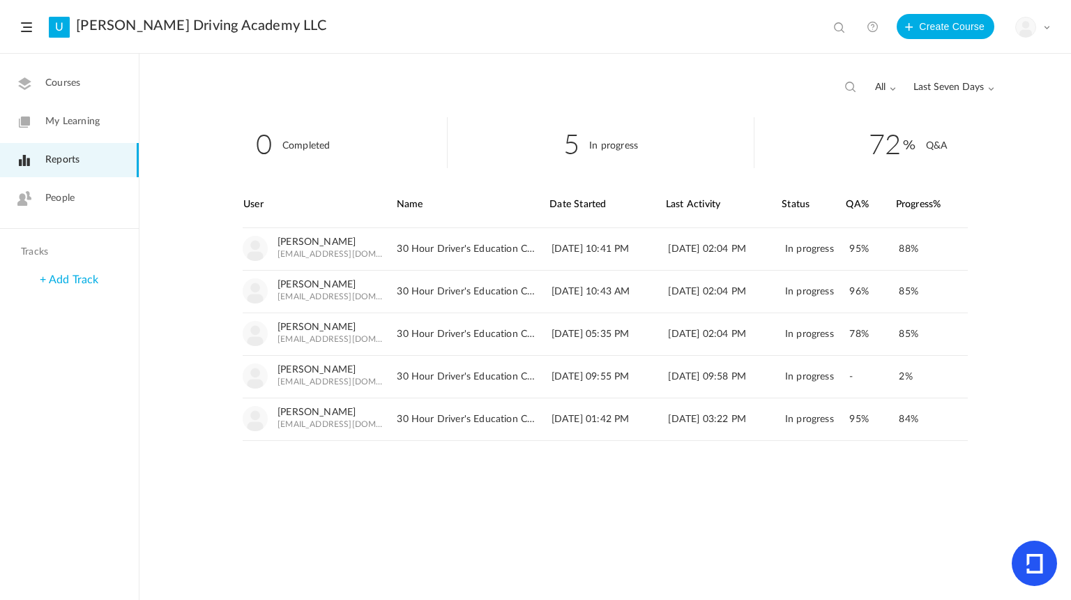
click at [84, 195] on link "People" at bounding box center [69, 198] width 139 height 34
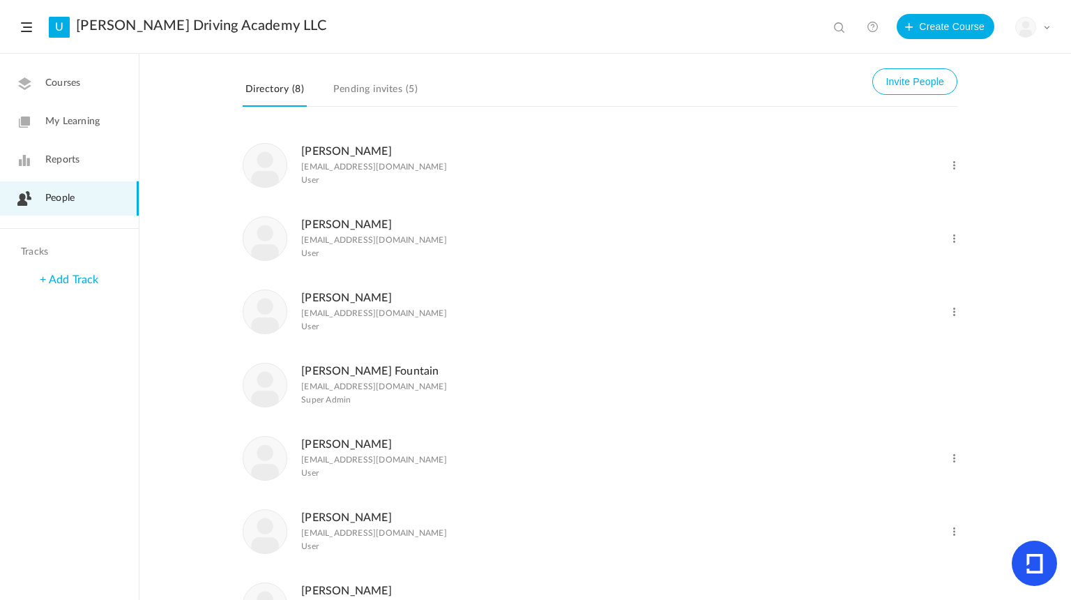
click at [89, 157] on link "Reports" at bounding box center [69, 160] width 139 height 34
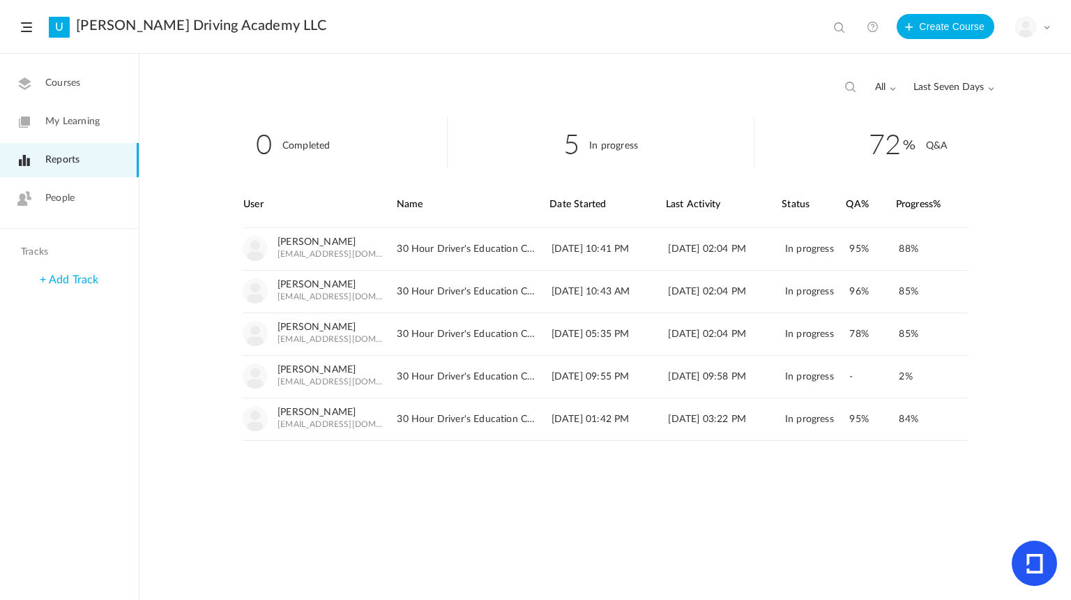
click at [59, 132] on link "My Learning" at bounding box center [69, 122] width 139 height 34
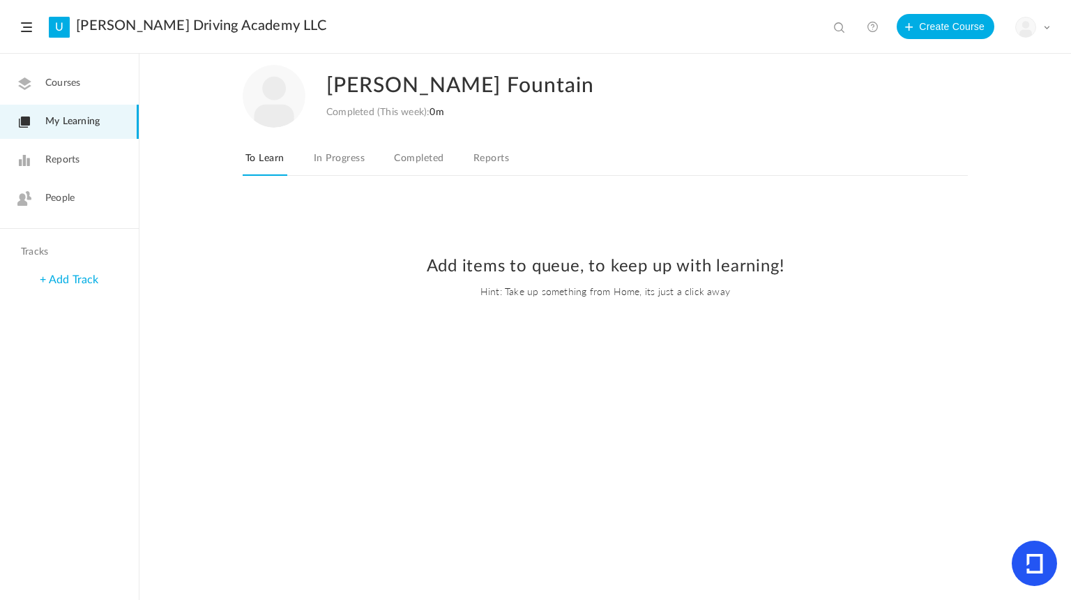
click at [70, 86] on span "Courses" at bounding box center [62, 83] width 35 height 15
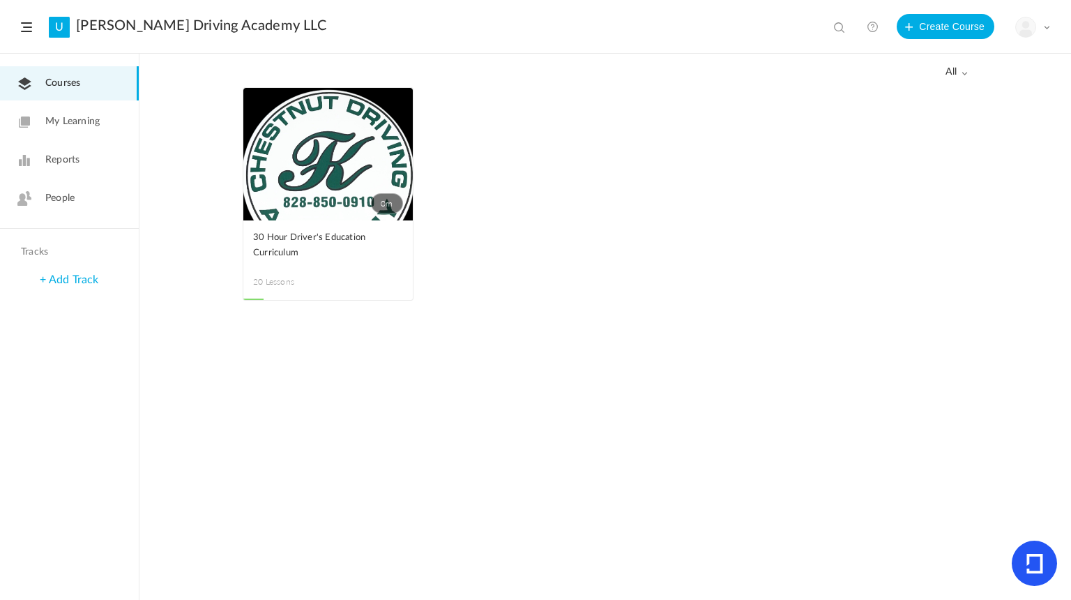
click at [40, 195] on link "People" at bounding box center [69, 198] width 139 height 34
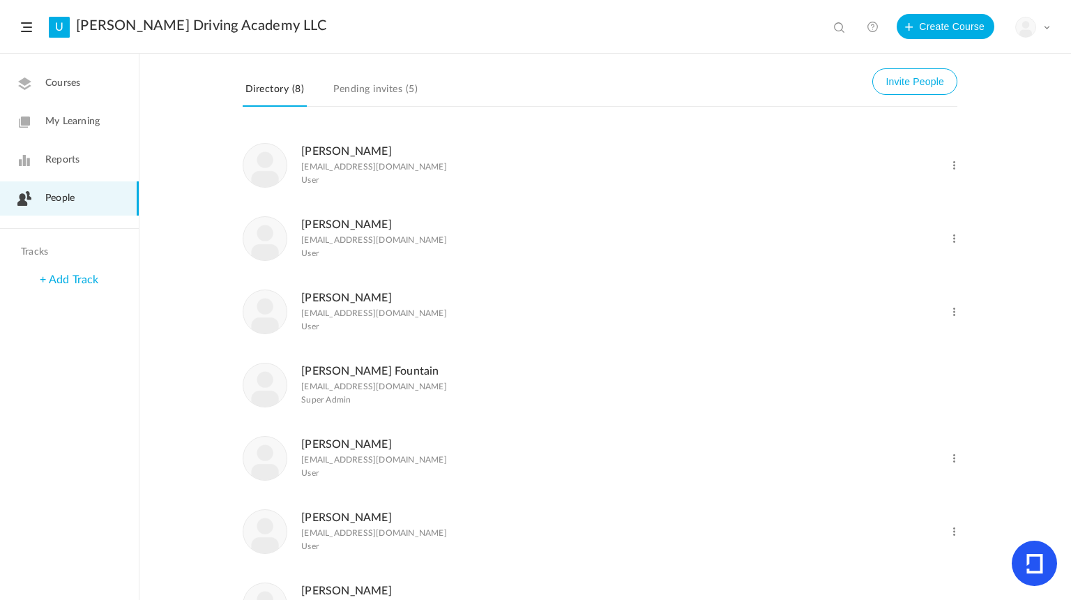
click at [71, 154] on span "Reports" at bounding box center [62, 160] width 34 height 15
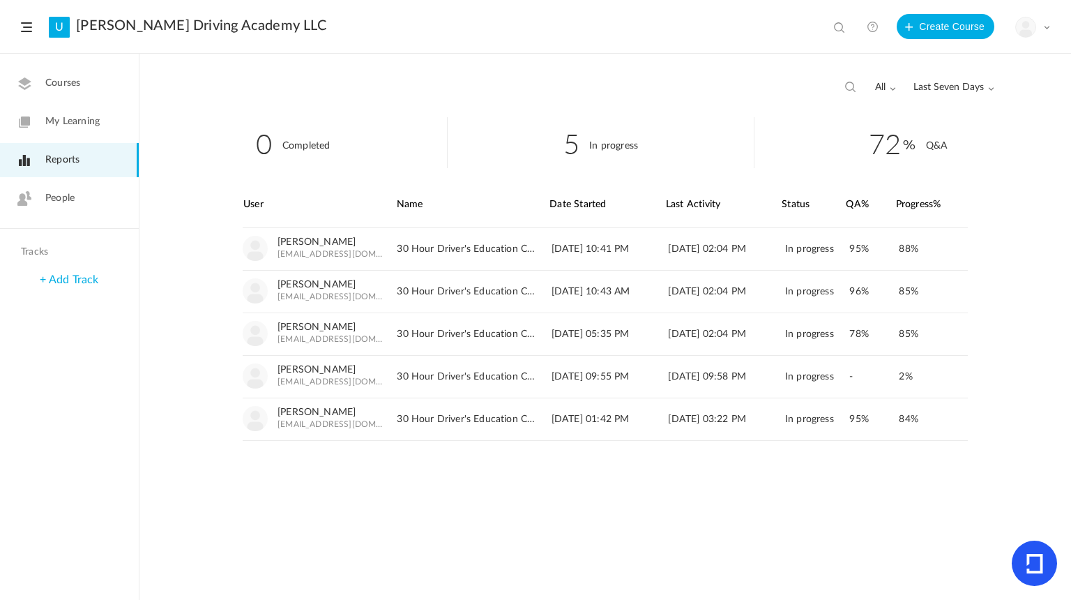
click at [71, 191] on span "People" at bounding box center [59, 198] width 29 height 15
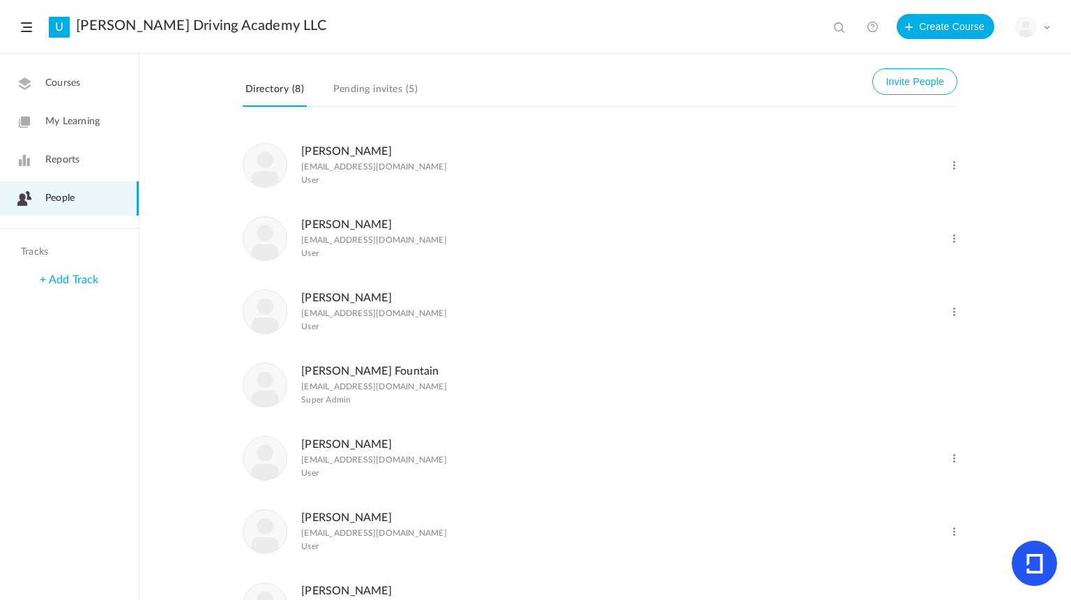
click at [400, 103] on link "Pending invites (5)" at bounding box center [376, 93] width 90 height 26
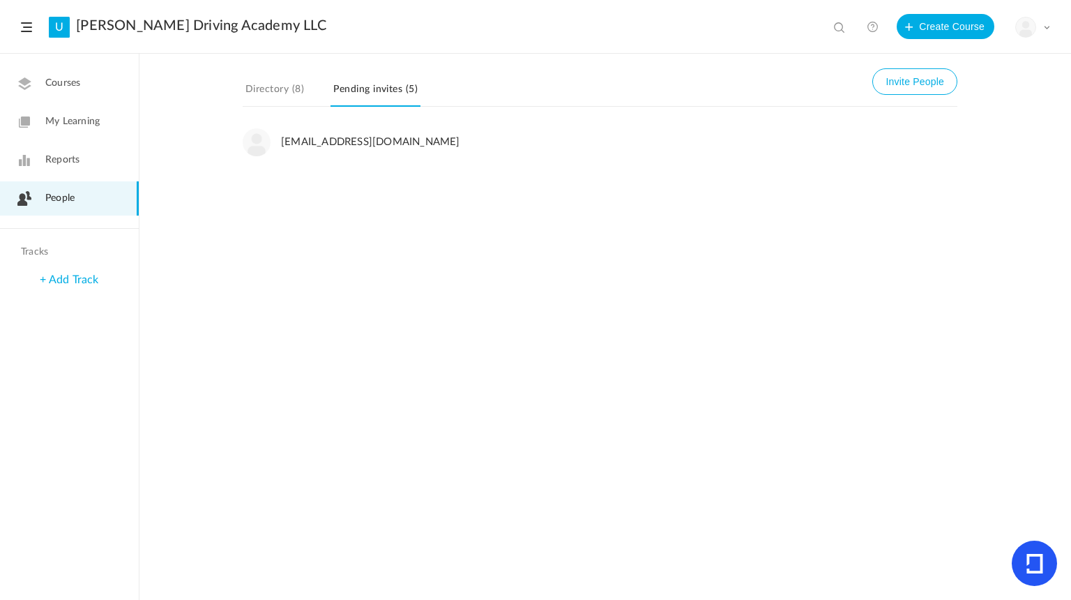
click at [291, 103] on link "Directory (8)" at bounding box center [275, 93] width 64 height 26
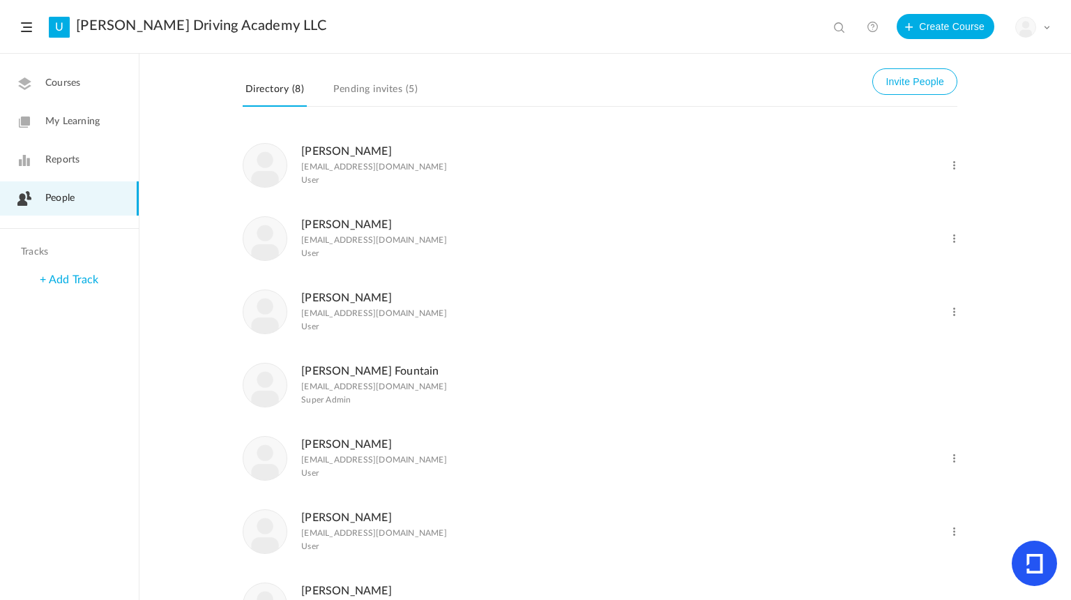
click at [68, 164] on span "Reports" at bounding box center [62, 160] width 34 height 15
